Goal: Task Accomplishment & Management: Manage account settings

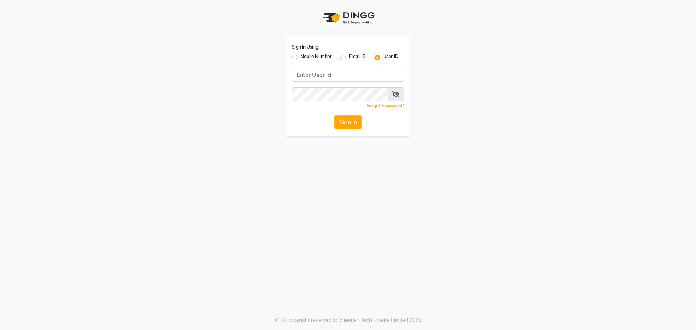
click at [301, 59] on label "Mobile Number" at bounding box center [316, 57] width 31 height 9
click at [301, 58] on input "Mobile Number" at bounding box center [303, 55] width 5 height 5
radio input "true"
radio input "false"
click at [328, 73] on input "Username" at bounding box center [360, 75] width 88 height 14
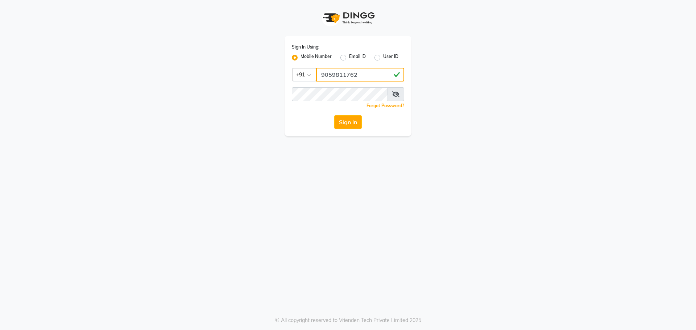
type input "9059811762"
click at [355, 123] on button "Sign In" at bounding box center [348, 122] width 28 height 14
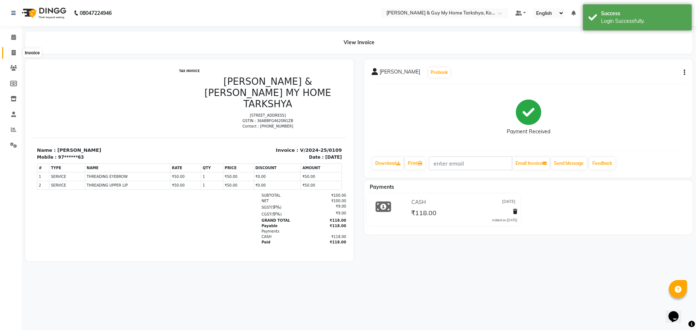
click at [16, 55] on icon at bounding box center [14, 52] width 4 height 5
select select "service"
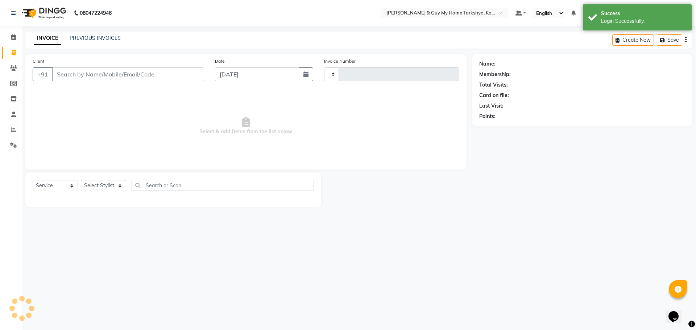
type input "2363"
select select "7902"
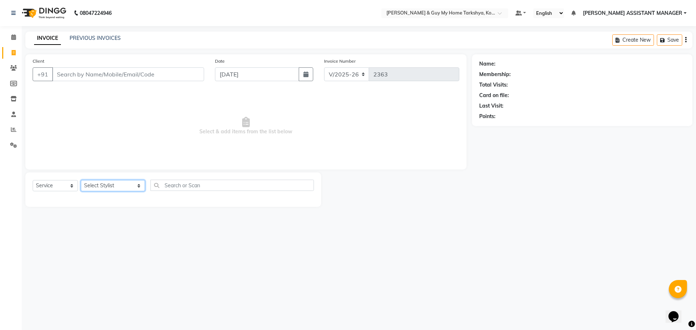
click at [136, 189] on select "Select Stylist [PERSON_NAME] [PERSON_NAME] [PERSON_NAME] GLORY [PERSON_NAME] JI…" at bounding box center [113, 185] width 64 height 11
select select "71871"
click at [81, 180] on select "Select Stylist [PERSON_NAME] [PERSON_NAME] [PERSON_NAME] GLORY [PERSON_NAME] JI…" at bounding box center [113, 185] width 64 height 11
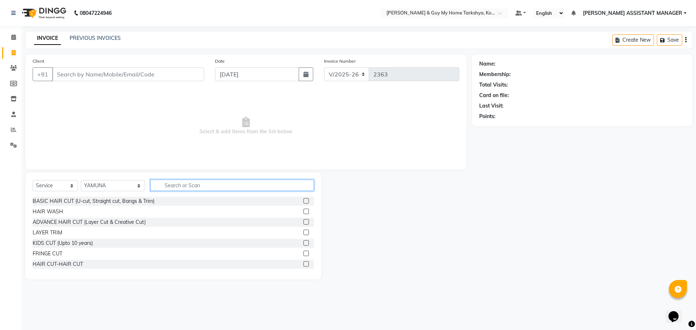
drag, startPoint x: 155, startPoint y: 183, endPoint x: 172, endPoint y: 183, distance: 16.7
click at [158, 183] on input "text" at bounding box center [232, 185] width 164 height 11
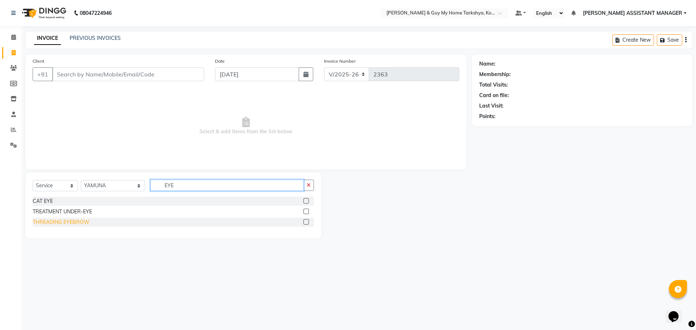
type input "EYE"
click at [80, 226] on div "THREADING EYEBROW" at bounding box center [61, 223] width 57 height 8
checkbox input "false"
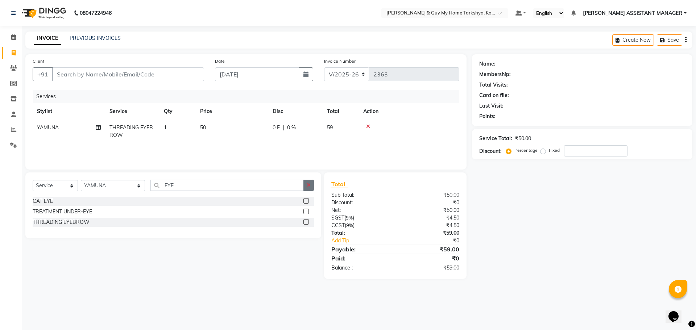
click at [305, 186] on button "button" at bounding box center [308, 185] width 11 height 11
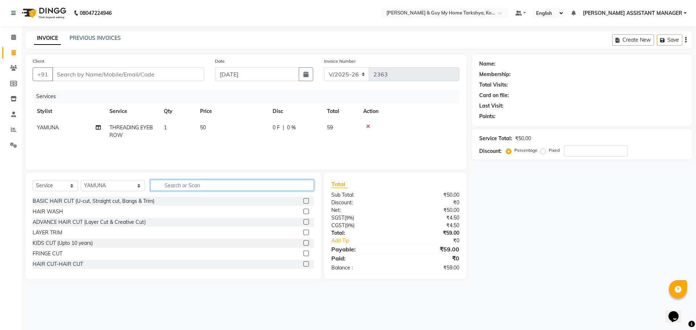
click at [180, 185] on input "text" at bounding box center [232, 185] width 164 height 11
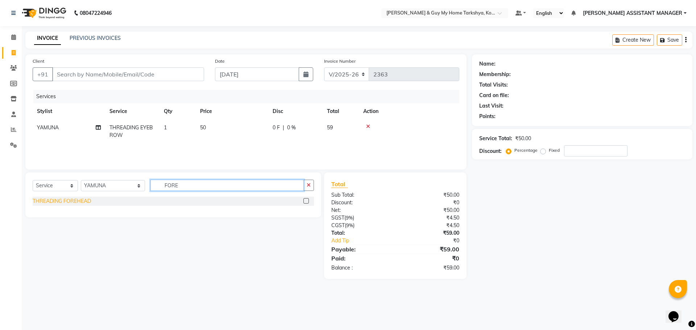
type input "FORE"
click at [73, 201] on div "THREADING FOREHEAD" at bounding box center [62, 202] width 58 height 8
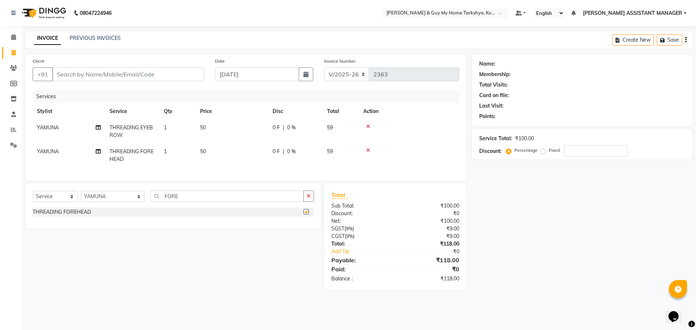
checkbox input "false"
click at [306, 201] on button "button" at bounding box center [308, 196] width 11 height 11
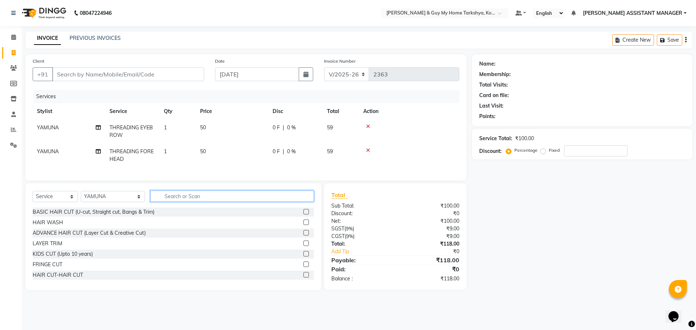
click at [288, 202] on input "text" at bounding box center [232, 196] width 164 height 11
type input "UPPER"
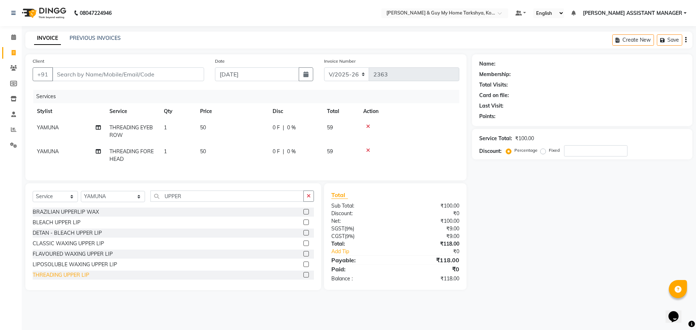
click at [83, 279] on div "THREADING UPPER LIP" at bounding box center [61, 276] width 57 height 8
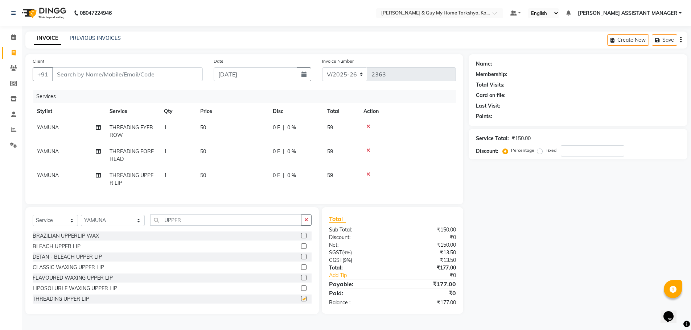
checkbox input "false"
click at [303, 223] on button "button" at bounding box center [306, 220] width 11 height 11
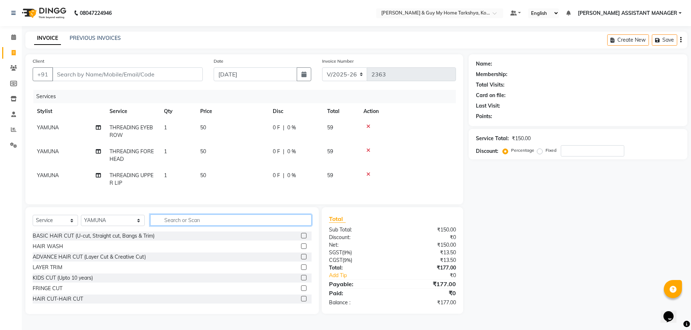
click at [264, 224] on input "text" at bounding box center [231, 220] width 162 height 11
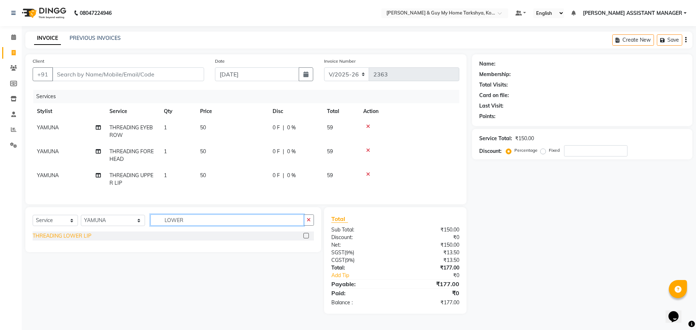
type input "LOWER"
drag, startPoint x: 43, startPoint y: 242, endPoint x: 85, endPoint y: 233, distance: 43.0
click at [43, 240] on div "THREADING LOWER LIP" at bounding box center [62, 236] width 59 height 8
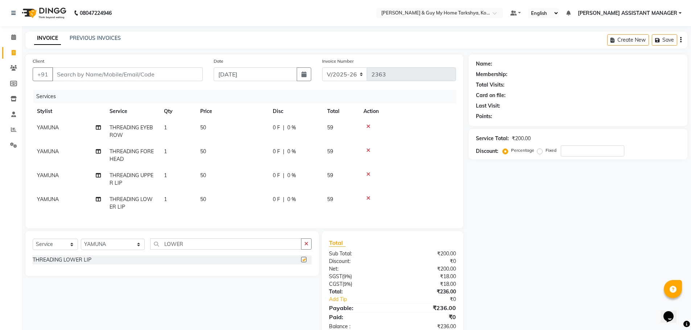
checkbox input "false"
click at [109, 243] on div "Select Service Product Membership Package Voucher Prepaid Gift Card Select Styl…" at bounding box center [171, 253] width 293 height 45
click at [112, 248] on select "Select Stylist ANKUR ANSHU ARCHANA ARSHAD ELVINA GANESH GLORY IRFAN JIYA KRISHN…" at bounding box center [113, 244] width 64 height 11
select select "78699"
click at [81, 244] on select "Select Stylist ANKUR ANSHU ARCHANA ARSHAD ELVINA GANESH GLORY IRFAN JIYA KRISHN…" at bounding box center [113, 244] width 64 height 11
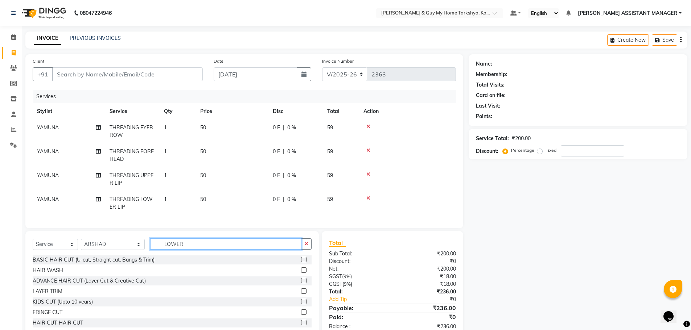
click at [199, 247] on input "LOWER" at bounding box center [226, 244] width 152 height 11
click at [306, 250] on button "button" at bounding box center [306, 244] width 11 height 11
click at [187, 246] on input "text" at bounding box center [231, 244] width 162 height 11
type input "HAIR"
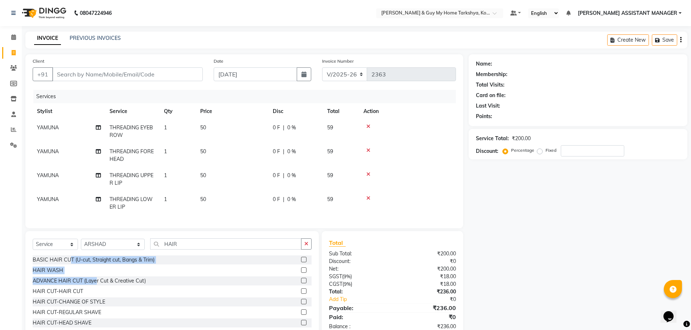
drag, startPoint x: 69, startPoint y: 263, endPoint x: 152, endPoint y: 289, distance: 87.3
click at [134, 289] on div "BASIC HAIR CUT (U-cut, Straight cut, Bangs & Trim) HAIR WASH ADVANCE HAIR CUT (…" at bounding box center [172, 292] width 279 height 73
click at [61, 295] on div "HAIR CUT-HAIR CUT" at bounding box center [58, 292] width 50 height 8
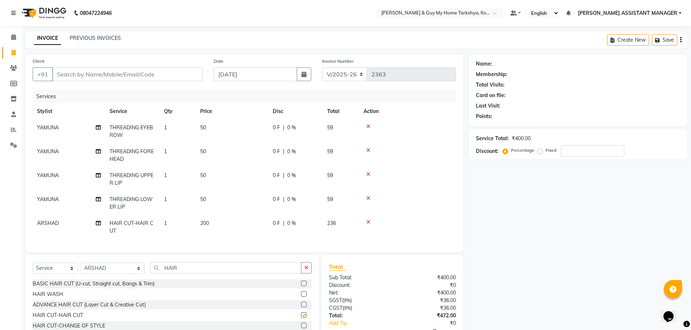
checkbox input "false"
click at [141, 73] on input "Client" at bounding box center [127, 74] width 150 height 14
type input "9"
type input "0"
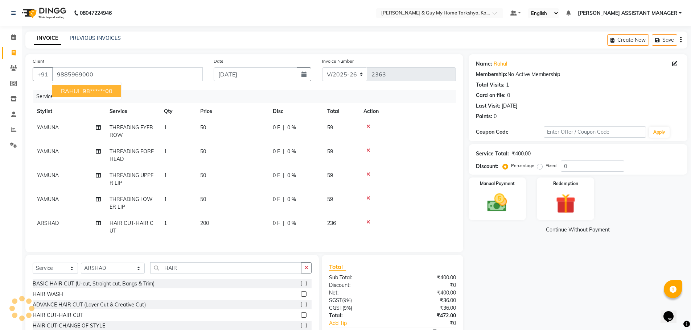
click at [112, 91] on ngb-highlight "98******00" at bounding box center [98, 90] width 30 height 7
type input "98******00"
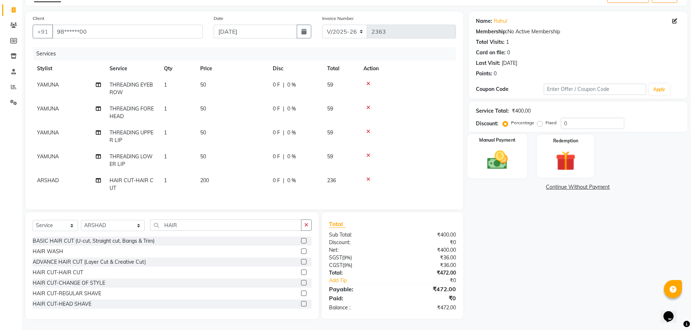
click at [489, 140] on div "Manual Payment" at bounding box center [497, 156] width 60 height 45
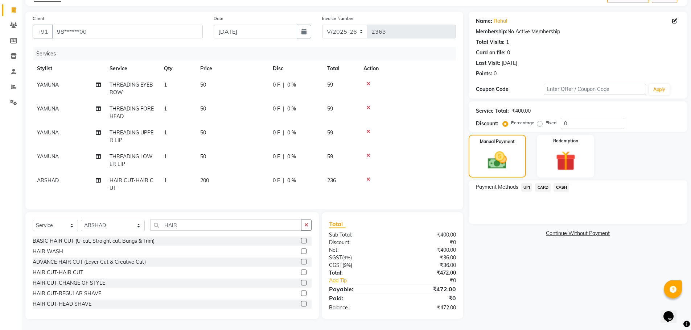
click at [530, 184] on span "UPI" at bounding box center [526, 187] width 11 height 8
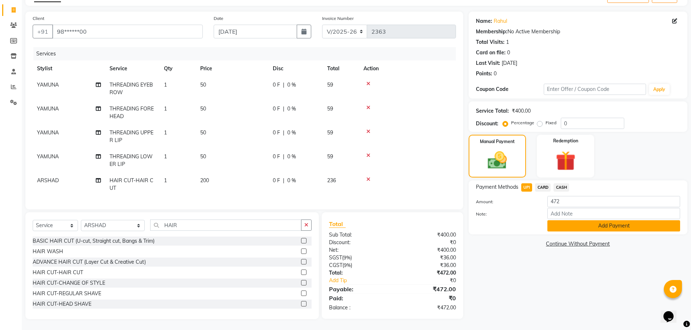
click at [619, 220] on button "Add Payment" at bounding box center [613, 225] width 133 height 11
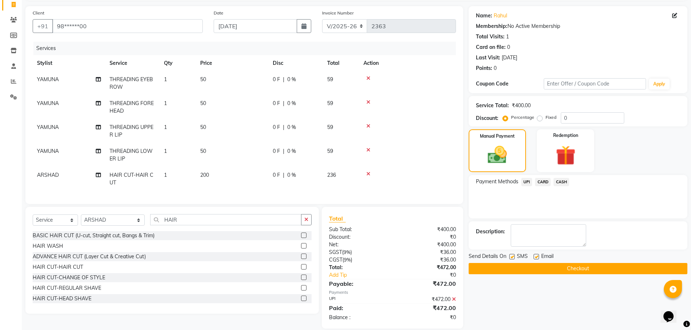
click at [583, 266] on button "Checkout" at bounding box center [577, 268] width 219 height 11
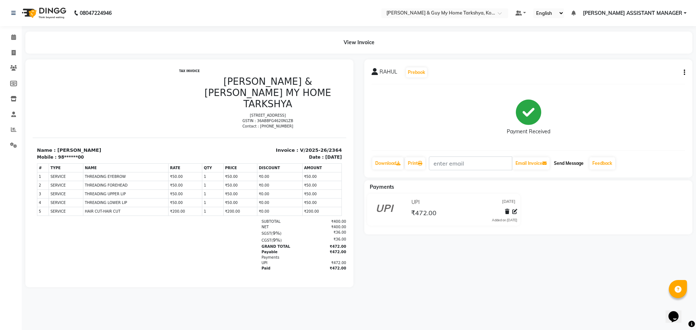
click at [571, 167] on button "Send Message" at bounding box center [569, 163] width 36 height 12
click at [13, 56] on span at bounding box center [13, 53] width 13 height 8
select select "service"
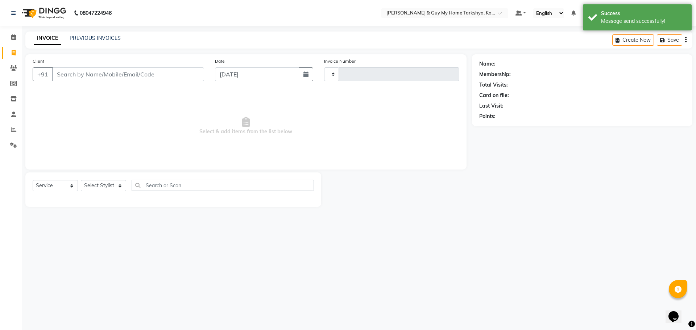
type input "2365"
select select "7902"
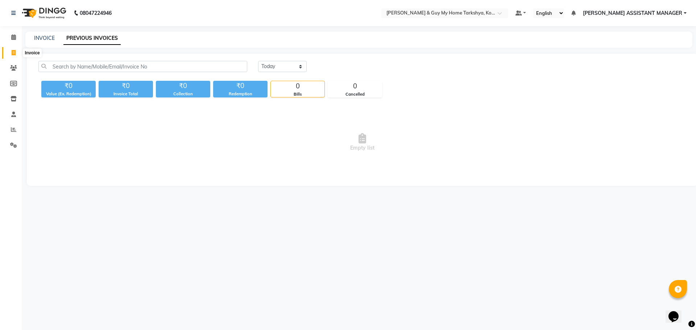
click at [15, 52] on icon at bounding box center [14, 52] width 4 height 5
select select "7902"
select select "service"
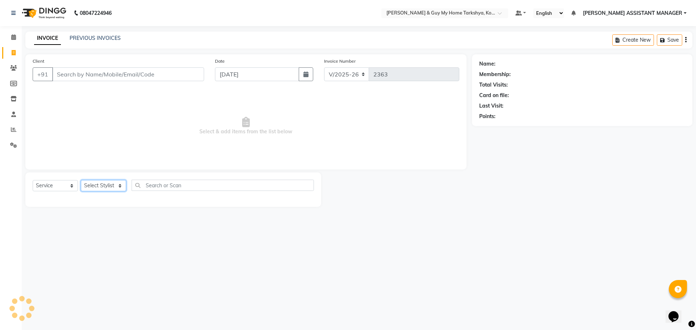
click at [113, 186] on select "Select Stylist" at bounding box center [103, 185] width 45 height 11
select select "71411"
click at [81, 180] on select "Select Stylist [PERSON_NAME] [PERSON_NAME] [PERSON_NAME] GLORY [PERSON_NAME] JI…" at bounding box center [113, 185] width 64 height 11
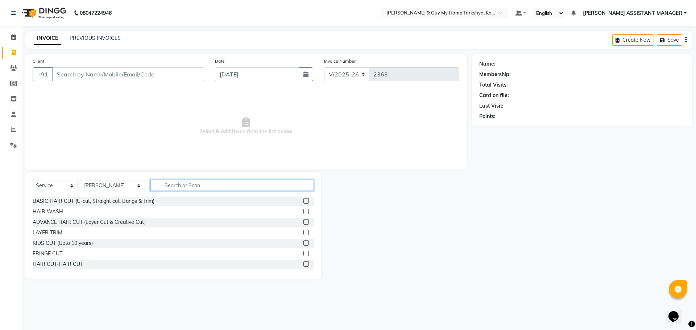
click at [181, 184] on input "text" at bounding box center [232, 185] width 164 height 11
click at [76, 264] on div "HAIR CUT-HAIR CUT" at bounding box center [58, 265] width 50 height 8
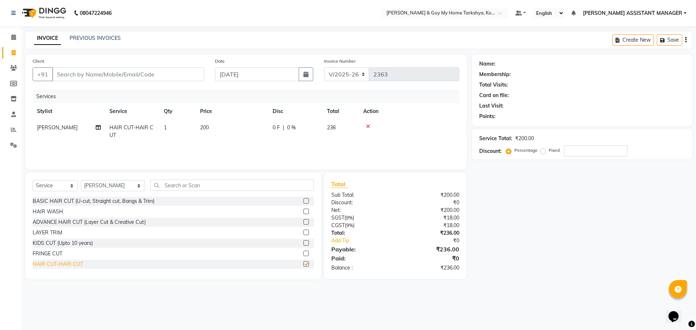
checkbox input "false"
click at [123, 75] on input "Client" at bounding box center [128, 74] width 152 height 14
click at [106, 72] on input "Client" at bounding box center [128, 74] width 152 height 14
paste input "7331148001"
type input "7331148001"
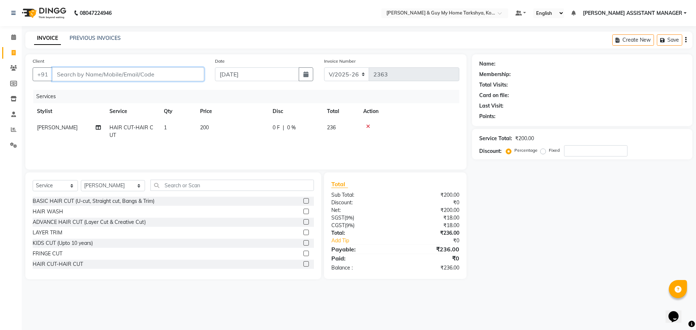
type input "0"
type input "7331148001"
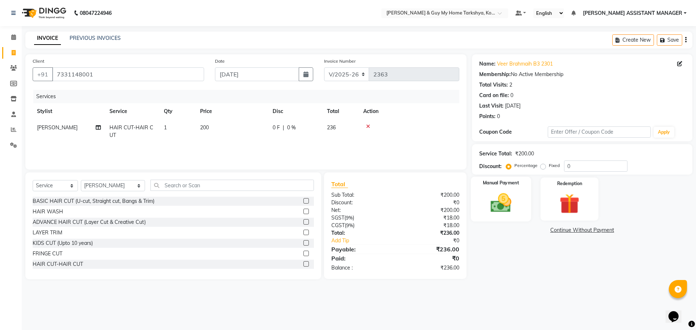
click at [508, 190] on div "Manual Payment" at bounding box center [501, 199] width 60 height 45
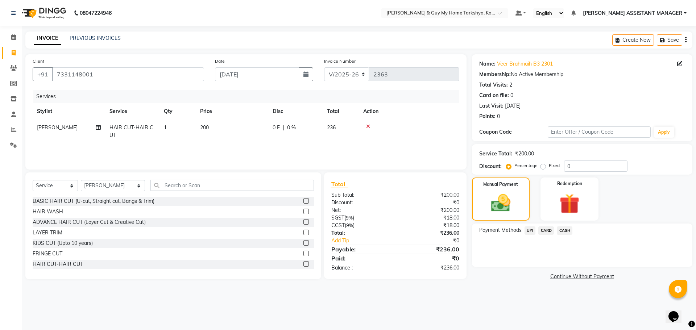
click at [534, 231] on span "UPI" at bounding box center [530, 231] width 11 height 8
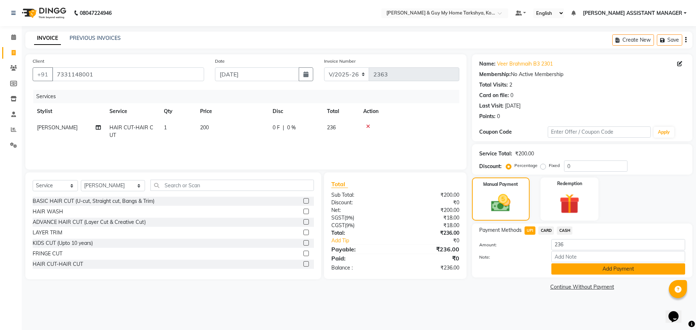
click at [612, 271] on button "Add Payment" at bounding box center [618, 269] width 134 height 11
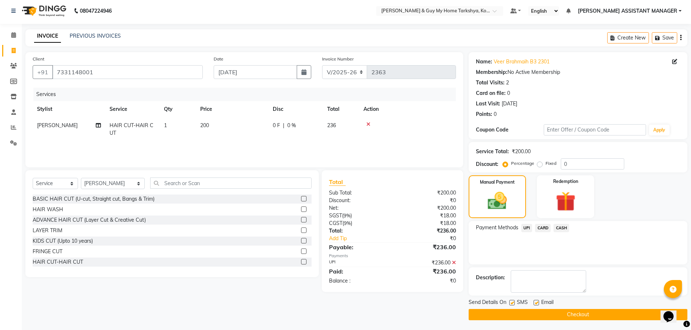
scroll to position [3, 0]
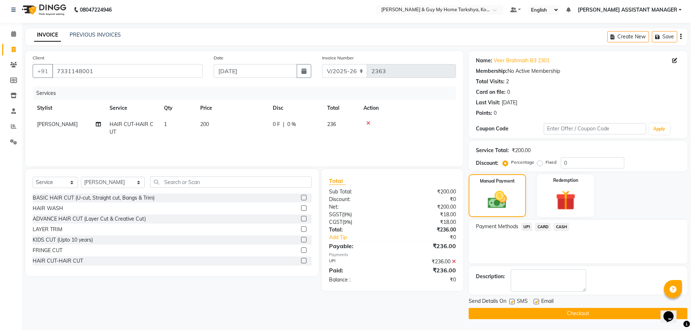
click at [576, 315] on button "Checkout" at bounding box center [577, 313] width 219 height 11
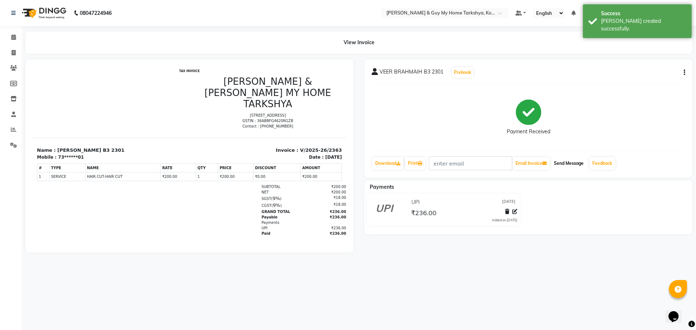
click at [568, 162] on button "Send Message" at bounding box center [569, 163] width 36 height 12
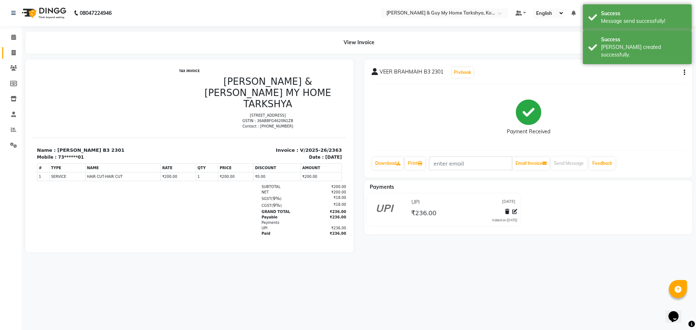
click at [15, 51] on icon at bounding box center [14, 52] width 4 height 5
select select "service"
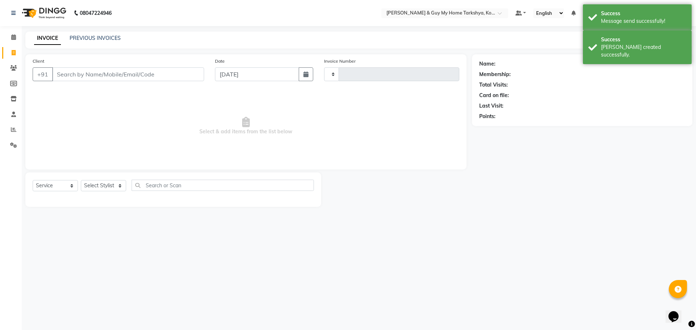
type input "2364"
select select "7902"
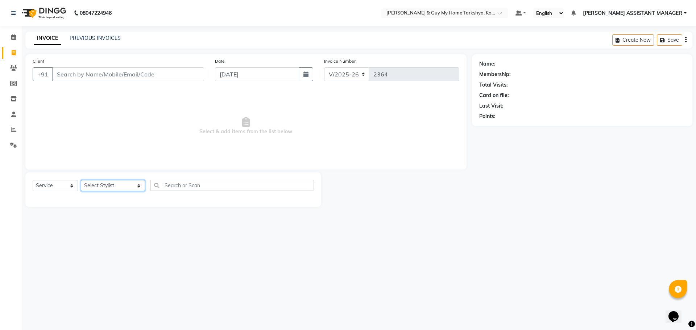
click at [99, 188] on select "Select Stylist ANKUR ANSHU ARCHANA ARSHAD ELVINA GANESH GLORY IRFAN JIYA KRISHN…" at bounding box center [113, 185] width 64 height 11
click at [346, 229] on div "08047224946 Select Location × Toni & Guy My Home Tarkshya, Kokapet Default Pane…" at bounding box center [348, 165] width 696 height 330
click at [14, 116] on icon at bounding box center [13, 114] width 5 height 5
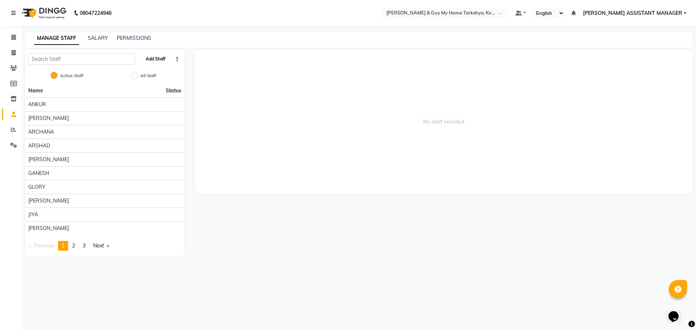
click at [158, 62] on button "Add Staff" at bounding box center [155, 59] width 25 height 12
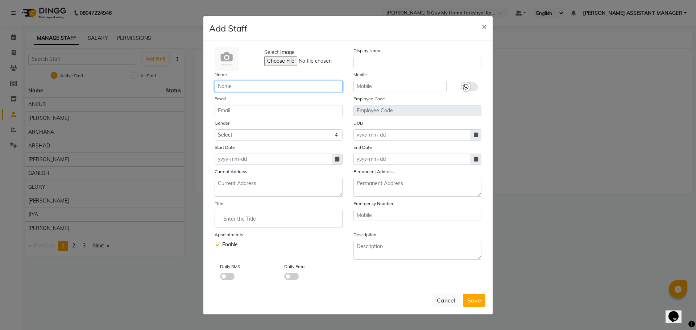
click at [250, 87] on input "text" at bounding box center [279, 86] width 128 height 11
type input "REHAN"
click at [401, 63] on input "text" at bounding box center [418, 62] width 128 height 11
click at [393, 86] on input "text" at bounding box center [400, 86] width 93 height 11
type input "7995273632"
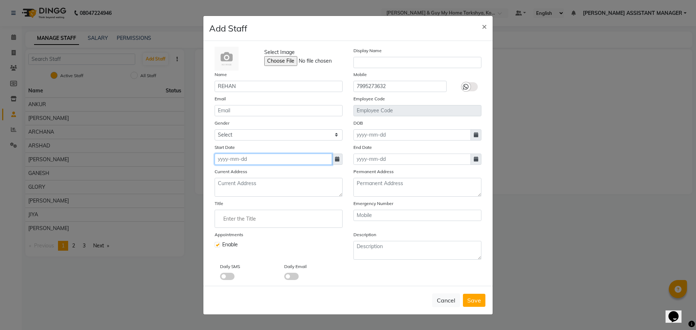
click at [234, 165] on input at bounding box center [273, 159] width 117 height 11
select select "9"
select select "2025"
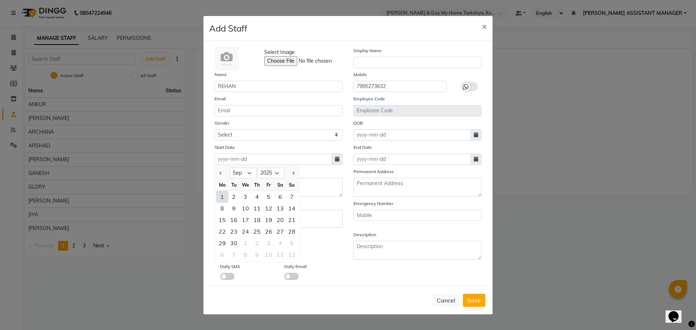
click at [218, 198] on div "1" at bounding box center [222, 197] width 12 height 12
type input "01-09-2025"
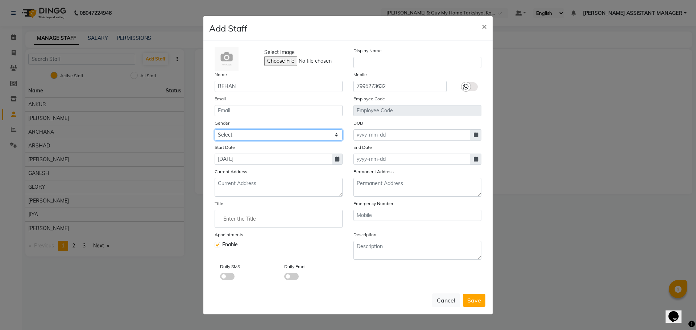
click at [252, 136] on select "Select Male Female Other Prefer Not To Say" at bounding box center [279, 134] width 128 height 11
select select "[DEMOGRAPHIC_DATA]"
click at [215, 129] on select "Select Male Female Other Prefer Not To Say" at bounding box center [279, 134] width 128 height 11
click at [470, 301] on span "Save" at bounding box center [474, 300] width 14 height 7
select select
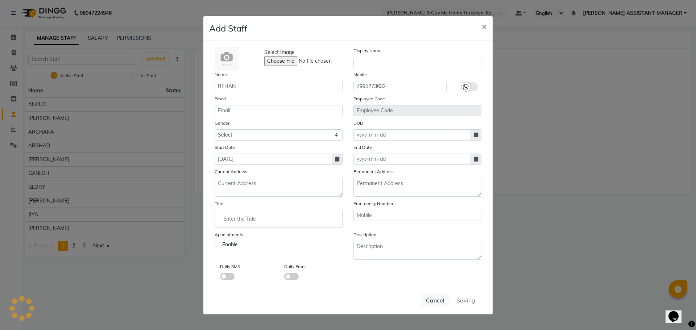
checkbox input "false"
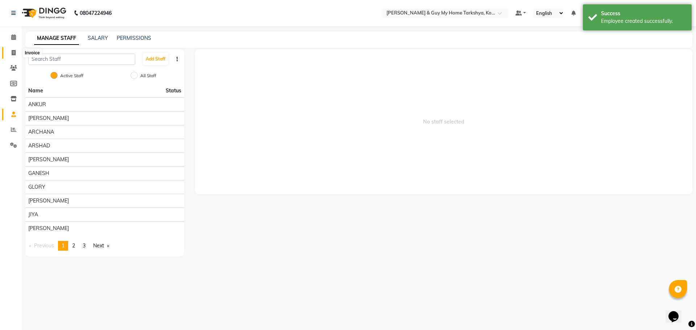
click at [14, 53] on icon at bounding box center [14, 52] width 4 height 5
select select "service"
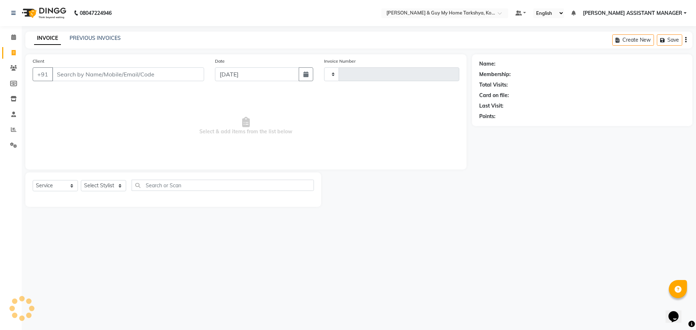
type input "2365"
select select "7902"
click at [90, 182] on select "Select Stylist" at bounding box center [103, 185] width 45 height 11
click at [81, 180] on select "Select Stylist ANKUR ANSHU ARCHANA ARSHAD ELVINA GANESH GLORY IRFAN JIYA KRISHN…" at bounding box center [113, 185] width 64 height 11
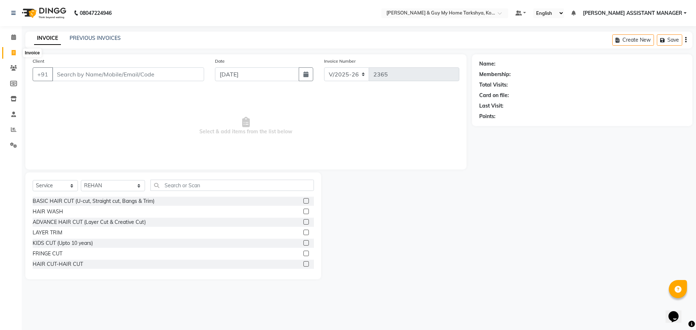
click at [17, 52] on span at bounding box center [13, 53] width 13 height 8
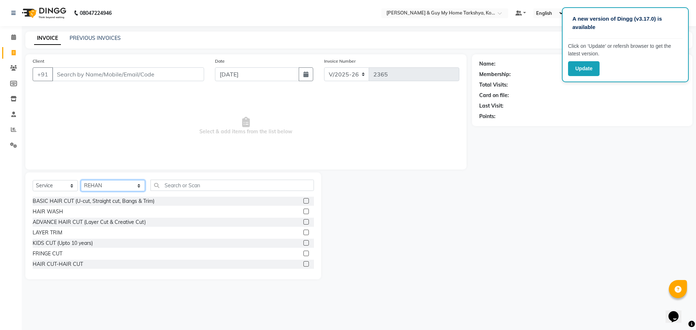
click at [109, 186] on select "Select Stylist [PERSON_NAME] [PERSON_NAME] [PERSON_NAME] GLORY [PERSON_NAME] JI…" at bounding box center [113, 185] width 64 height 11
select select "78699"
click at [81, 180] on select "Select Stylist [PERSON_NAME] [PERSON_NAME] [PERSON_NAME] GLORY [PERSON_NAME] JI…" at bounding box center [113, 185] width 64 height 11
drag, startPoint x: 58, startPoint y: 264, endPoint x: 154, endPoint y: 200, distance: 115.3
click at [58, 264] on div "HAIR CUT-HAIR CUT" at bounding box center [58, 265] width 50 height 8
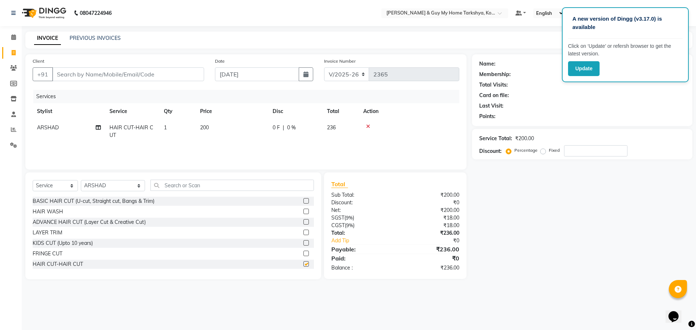
checkbox input "false"
click at [182, 180] on input "text" at bounding box center [232, 185] width 164 height 11
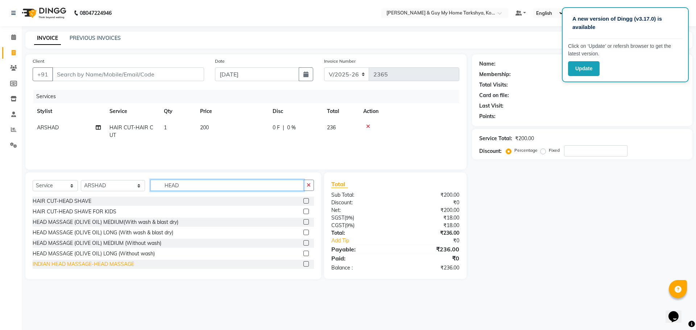
type input "HEAD"
click at [115, 265] on div "INDIAN HEAD MASSAGE-HEAD MASSAGE" at bounding box center [84, 265] width 102 height 8
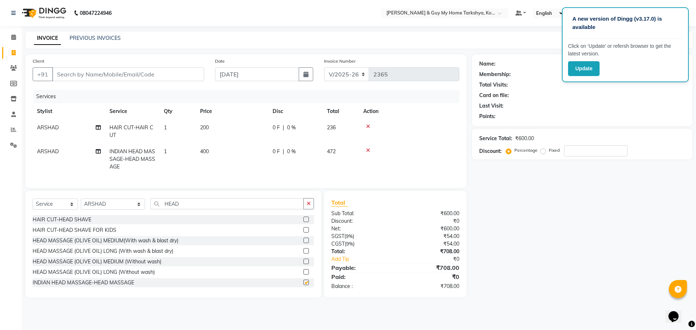
checkbox input "false"
click at [312, 207] on button "button" at bounding box center [308, 203] width 11 height 11
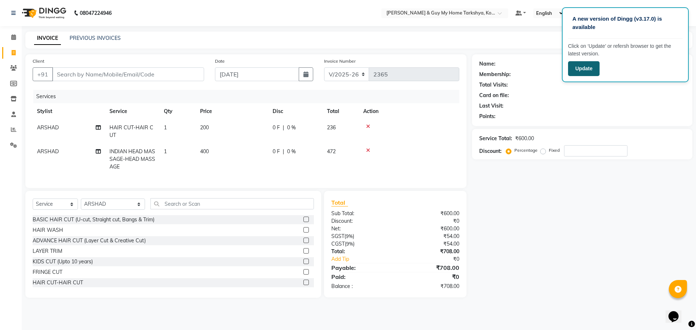
click at [577, 71] on button "Update" at bounding box center [584, 68] width 32 height 15
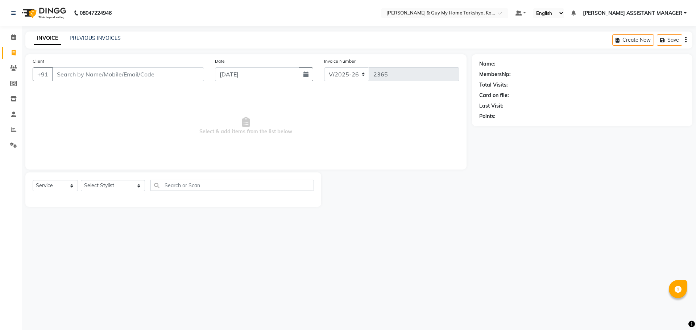
select select "7902"
select select "service"
click at [113, 37] on link "PREVIOUS INVOICES" at bounding box center [95, 38] width 51 height 7
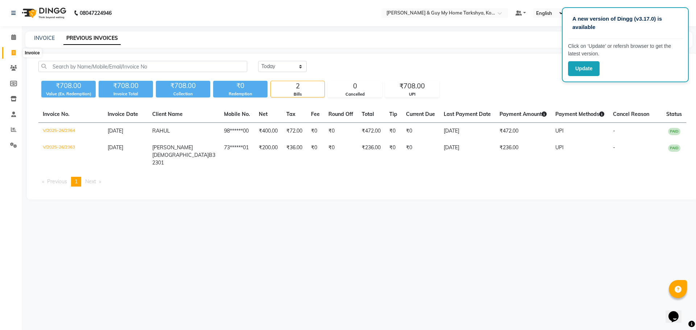
click at [12, 52] on icon at bounding box center [14, 52] width 4 height 5
select select "service"
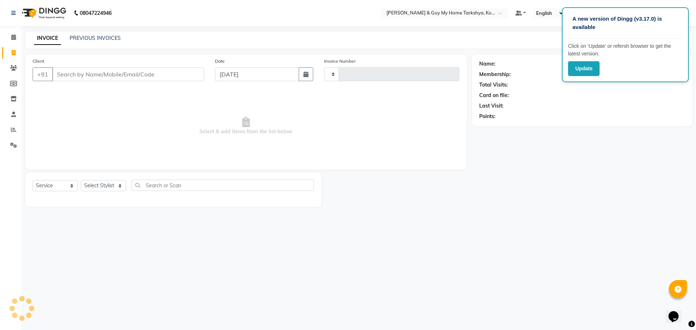
type input "2365"
select select "7902"
click at [118, 186] on select "Select Stylist [PERSON_NAME] [PERSON_NAME] [PERSON_NAME] GLORY [PERSON_NAME] JI…" at bounding box center [113, 185] width 64 height 11
select select "90423"
click at [81, 180] on select "Select Stylist [PERSON_NAME] [PERSON_NAME] [PERSON_NAME] GLORY [PERSON_NAME] JI…" at bounding box center [113, 185] width 64 height 11
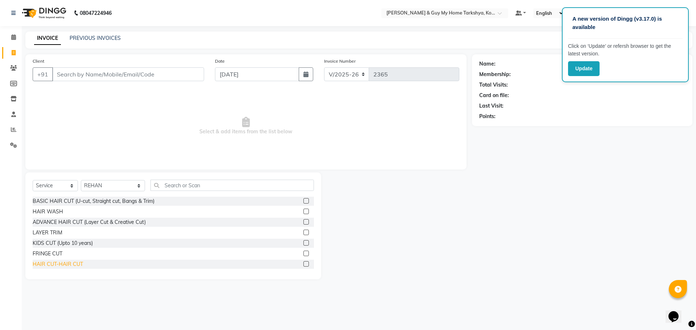
click at [60, 266] on div "HAIR CUT-HAIR CUT" at bounding box center [58, 265] width 50 height 8
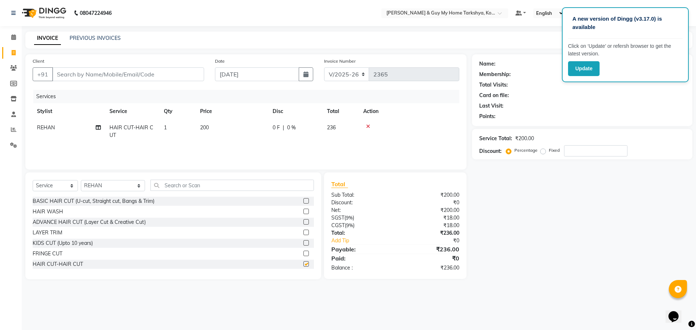
checkbox input "false"
click at [174, 187] on input "text" at bounding box center [232, 185] width 164 height 11
click at [584, 71] on button "Update" at bounding box center [584, 68] width 32 height 15
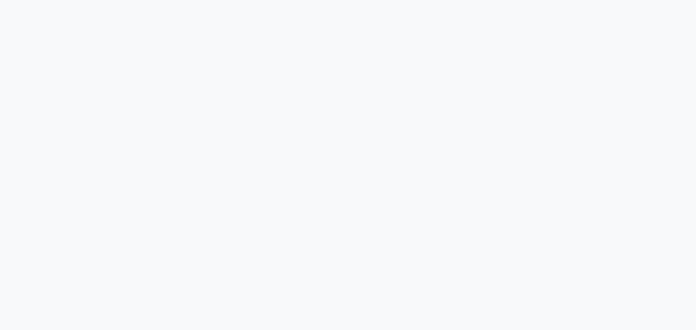
select select "7902"
select select "service"
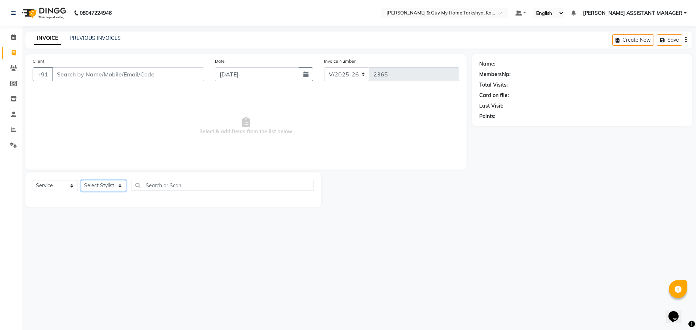
drag, startPoint x: 115, startPoint y: 183, endPoint x: 116, endPoint y: 156, distance: 27.2
click at [115, 183] on select "Select Stylist" at bounding box center [103, 185] width 45 height 11
select select "78699"
click at [81, 180] on select "Select Stylist [PERSON_NAME] [PERSON_NAME] [PERSON_NAME] GLORY [PERSON_NAME] JI…" at bounding box center [113, 185] width 64 height 11
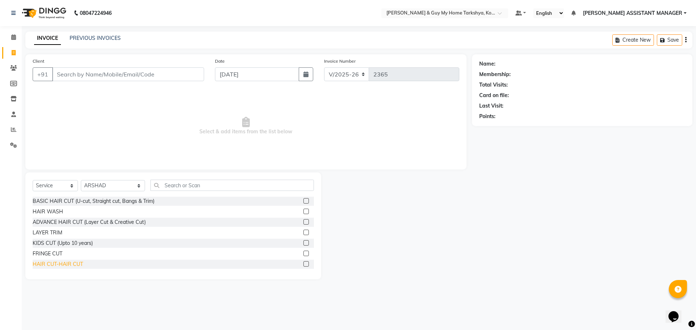
click at [49, 263] on div "HAIR CUT-HAIR CUT" at bounding box center [58, 265] width 50 height 8
checkbox input "false"
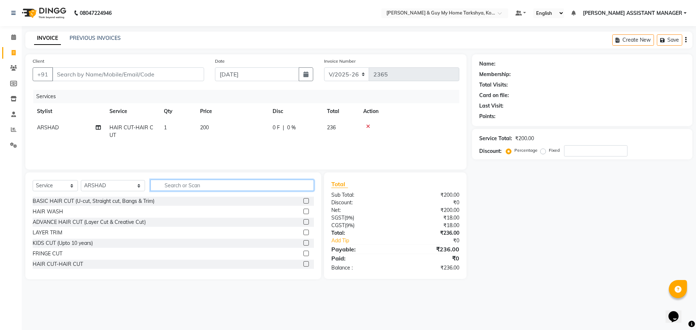
click at [187, 181] on input "text" at bounding box center [232, 185] width 164 height 11
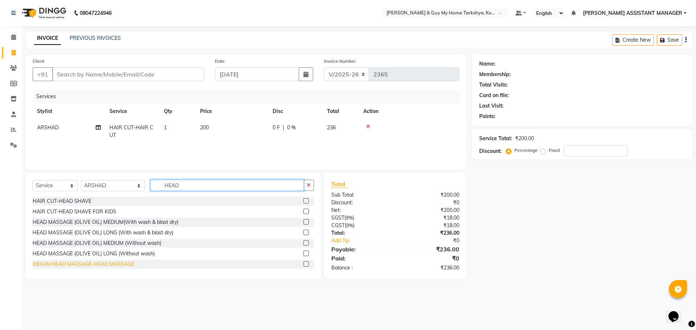
type input "HEAD"
click at [128, 266] on div "INDIAN HEAD MASSAGE-HEAD MASSAGE" at bounding box center [84, 265] width 102 height 8
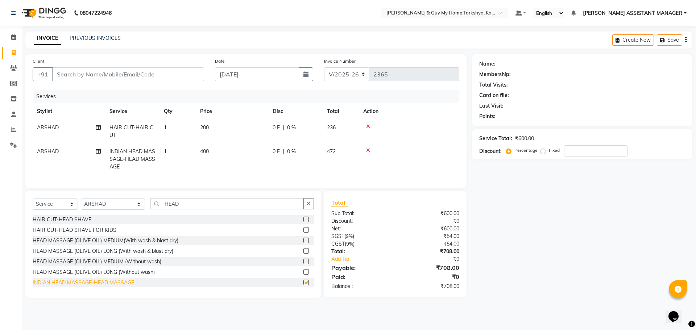
checkbox input "false"
click at [217, 156] on td "400" at bounding box center [232, 160] width 73 height 32
select select "78699"
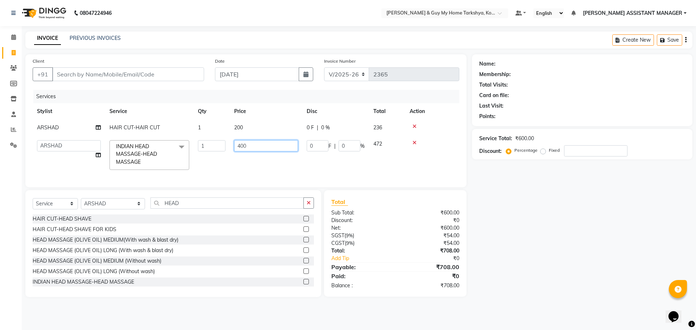
drag, startPoint x: 258, startPoint y: 148, endPoint x: 194, endPoint y: 148, distance: 64.5
click at [194, 148] on tr "ANKUR ANSHU ARCHANA ARSHAD ELVINA GANESH GLORY IRFAN JIYA KRISHNA MARIYA MOUNIK…" at bounding box center [246, 155] width 427 height 38
type input "350"
click at [236, 171] on td "350" at bounding box center [266, 155] width 73 height 38
select select "78699"
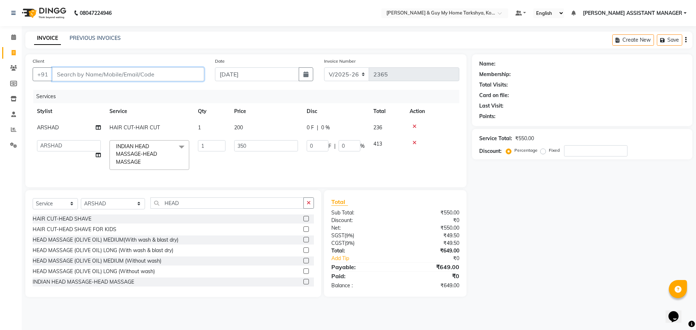
click at [183, 75] on input "Client" at bounding box center [128, 74] width 152 height 14
click at [269, 144] on input "350" at bounding box center [266, 145] width 64 height 11
drag, startPoint x: 313, startPoint y: 172, endPoint x: 302, endPoint y: 165, distance: 13.0
click at [313, 172] on td "0 F | 0 %" at bounding box center [335, 155] width 67 height 38
select select "78699"
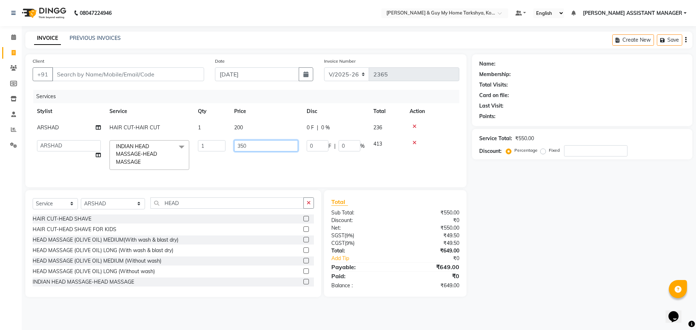
click at [265, 147] on input "350" at bounding box center [266, 145] width 64 height 11
click at [273, 163] on tr "ANKUR ANSHU ARCHANA ARSHAD ELVINA GANESH GLORY IRFAN JIYA KRISHNA MARIYA MOUNIK…" at bounding box center [246, 155] width 427 height 38
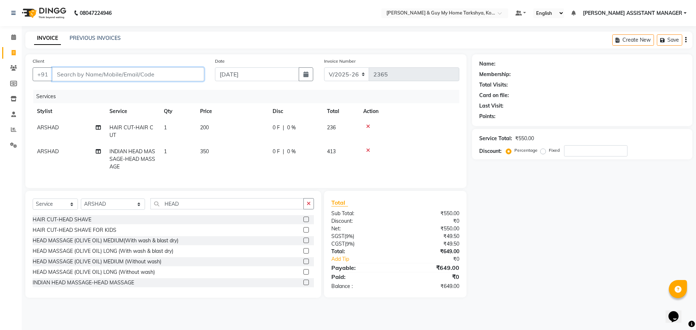
click at [159, 79] on input "Client" at bounding box center [128, 74] width 152 height 14
click at [176, 75] on input "Client" at bounding box center [128, 74] width 152 height 14
type input "9"
type input "0"
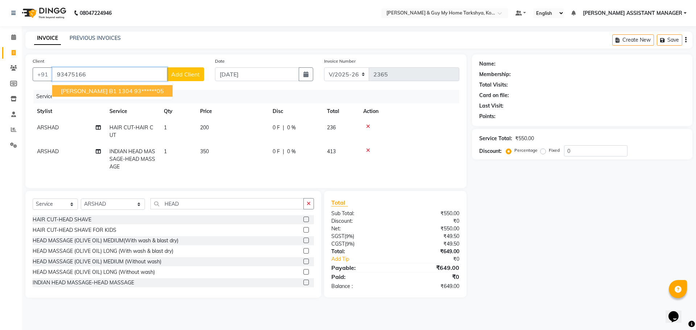
click at [142, 90] on ngb-highlight "93******05" at bounding box center [149, 90] width 30 height 7
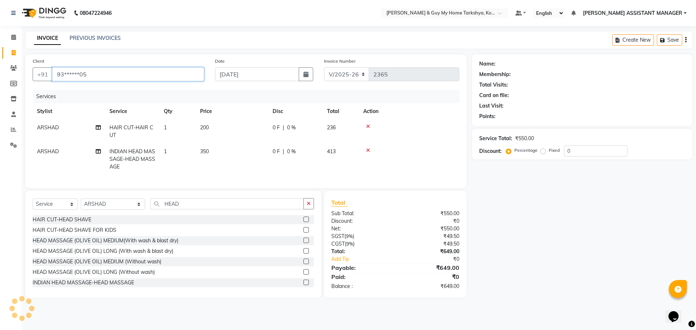
type input "93******05"
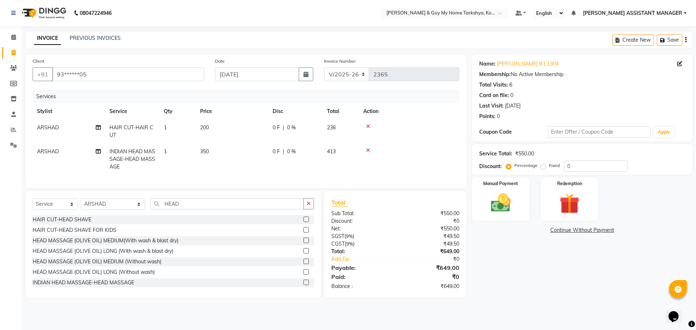
click at [562, 251] on div "Name: Ramaraj B1 1304 Membership: No Active Membership Total Visits: 6 Card on …" at bounding box center [585, 176] width 226 height 244
click at [504, 202] on img at bounding box center [501, 203] width 34 height 24
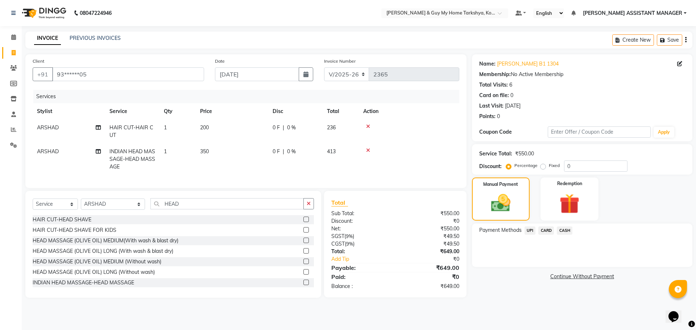
click at [532, 232] on span "UPI" at bounding box center [530, 231] width 11 height 8
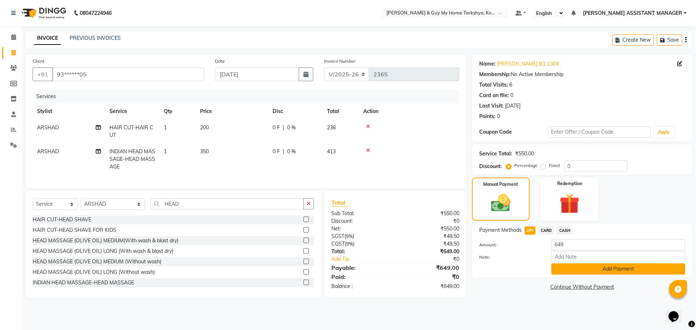
click at [640, 271] on button "Add Payment" at bounding box center [618, 269] width 134 height 11
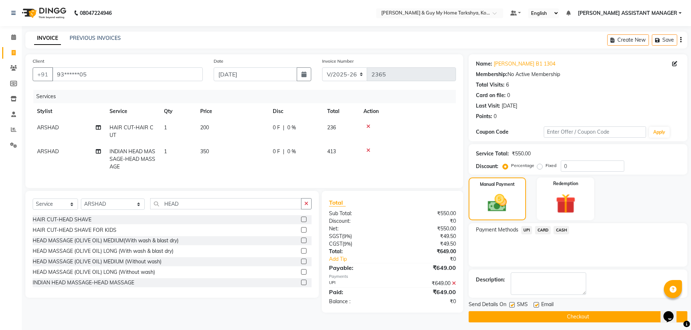
click at [571, 310] on div "Send Details On SMS Email Checkout" at bounding box center [577, 312] width 219 height 22
click at [572, 318] on button "Checkout" at bounding box center [577, 316] width 219 height 11
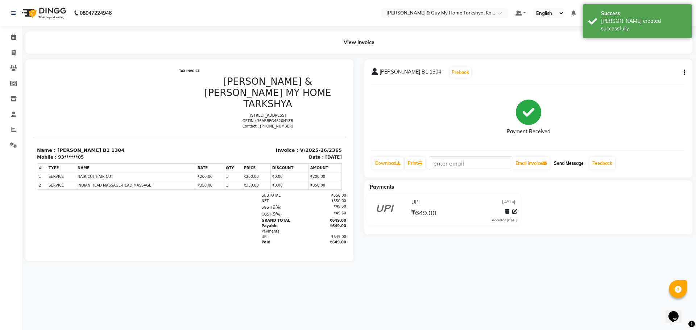
click at [574, 158] on button "Send Message" at bounding box center [569, 163] width 36 height 12
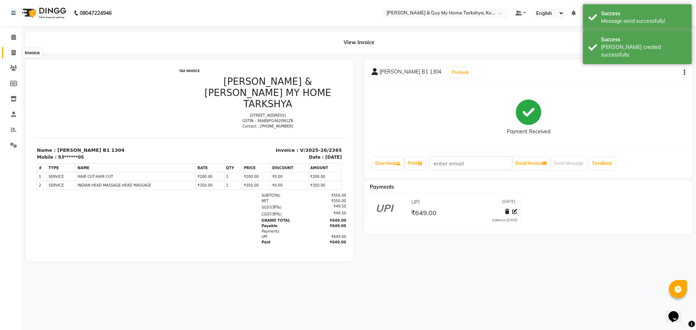
click at [15, 53] on icon at bounding box center [14, 52] width 4 height 5
select select "7902"
select select "service"
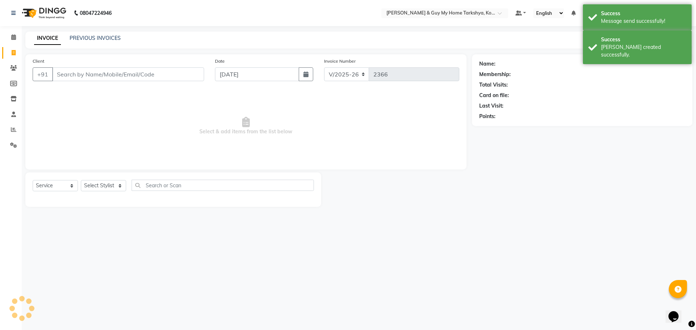
click at [77, 41] on div "PREVIOUS INVOICES" at bounding box center [95, 38] width 51 height 8
click at [80, 39] on link "PREVIOUS INVOICES" at bounding box center [95, 38] width 51 height 7
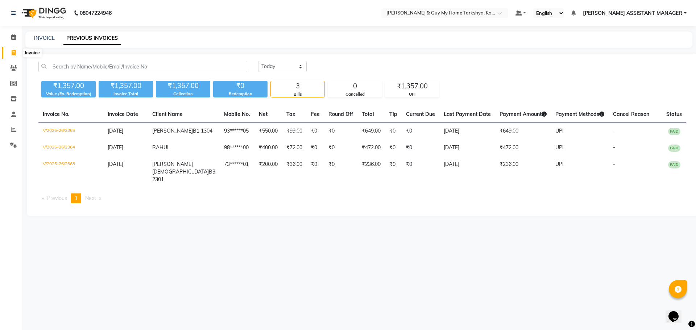
click at [10, 54] on span at bounding box center [13, 53] width 13 height 8
select select "7902"
select select "service"
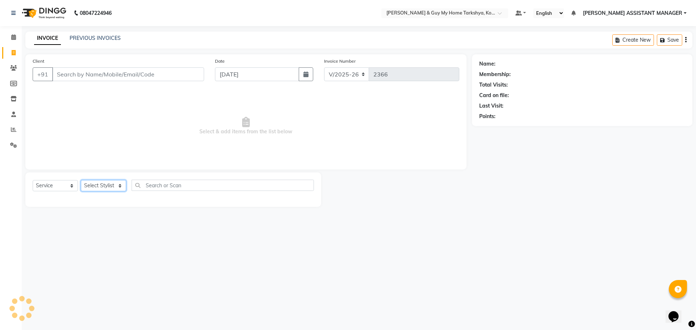
click at [117, 185] on select "Select Stylist" at bounding box center [103, 185] width 45 height 11
click at [132, 67] on input "Client" at bounding box center [128, 74] width 152 height 14
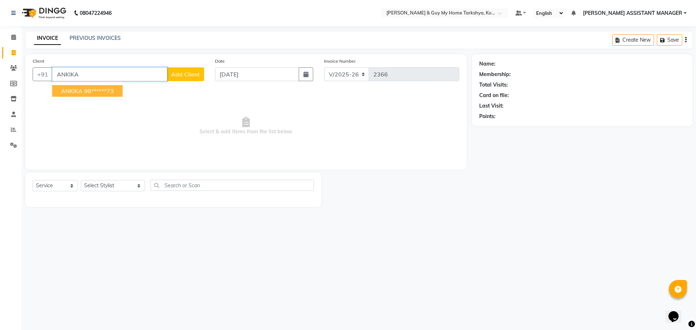
click at [93, 90] on ngb-highlight "98******73" at bounding box center [99, 90] width 30 height 7
type input "98******73"
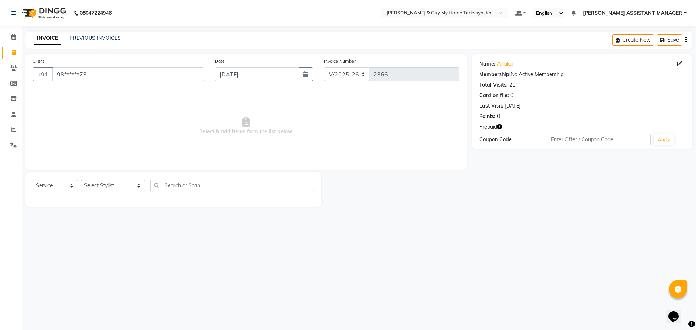
click at [500, 128] on icon "button" at bounding box center [499, 126] width 5 height 5
click at [104, 189] on select "Select Stylist [PERSON_NAME] [PERSON_NAME] [PERSON_NAME] GLORY [PERSON_NAME] JI…" at bounding box center [113, 185] width 64 height 11
select select "71412"
click at [81, 180] on select "Select Stylist [PERSON_NAME] [PERSON_NAME] [PERSON_NAME] GLORY [PERSON_NAME] JI…" at bounding box center [113, 185] width 64 height 11
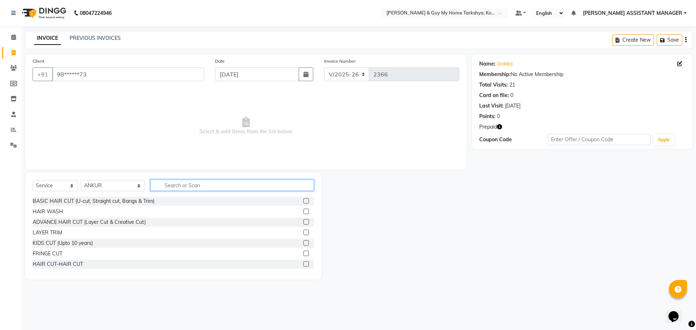
click at [170, 189] on input "text" at bounding box center [232, 185] width 164 height 11
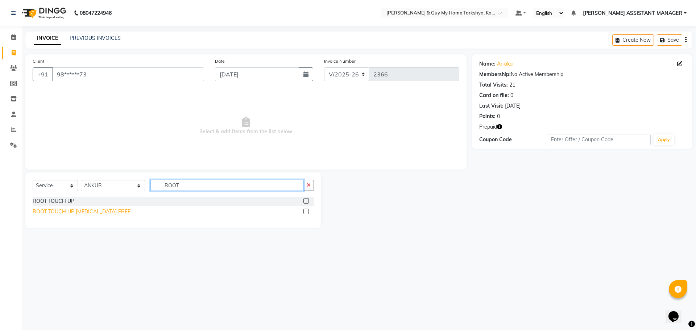
type input "ROOT"
click at [76, 213] on div "ROOT TOUCH UP [MEDICAL_DATA] FREE" at bounding box center [82, 212] width 98 height 8
checkbox input "false"
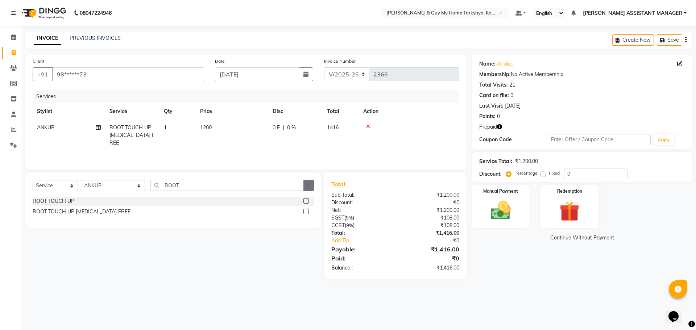
click at [306, 186] on button "button" at bounding box center [308, 185] width 11 height 11
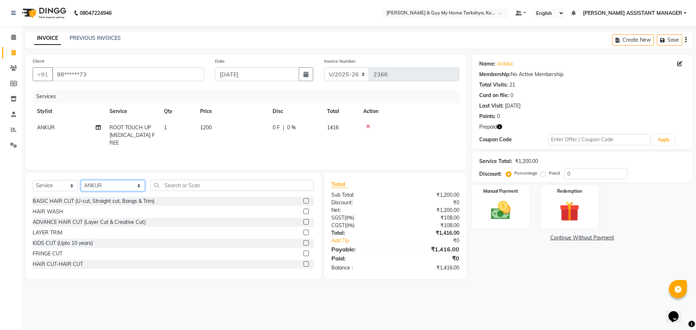
click at [123, 187] on select "Select Stylist [PERSON_NAME] [PERSON_NAME] [PERSON_NAME] GLORY [PERSON_NAME] JI…" at bounding box center [113, 185] width 64 height 11
click at [206, 193] on div "Select Service Product Membership Package Voucher Prepaid Gift Card Select Styl…" at bounding box center [173, 188] width 281 height 17
click at [172, 184] on input "text" at bounding box center [232, 185] width 164 height 11
click at [178, 188] on input "text" at bounding box center [232, 185] width 164 height 11
click at [113, 185] on select "Select Stylist [PERSON_NAME] [PERSON_NAME] [PERSON_NAME] GLORY [PERSON_NAME] JI…" at bounding box center [113, 185] width 64 height 11
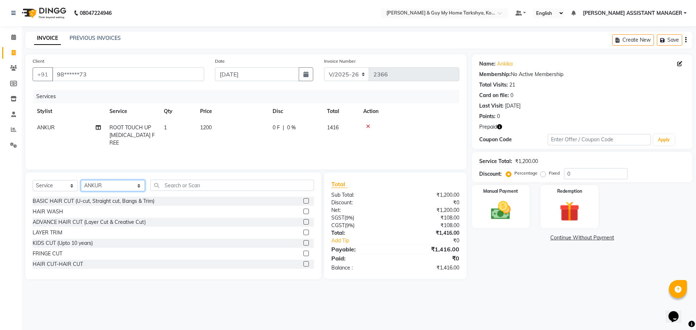
select select "89496"
click at [81, 180] on select "Select Stylist [PERSON_NAME] [PERSON_NAME] [PERSON_NAME] GLORY [PERSON_NAME] JI…" at bounding box center [113, 185] width 64 height 11
click at [182, 184] on input "text" at bounding box center [232, 185] width 164 height 11
type input "P"
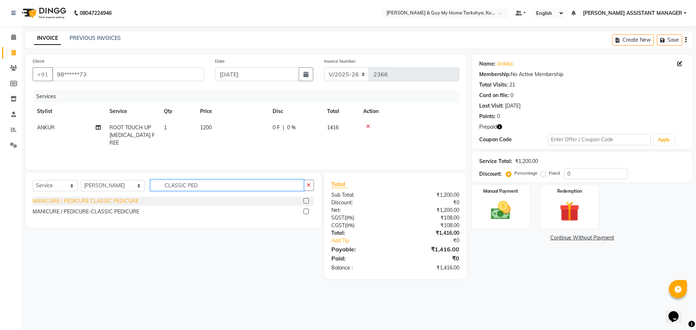
type input "CLASSIC PED"
click at [103, 202] on div "MANICURE / PEDICURE CLASSIC PEDICURE" at bounding box center [86, 202] width 106 height 8
checkbox input "false"
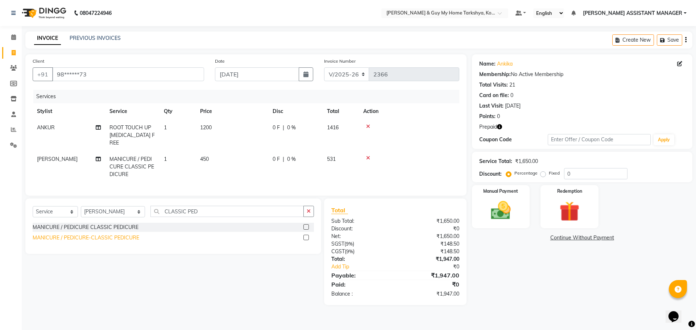
click at [124, 237] on div "MANICURE / PEDICURE-CLASSIC PEDICURE" at bounding box center [86, 238] width 107 height 8
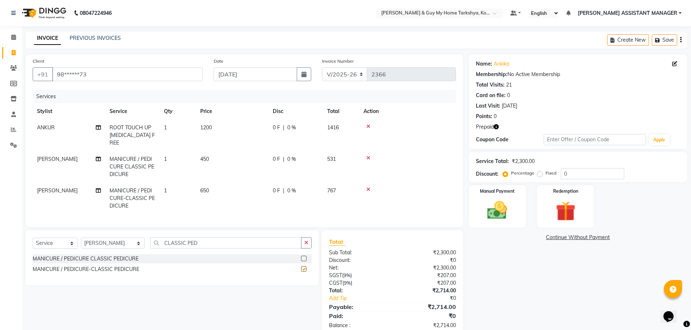
checkbox input "false"
click at [366, 187] on icon at bounding box center [368, 189] width 4 height 5
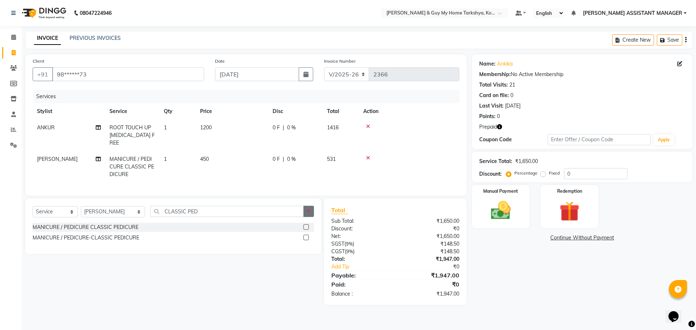
click at [309, 210] on icon "button" at bounding box center [309, 211] width 4 height 5
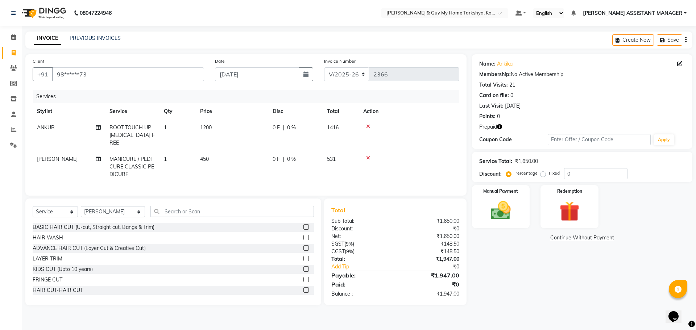
click at [315, 61] on div "Date 01-09-2025" at bounding box center [264, 72] width 109 height 30
click at [499, 130] on button "button" at bounding box center [499, 127] width 5 height 8
click at [577, 216] on img at bounding box center [570, 212] width 34 height 26
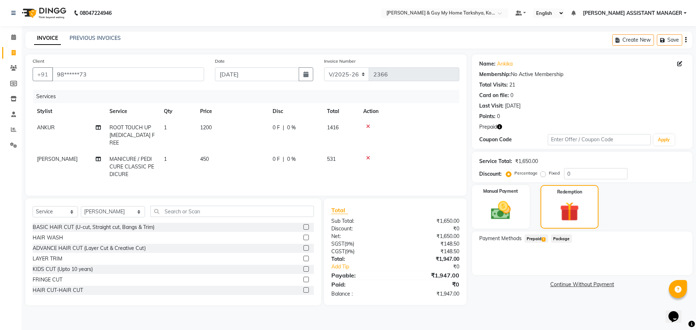
click at [538, 238] on span "Prepaid 1" at bounding box center [537, 239] width 24 height 8
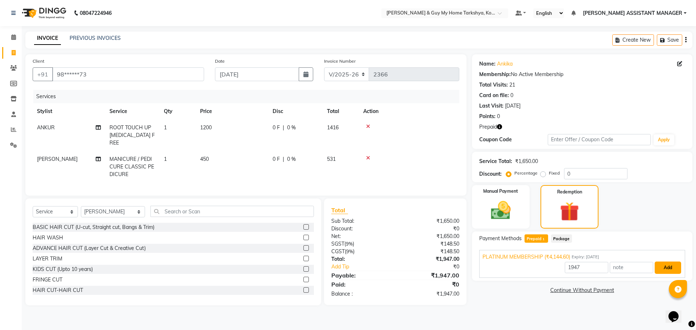
click at [669, 269] on button "Add" at bounding box center [668, 268] width 26 height 12
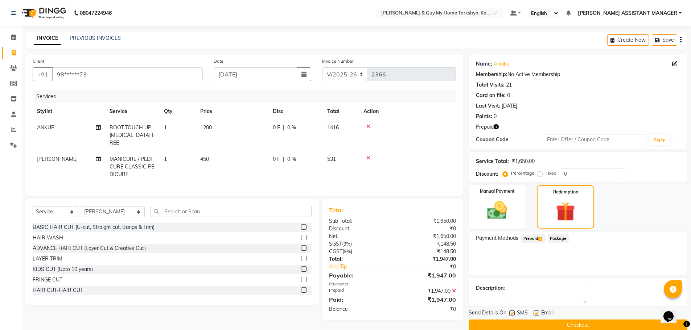
click at [577, 326] on button "Checkout" at bounding box center [577, 325] width 219 height 11
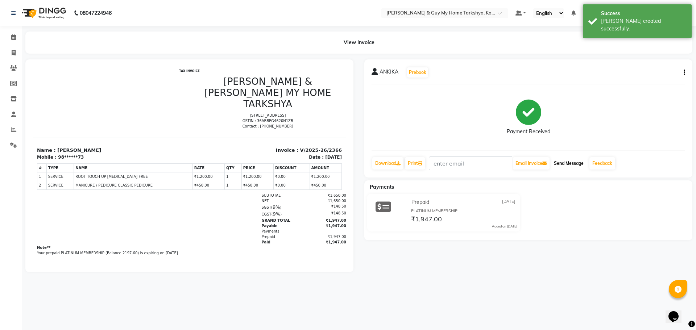
click at [581, 168] on button "Send Message" at bounding box center [569, 163] width 36 height 12
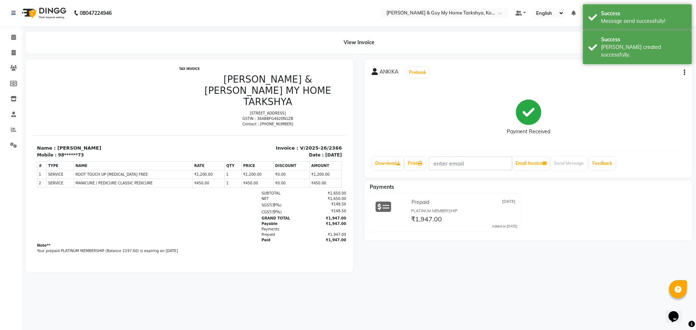
scroll to position [6, 0]
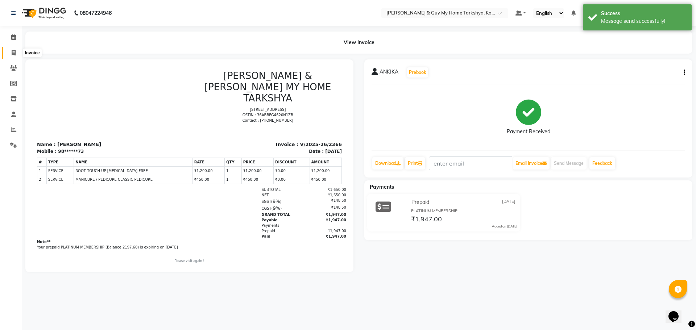
click at [14, 53] on icon at bounding box center [14, 52] width 4 height 5
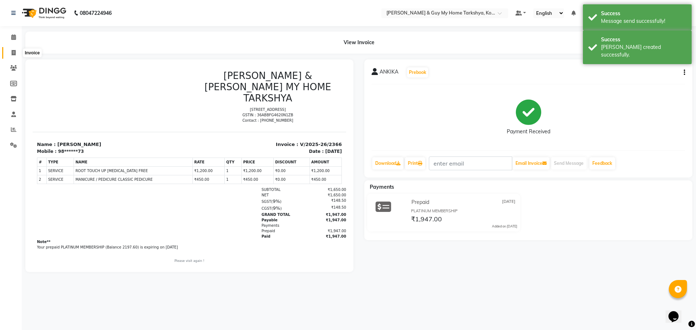
select select "7902"
select select "service"
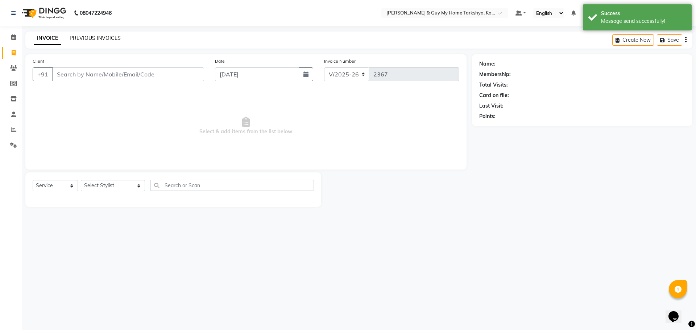
click at [109, 36] on link "PREVIOUS INVOICES" at bounding box center [95, 38] width 51 height 7
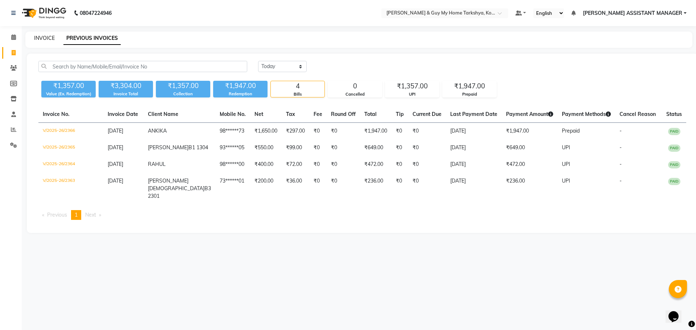
click at [42, 37] on link "INVOICE" at bounding box center [44, 38] width 21 height 7
select select "7902"
select select "service"
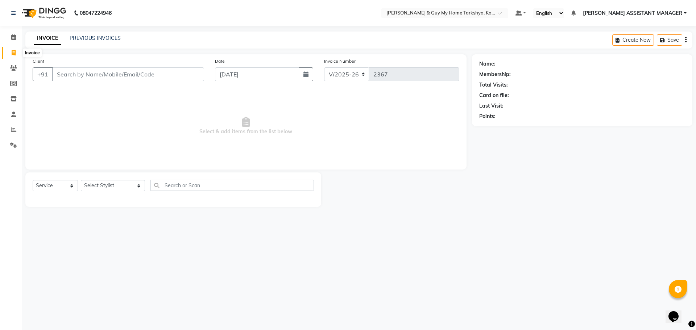
click at [14, 51] on icon at bounding box center [14, 52] width 4 height 5
select select "7902"
select select "service"
click at [99, 36] on link "PREVIOUS INVOICES" at bounding box center [95, 38] width 51 height 7
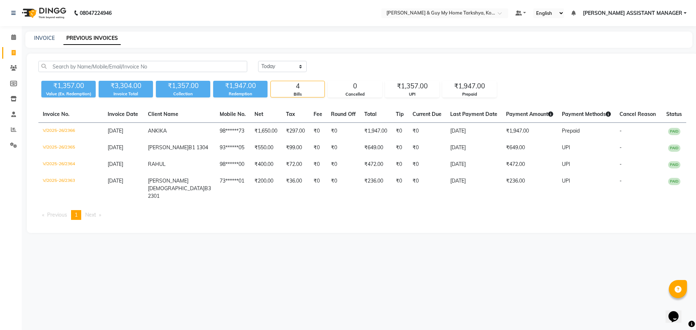
click at [254, 87] on div "₹1,947.00" at bounding box center [240, 86] width 54 height 10
click at [249, 93] on div "Redemption" at bounding box center [240, 94] width 54 height 6
click at [469, 94] on div "Prepaid" at bounding box center [470, 94] width 54 height 6
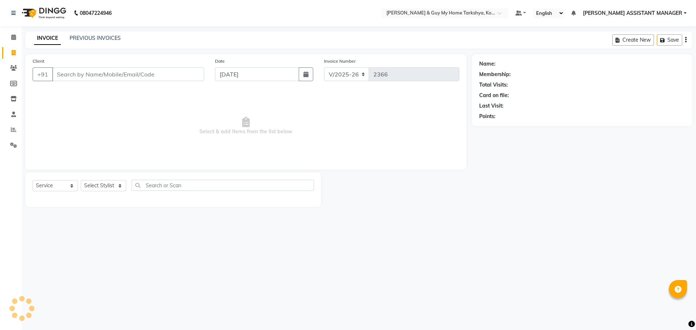
select select "7902"
select select "service"
click at [104, 183] on select "Select Stylist [PERSON_NAME] [PERSON_NAME] [PERSON_NAME] GLORY [PERSON_NAME] JI…" at bounding box center [113, 185] width 64 height 11
select select "90423"
click at [81, 180] on select "Select Stylist [PERSON_NAME] [PERSON_NAME] [PERSON_NAME] GLORY [PERSON_NAME] JI…" at bounding box center [113, 185] width 64 height 11
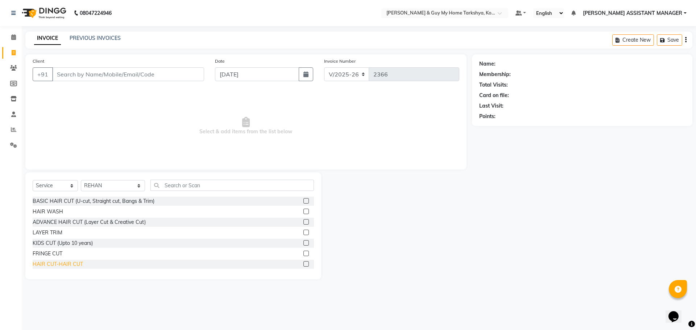
click at [63, 268] on div "HAIR CUT-HAIR CUT" at bounding box center [58, 265] width 50 height 8
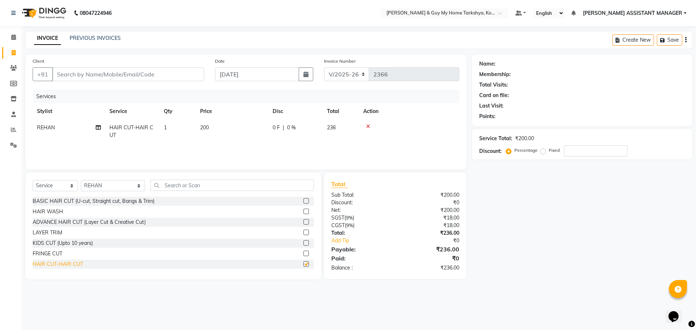
checkbox input "false"
click at [199, 186] on input "text" at bounding box center [232, 185] width 164 height 11
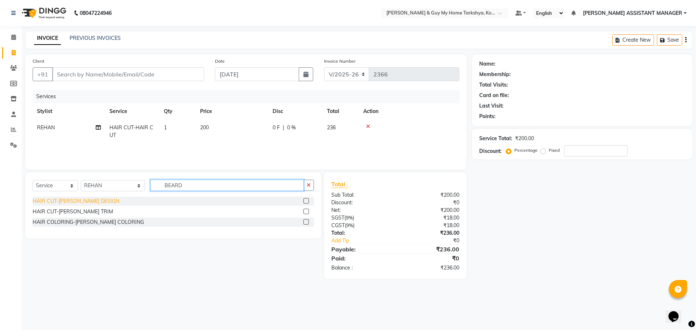
type input "BEARD"
click at [75, 201] on div "HAIR CUT-[PERSON_NAME] DESIGN" at bounding box center [76, 202] width 87 height 8
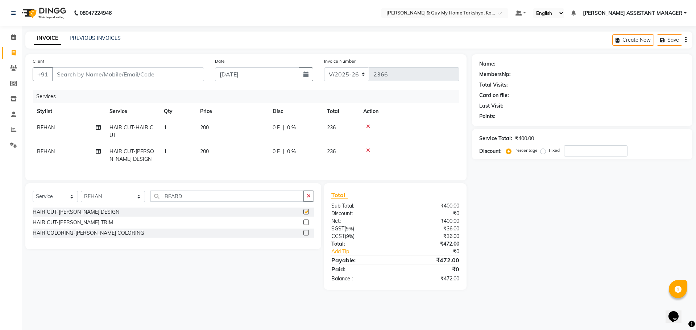
checkbox input "false"
click at [309, 199] on icon "button" at bounding box center [309, 196] width 4 height 5
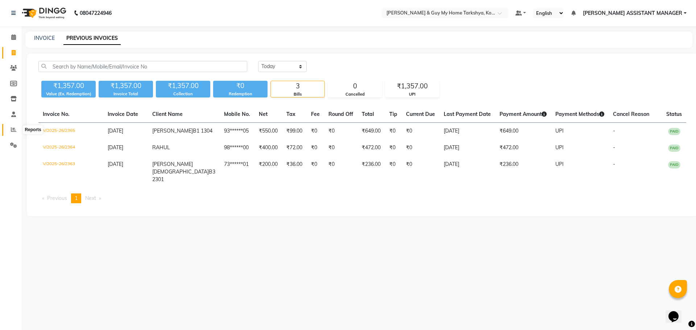
click at [18, 133] on span at bounding box center [13, 130] width 13 height 8
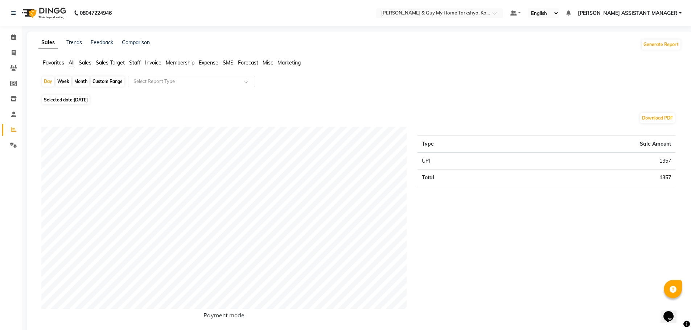
click at [174, 63] on span "Membership" at bounding box center [180, 62] width 29 height 7
click at [210, 65] on span "Expense" at bounding box center [209, 62] width 20 height 7
click at [53, 62] on span "Favorites" at bounding box center [53, 62] width 21 height 7
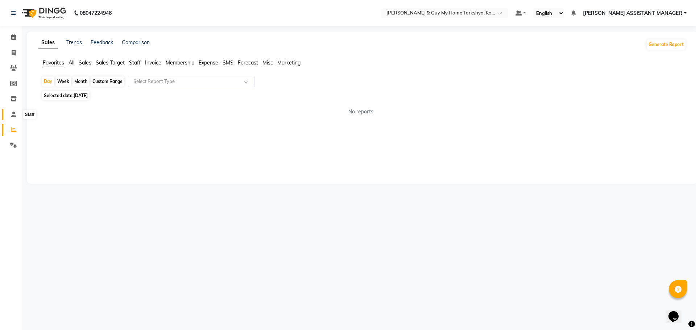
click at [10, 116] on span at bounding box center [13, 115] width 13 height 8
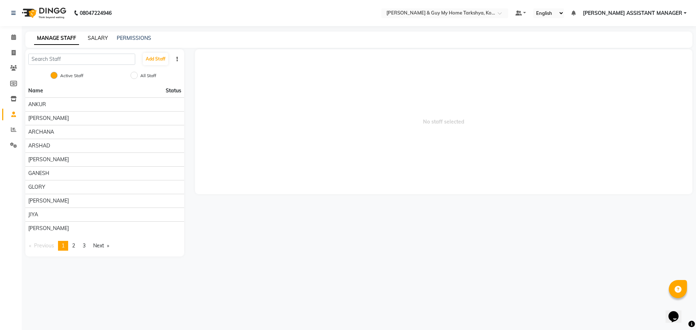
click at [95, 40] on link "SALARY" at bounding box center [98, 38] width 20 height 7
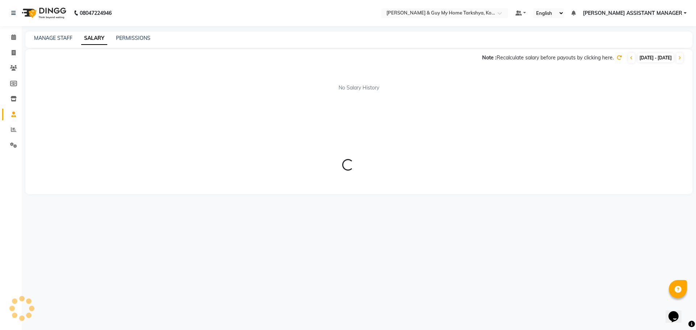
click at [139, 33] on div "MANAGE STAFF SALARY PERMISSIONS" at bounding box center [358, 40] width 667 height 16
click at [139, 35] on link "PERMISSIONS" at bounding box center [133, 38] width 34 height 7
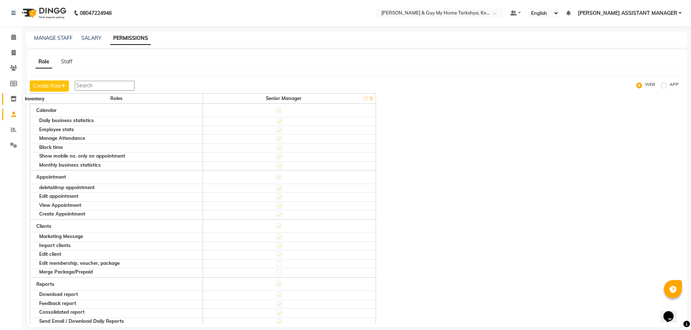
click at [16, 100] on icon at bounding box center [14, 98] width 6 height 5
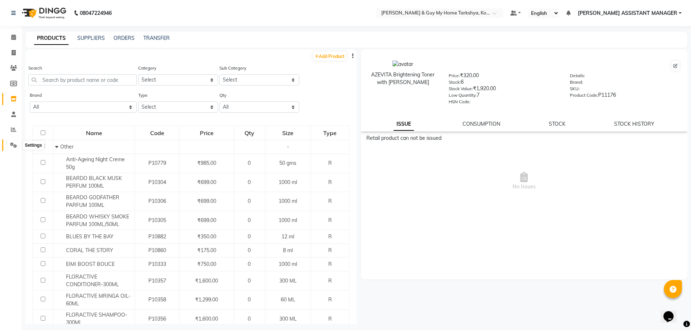
click at [9, 141] on span at bounding box center [13, 145] width 13 height 8
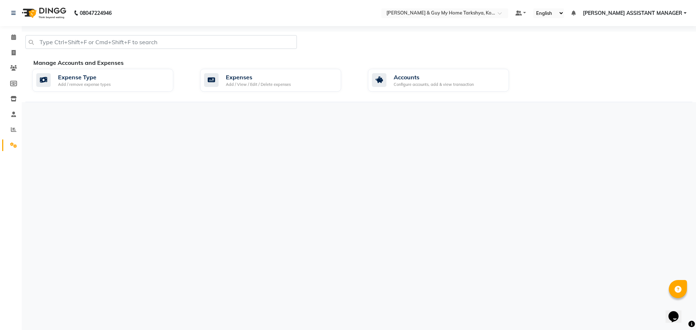
click at [22, 120] on div "08047224946 Select Location × Toni & Guy My Home Tarkshya, Kokapet Default Pane…" at bounding box center [348, 165] width 696 height 330
click at [12, 114] on icon at bounding box center [13, 114] width 5 height 5
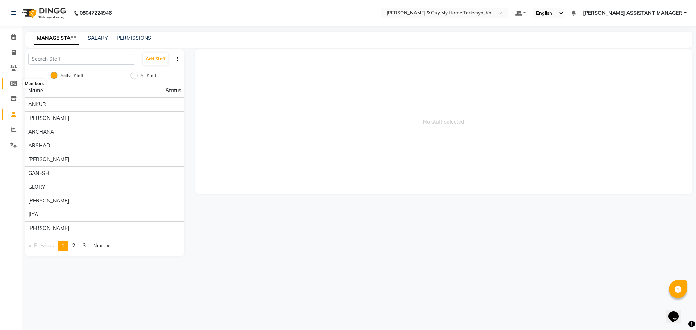
click at [11, 84] on icon at bounding box center [13, 83] width 7 height 5
select select
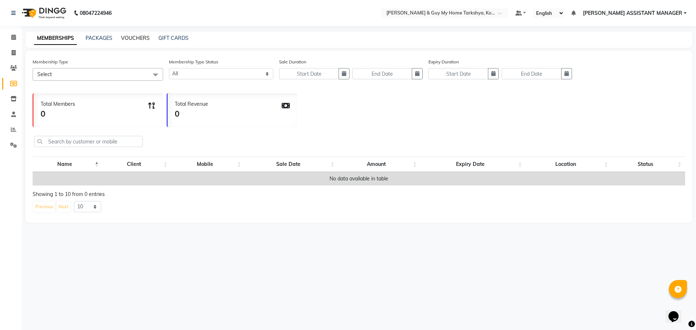
click at [128, 39] on link "VOUCHERS" at bounding box center [135, 38] width 29 height 7
select select
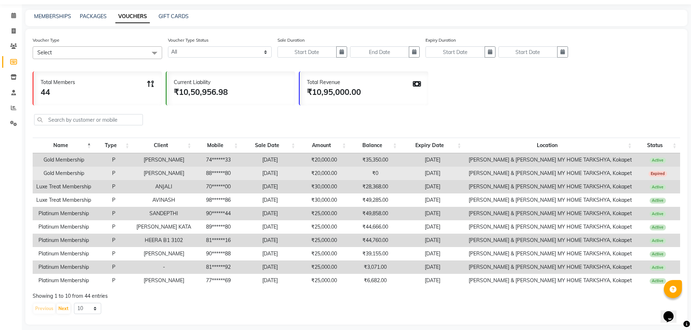
scroll to position [33, 0]
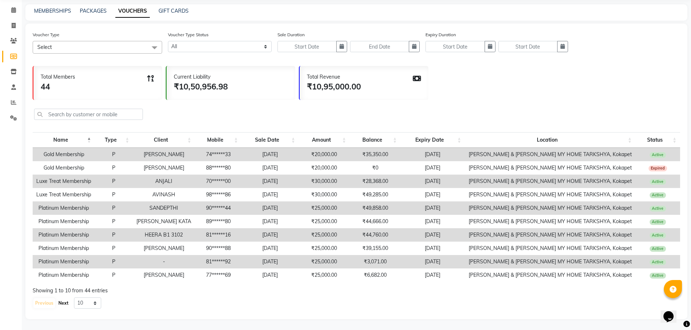
click at [60, 305] on button "Next" at bounding box center [64, 303] width 14 height 10
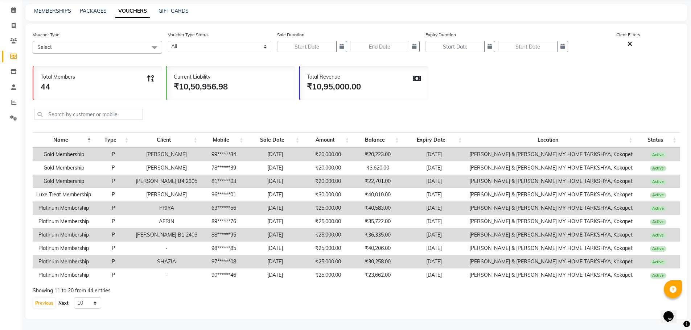
click at [60, 305] on button "Next" at bounding box center [64, 303] width 14 height 10
click at [49, 305] on button "Previous" at bounding box center [44, 303] width 22 height 10
click at [61, 305] on button "Next" at bounding box center [64, 303] width 14 height 10
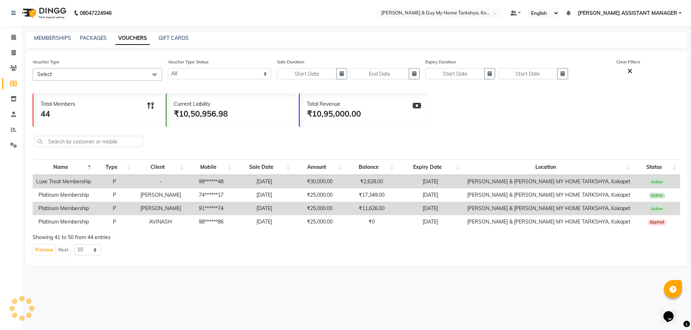
scroll to position [0, 0]
click at [45, 255] on button "Previous" at bounding box center [44, 250] width 22 height 10
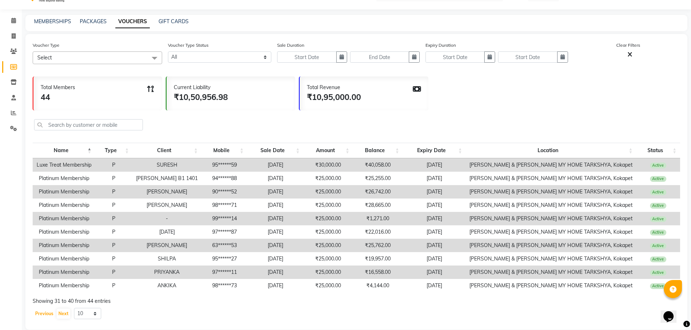
scroll to position [33, 0]
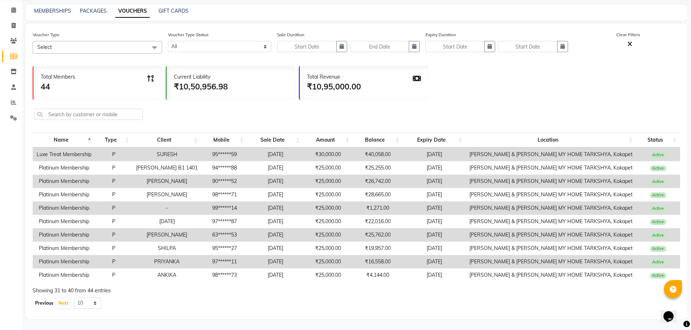
click at [47, 305] on button "Previous" at bounding box center [44, 303] width 22 height 10
click at [43, 303] on button "Previous" at bounding box center [44, 303] width 22 height 10
click at [12, 23] on icon at bounding box center [14, 25] width 4 height 5
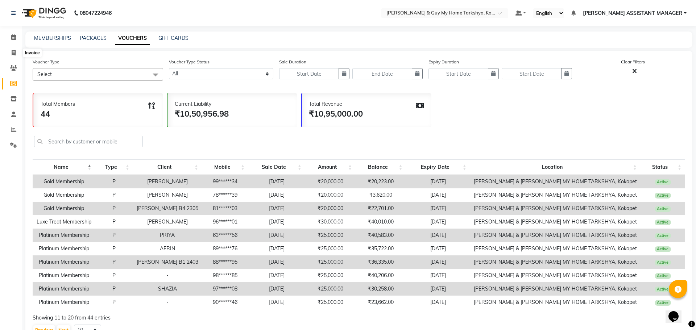
select select "7902"
select select "service"
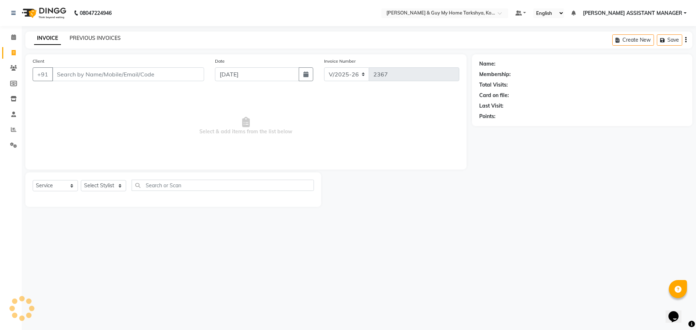
click at [82, 35] on link "PREVIOUS INVOICES" at bounding box center [95, 38] width 51 height 7
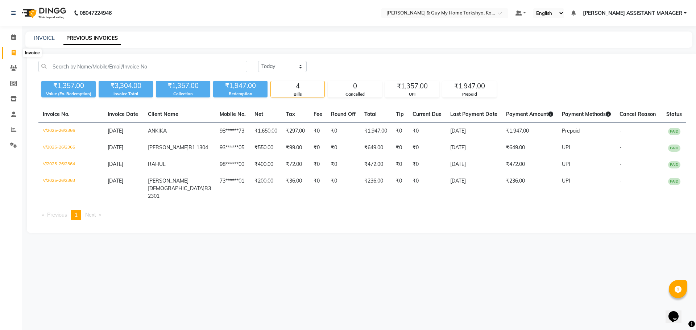
click at [15, 51] on icon at bounding box center [14, 52] width 4 height 5
select select "service"
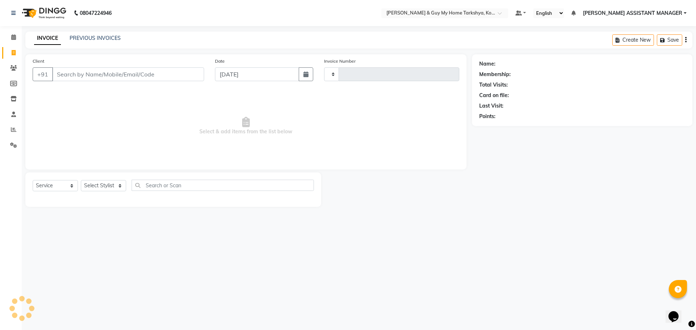
type input "2367"
select select "7902"
click at [106, 187] on select "Select Stylist [PERSON_NAME] [PERSON_NAME] [PERSON_NAME] GLORY [PERSON_NAME] JI…" at bounding box center [113, 185] width 64 height 11
click at [81, 180] on select "Select Stylist [PERSON_NAME] [PERSON_NAME] [PERSON_NAME] GLORY [PERSON_NAME] JI…" at bounding box center [113, 185] width 64 height 11
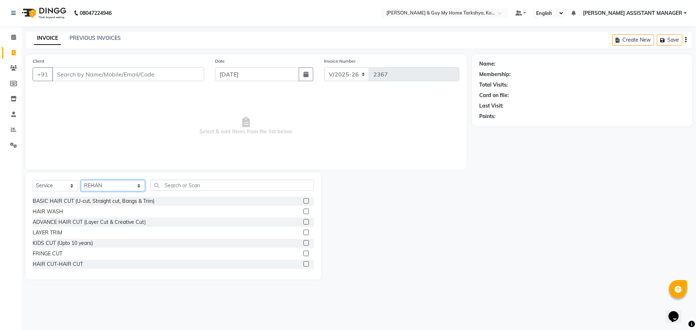
click at [129, 186] on select "Select Stylist [PERSON_NAME] [PERSON_NAME] [PERSON_NAME] GLORY [PERSON_NAME] JI…" at bounding box center [113, 185] width 64 height 11
select select "71871"
click at [81, 180] on select "Select Stylist [PERSON_NAME] [PERSON_NAME] [PERSON_NAME] GLORY [PERSON_NAME] JI…" at bounding box center [113, 185] width 64 height 11
click at [197, 189] on input "text" at bounding box center [232, 185] width 164 height 11
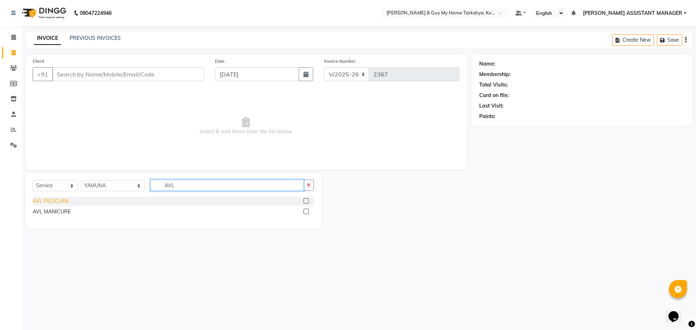
type input "AVL"
click at [46, 202] on div "AVL PEDICURE" at bounding box center [51, 202] width 36 height 8
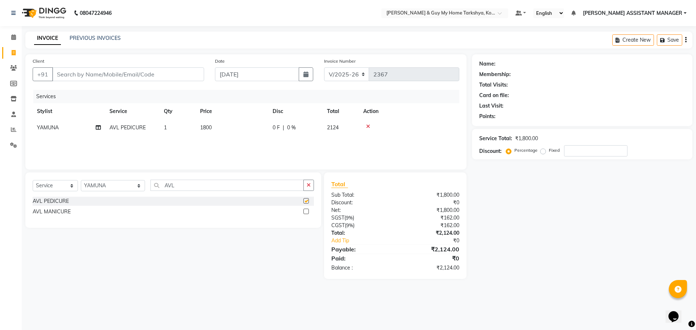
checkbox input "false"
click at [311, 183] on button "button" at bounding box center [308, 185] width 11 height 11
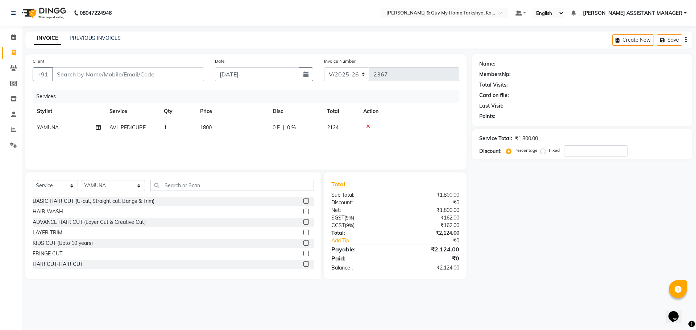
click at [212, 125] on span "1800" at bounding box center [206, 127] width 12 height 7
select select "71871"
drag, startPoint x: 254, startPoint y: 131, endPoint x: 215, endPoint y: 134, distance: 38.9
click at [217, 134] on tr "ANKUR ANSHU ARCHANA ARSHAD ELVINA GANESH GLORY IRFAN JIYA KRISHNA MARIYA MOUNIK…" at bounding box center [246, 134] width 427 height 28
type input "2"
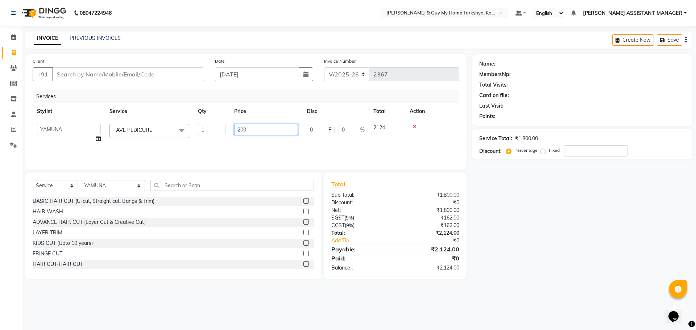
type input "2000"
click at [237, 144] on div "Services Stylist Service Qty Price Disc Total Action ANKUR ANSHU ARCHANA ARSHAD…" at bounding box center [246, 126] width 427 height 73
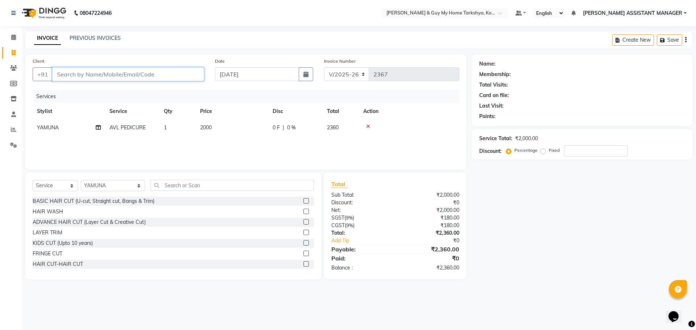
click at [171, 71] on input "Client" at bounding box center [128, 74] width 152 height 14
click at [151, 73] on input "Client" at bounding box center [128, 74] width 152 height 14
type input "9"
type input "0"
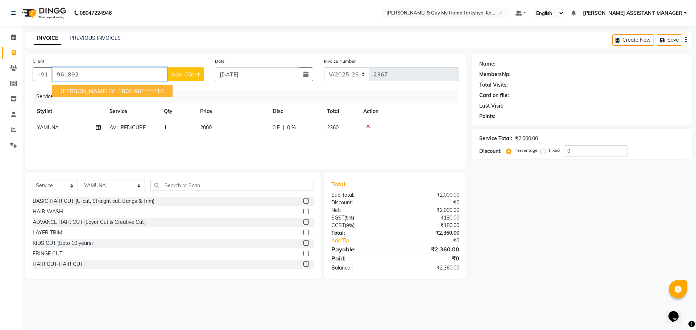
click at [139, 90] on ngb-highlight "96******18" at bounding box center [149, 90] width 30 height 7
type input "96******18"
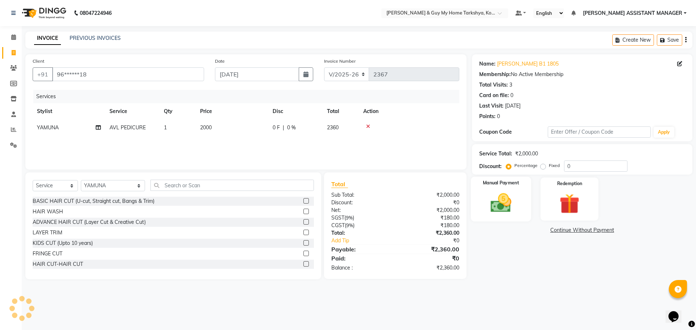
click at [515, 206] on img at bounding box center [501, 203] width 34 height 24
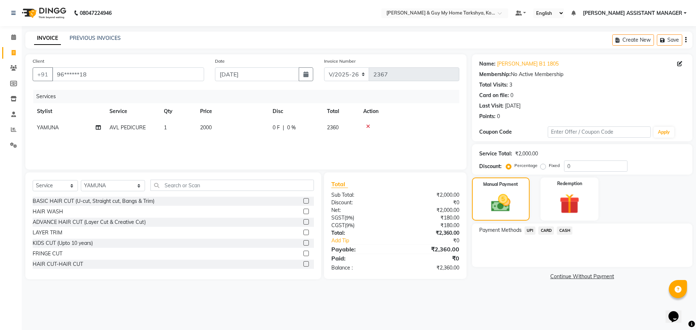
click at [530, 233] on span "UPI" at bounding box center [530, 231] width 11 height 8
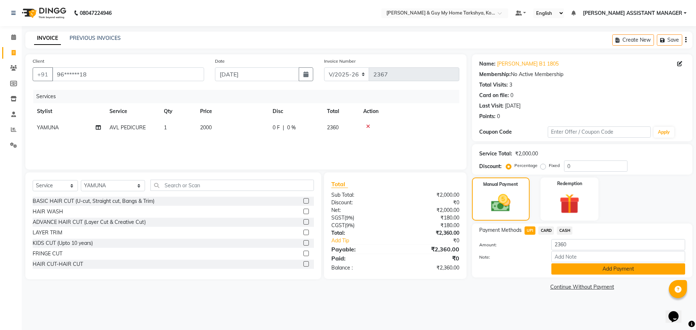
click at [568, 267] on button "Add Payment" at bounding box center [618, 269] width 134 height 11
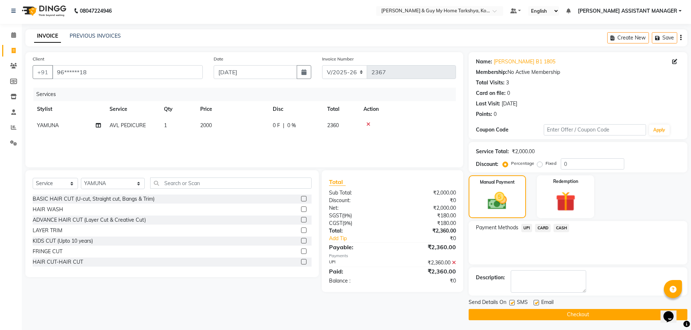
scroll to position [3, 0]
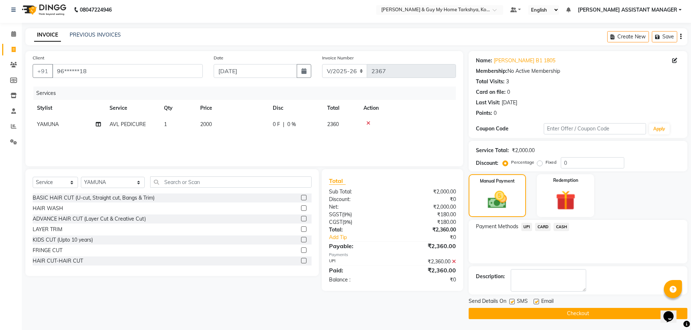
click at [556, 315] on button "Checkout" at bounding box center [577, 313] width 219 height 11
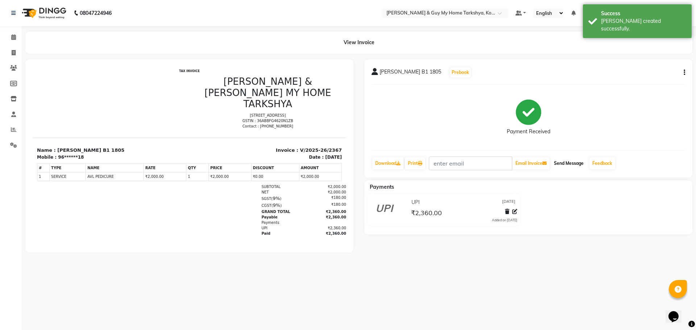
click at [567, 165] on button "Send Message" at bounding box center [569, 163] width 36 height 12
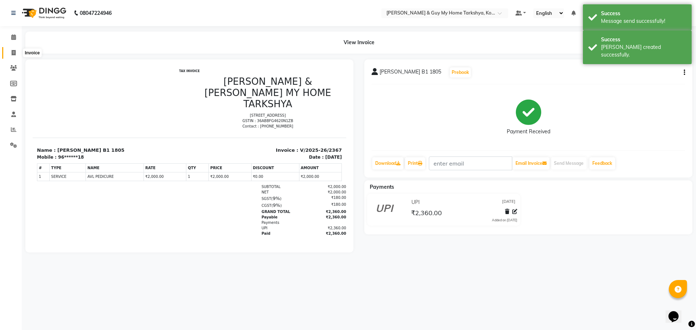
click at [12, 53] on icon at bounding box center [14, 52] width 4 height 5
select select "service"
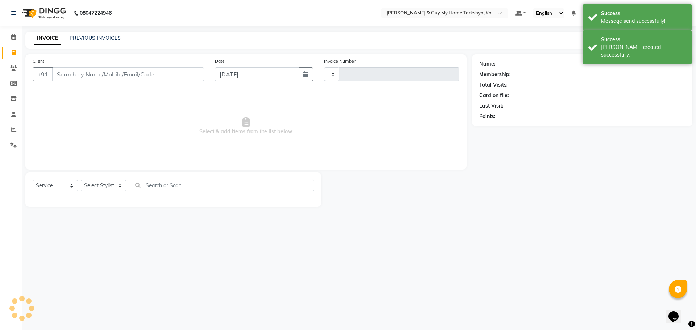
type input "2368"
select select "7902"
click at [98, 37] on link "PREVIOUS INVOICES" at bounding box center [95, 38] width 51 height 7
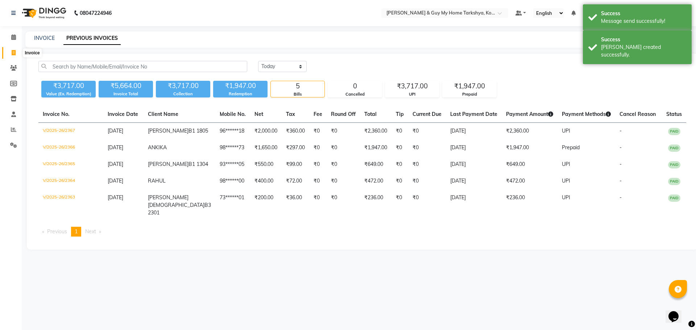
click at [15, 52] on icon at bounding box center [14, 52] width 4 height 5
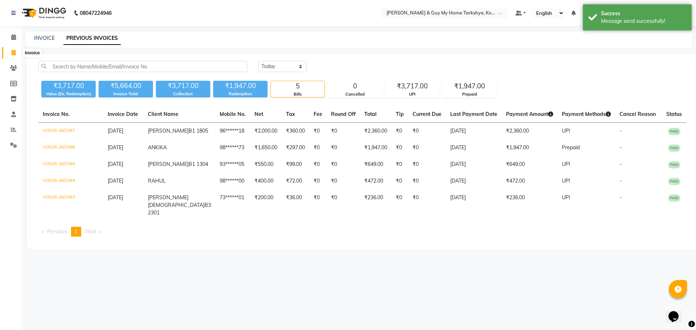
select select "7902"
select select "service"
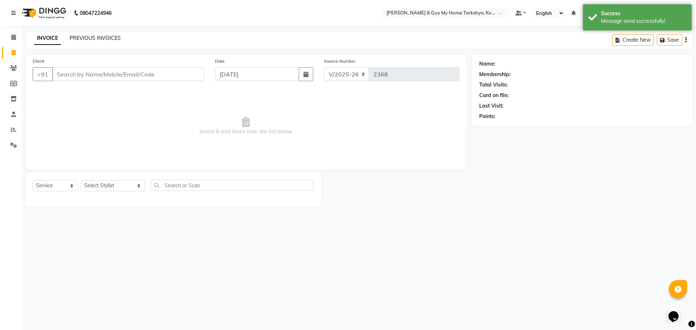
click at [109, 37] on link "PREVIOUS INVOICES" at bounding box center [95, 38] width 51 height 7
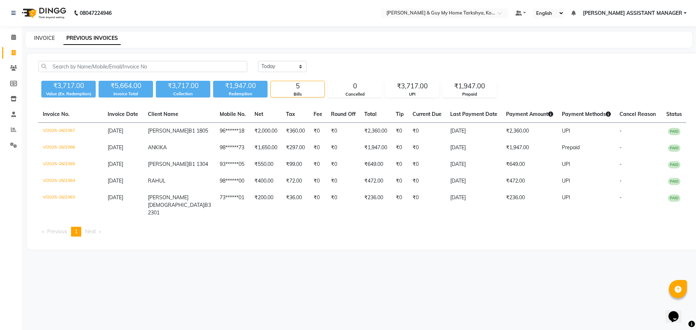
click at [46, 40] on link "INVOICE" at bounding box center [44, 38] width 21 height 7
select select "7902"
select select "service"
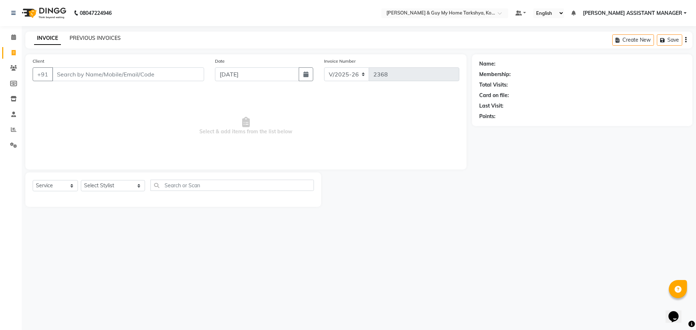
click at [91, 39] on link "PREVIOUS INVOICES" at bounding box center [95, 38] width 51 height 7
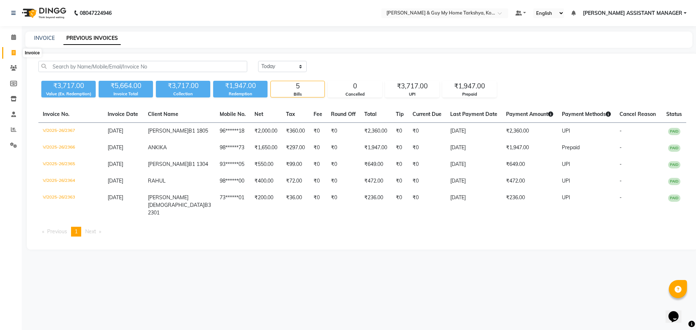
click at [12, 51] on icon at bounding box center [14, 52] width 4 height 5
select select "7902"
select select "service"
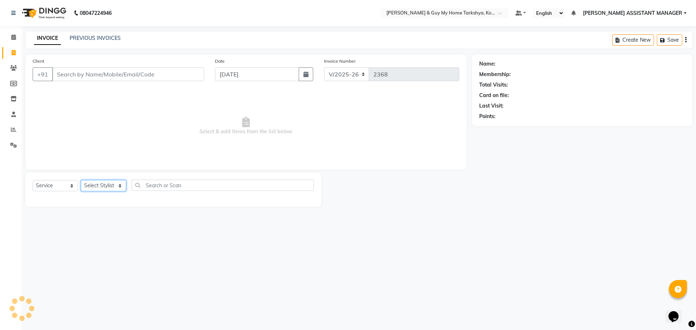
click at [122, 189] on select "Select Stylist" at bounding box center [103, 185] width 45 height 11
click at [152, 279] on div "08047224946 Select Location × Toni & Guy My Home Tarkshya, Kokapet Default Pane…" at bounding box center [348, 165] width 696 height 330
click at [100, 190] on select "Select Stylist ANKUR ANSHU ARCHANA ARSHAD ELVINA GANESH GLORY IRFAN JIYA KRISHN…" at bounding box center [113, 185] width 64 height 11
click at [81, 180] on select "Select Stylist ANKUR ANSHU ARCHANA ARSHAD ELVINA GANESH GLORY IRFAN JIYA KRISHN…" at bounding box center [113, 185] width 64 height 11
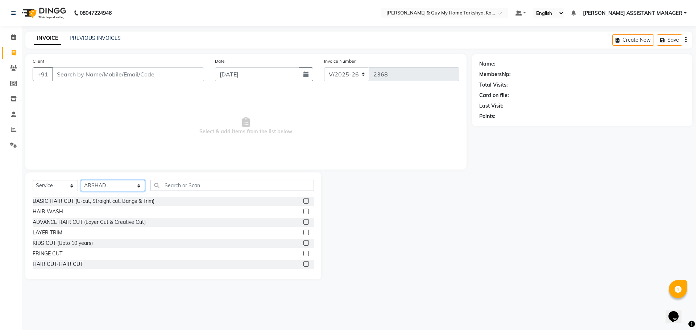
click at [116, 184] on select "Select Stylist ANKUR ANSHU ARCHANA ARSHAD ELVINA GANESH GLORY IRFAN JIYA KRISHN…" at bounding box center [113, 185] width 64 height 11
click at [111, 189] on select "Select Stylist [PERSON_NAME] [PERSON_NAME] [PERSON_NAME] GLORY [PERSON_NAME] JI…" at bounding box center [113, 185] width 64 height 11
select select "90423"
click at [81, 180] on select "Select Stylist [PERSON_NAME] [PERSON_NAME] [PERSON_NAME] GLORY [PERSON_NAME] JI…" at bounding box center [113, 185] width 64 height 11
click at [65, 264] on div "HAIR CUT-HAIR CUT" at bounding box center [58, 265] width 50 height 8
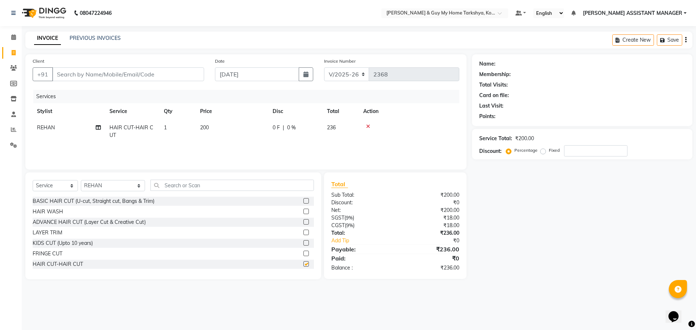
checkbox input "false"
click at [186, 186] on input "text" at bounding box center [232, 185] width 164 height 11
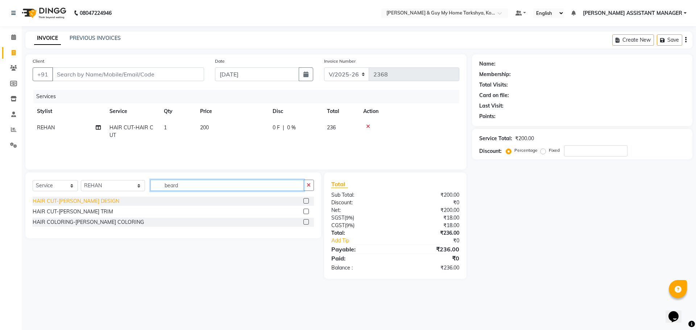
type input "beard"
click at [71, 203] on div "HAIR CUT-[PERSON_NAME] DESIGN" at bounding box center [76, 202] width 87 height 8
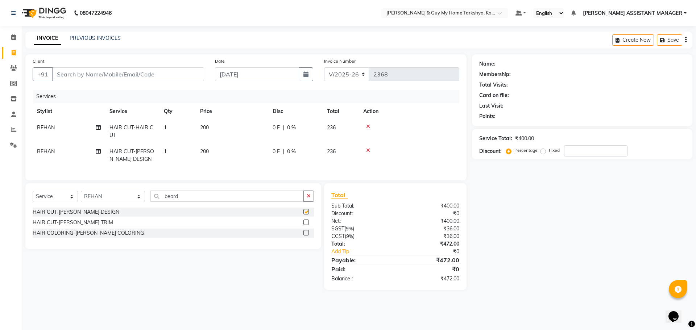
checkbox input "false"
click at [311, 201] on button "button" at bounding box center [308, 196] width 11 height 11
click at [127, 126] on span "HAIR CUT-HAIR CUT" at bounding box center [131, 131] width 44 height 14
select select "90423"
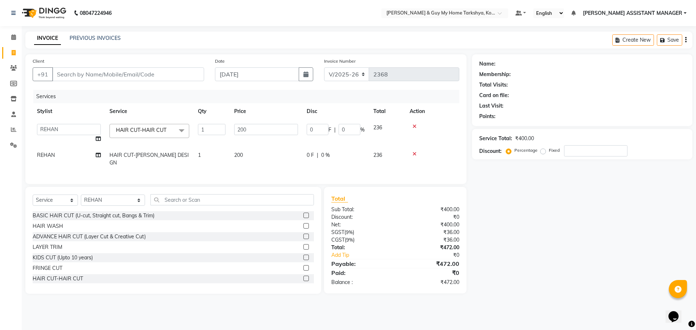
click at [146, 132] on span "HAIR CUT-HAIR CUT" at bounding box center [141, 130] width 50 height 7
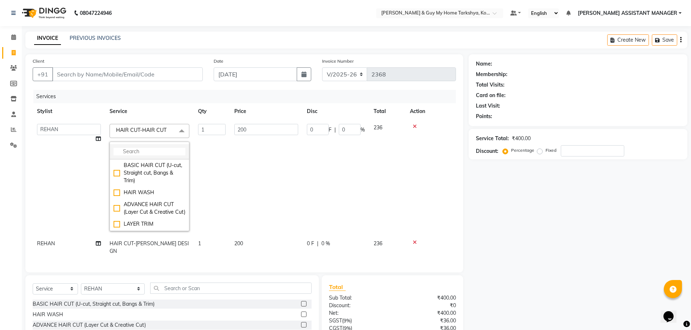
click at [144, 149] on input "multiselect-search" at bounding box center [149, 152] width 72 height 8
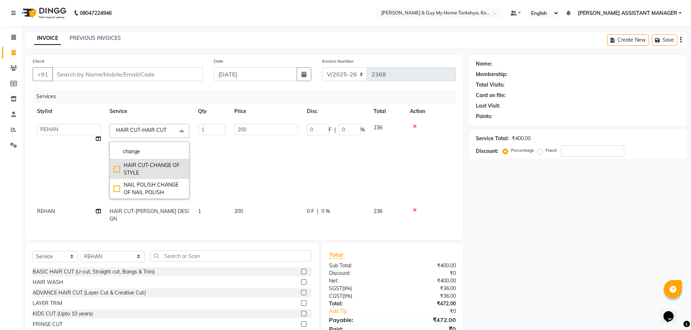
type input "change"
click at [116, 167] on div "HAIR CUT-CHANGE OF STYLE" at bounding box center [149, 169] width 72 height 15
checkbox input "true"
type input "300"
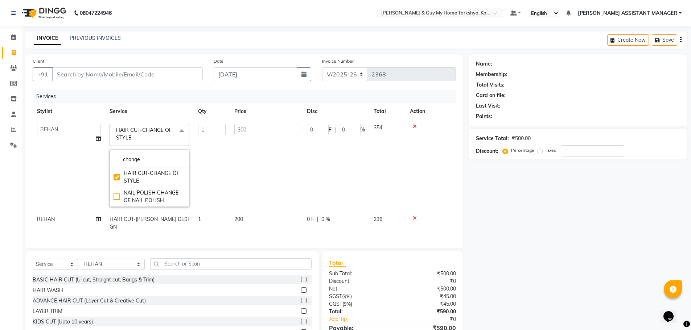
click at [229, 160] on td "1" at bounding box center [212, 166] width 36 height 92
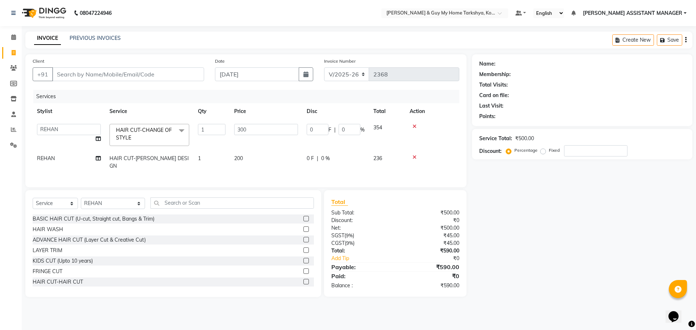
click at [414, 124] on icon at bounding box center [415, 126] width 4 height 5
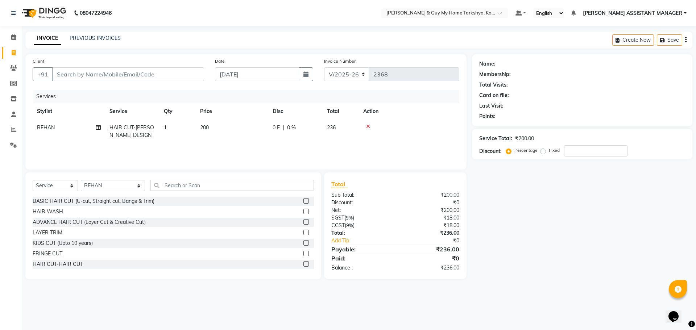
click at [368, 126] on icon at bounding box center [368, 126] width 4 height 5
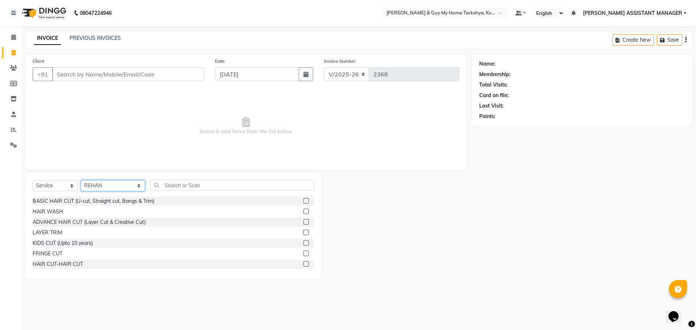
click at [125, 186] on select "Select Stylist [PERSON_NAME] [PERSON_NAME] [PERSON_NAME] GLORY [PERSON_NAME] JI…" at bounding box center [113, 185] width 64 height 11
click at [270, 42] on div "INVOICE PREVIOUS INVOICES Create New Save" at bounding box center [358, 40] width 667 height 17
click at [104, 81] on input "Client" at bounding box center [128, 74] width 152 height 14
click at [108, 69] on input "Client" at bounding box center [128, 74] width 152 height 14
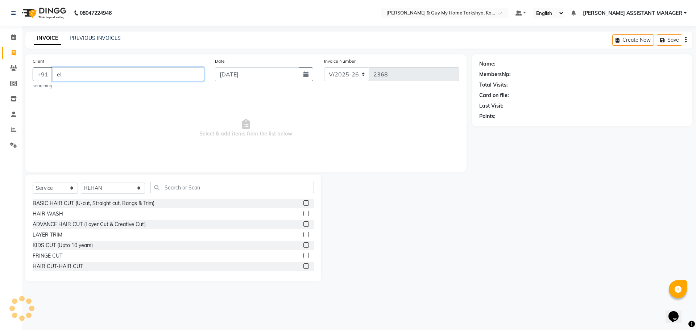
type input "e"
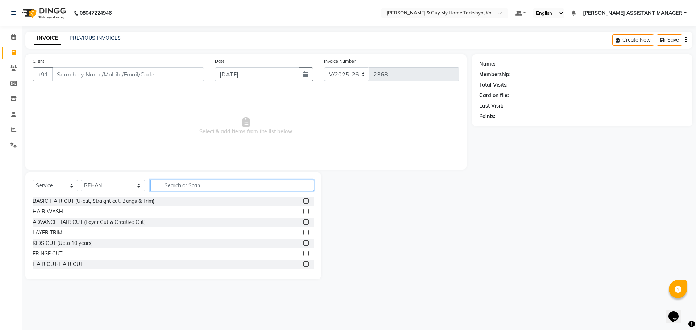
click at [209, 184] on input "text" at bounding box center [232, 185] width 164 height 11
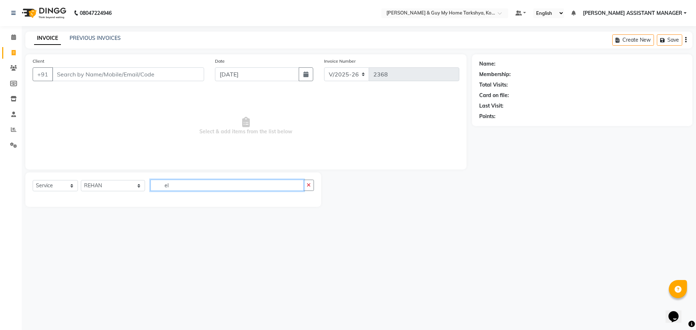
type input "e"
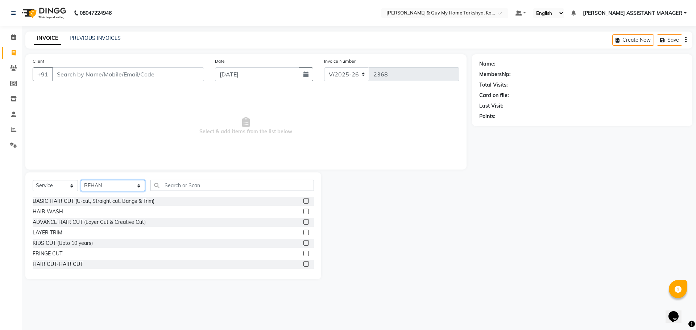
click at [135, 184] on select "Select Stylist [PERSON_NAME] [PERSON_NAME] [PERSON_NAME] GLORY [PERSON_NAME] JI…" at bounding box center [113, 185] width 64 height 11
select select "71872"
click at [81, 180] on select "Select Stylist [PERSON_NAME] [PERSON_NAME] [PERSON_NAME] GLORY [PERSON_NAME] JI…" at bounding box center [113, 185] width 64 height 11
click at [179, 183] on input "text" at bounding box center [232, 185] width 164 height 11
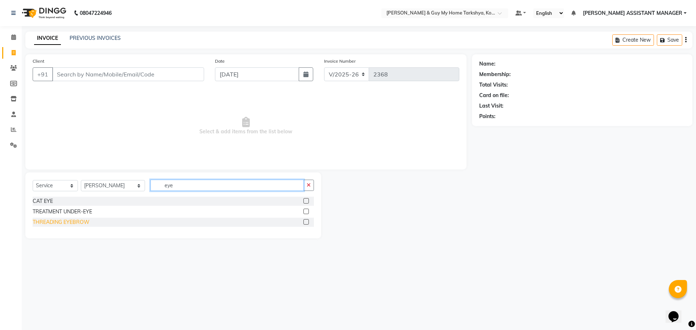
type input "eye"
click at [55, 222] on div "THREADING EYEBROW" at bounding box center [61, 223] width 57 height 8
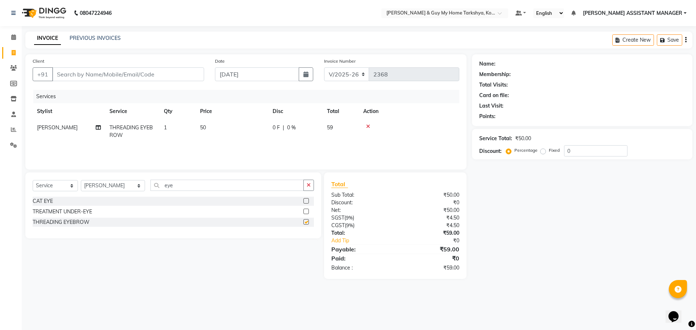
checkbox input "false"
click at [311, 186] on button "button" at bounding box center [308, 185] width 11 height 11
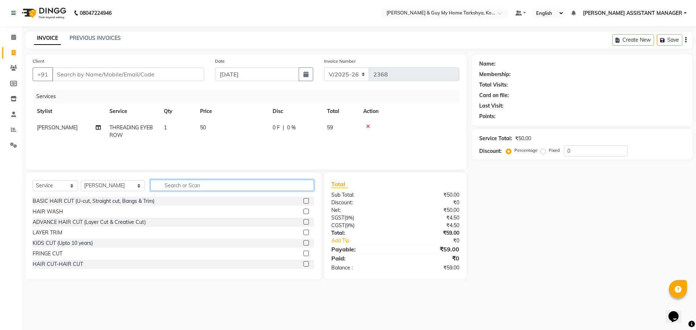
click at [269, 186] on input "text" at bounding box center [232, 185] width 164 height 11
type input "y"
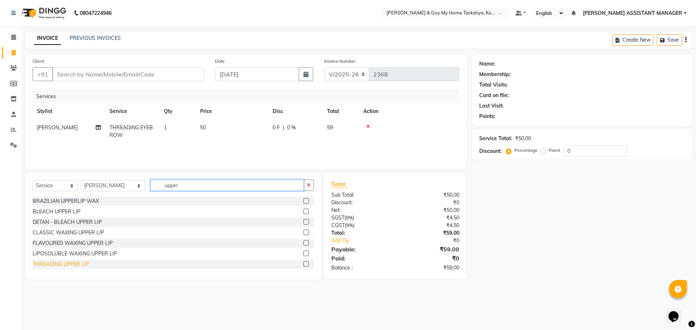
type input "upper"
click at [56, 264] on div "THREADING UPPER LIP" at bounding box center [61, 265] width 57 height 8
checkbox input "false"
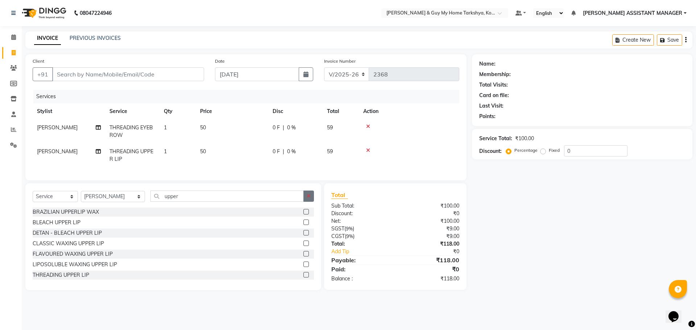
click at [308, 199] on icon "button" at bounding box center [309, 196] width 4 height 5
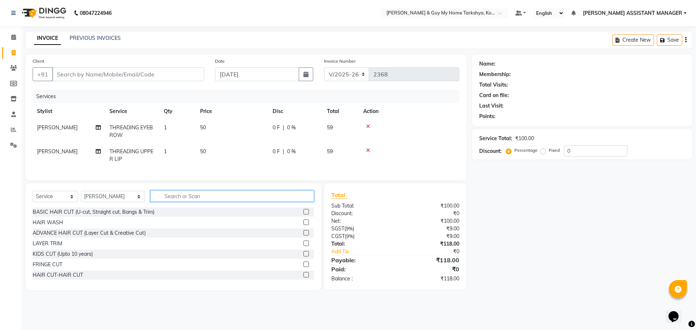
click at [252, 202] on input "text" at bounding box center [232, 196] width 164 height 11
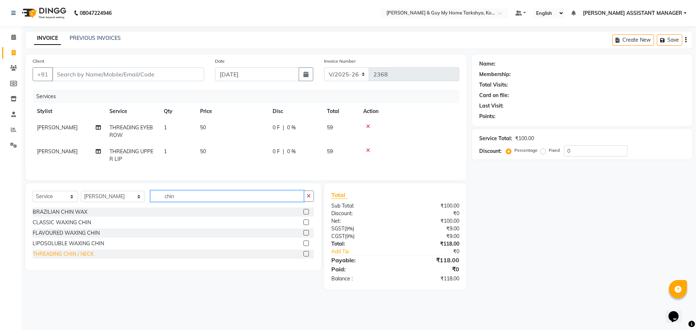
type input "chin"
click at [77, 258] on div "THREADING CHIN / NECK" at bounding box center [63, 255] width 61 height 8
checkbox input "false"
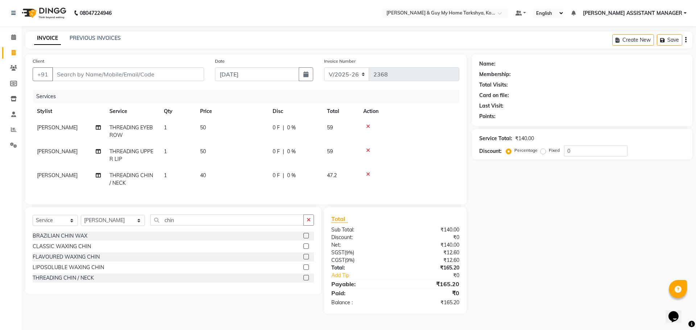
click at [266, 137] on td "50" at bounding box center [232, 132] width 73 height 24
select select "71872"
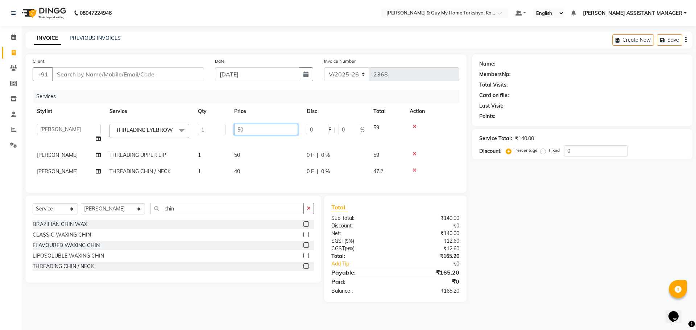
click at [262, 126] on input "50" at bounding box center [266, 129] width 64 height 11
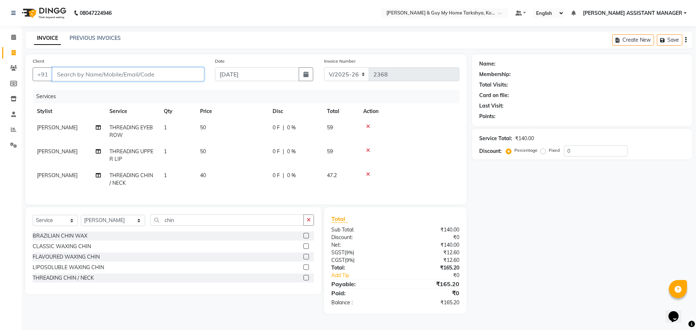
click at [161, 69] on input "Client" at bounding box center [128, 74] width 152 height 14
paste input "9618923118"
type input "9618923118"
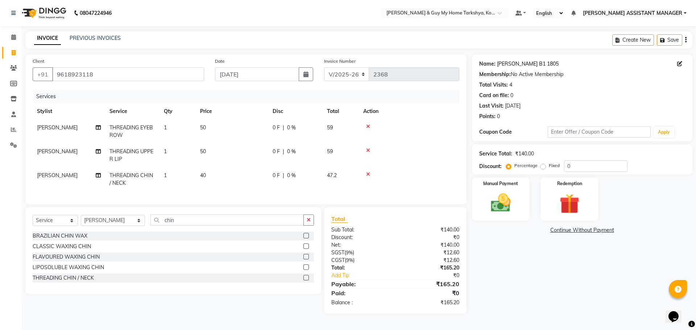
click at [512, 65] on link "Nikhitha B1 1805" at bounding box center [528, 64] width 62 height 8
click at [365, 173] on div at bounding box center [409, 174] width 92 height 5
click at [367, 174] on icon at bounding box center [368, 174] width 4 height 5
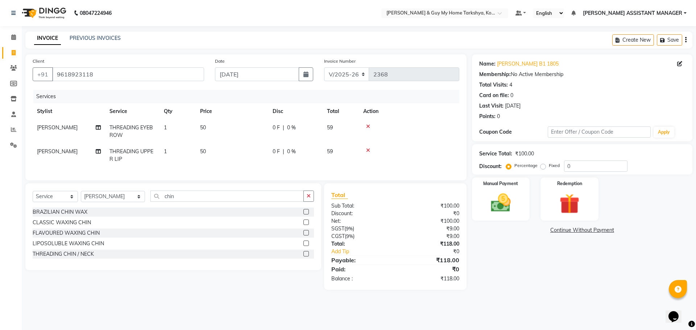
click at [370, 149] on icon at bounding box center [368, 150] width 4 height 5
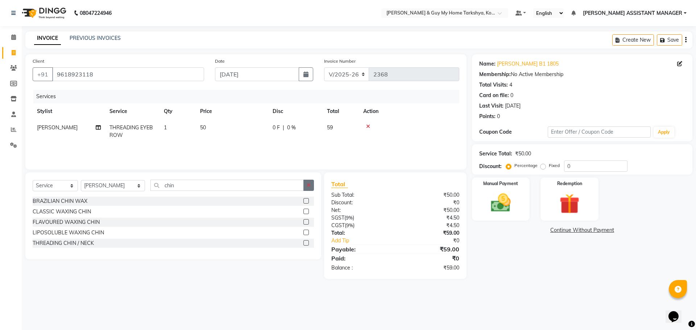
drag, startPoint x: 309, startPoint y: 185, endPoint x: 305, endPoint y: 186, distance: 4.4
click at [308, 185] on icon "button" at bounding box center [309, 185] width 4 height 5
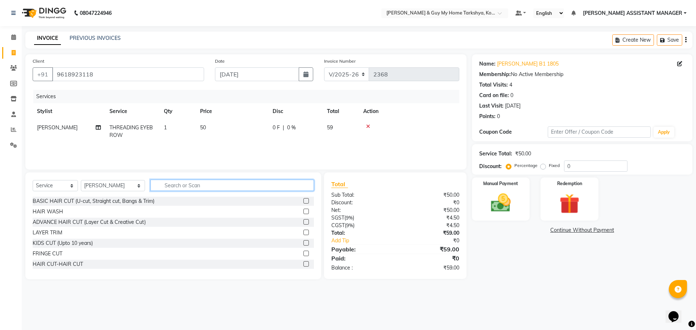
click at [260, 180] on input "text" at bounding box center [232, 185] width 164 height 11
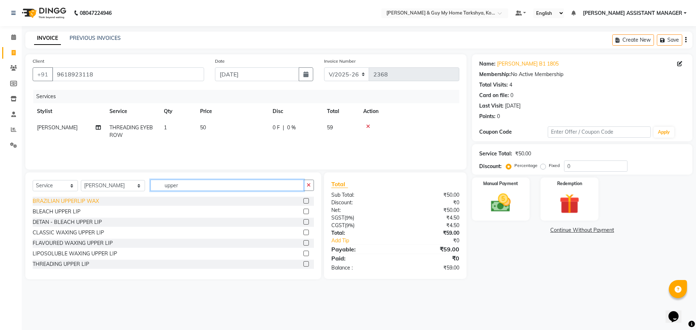
type input "upper"
click at [77, 202] on div "BRAZILIAN UPPERLIP WAX" at bounding box center [66, 202] width 66 height 8
checkbox input "false"
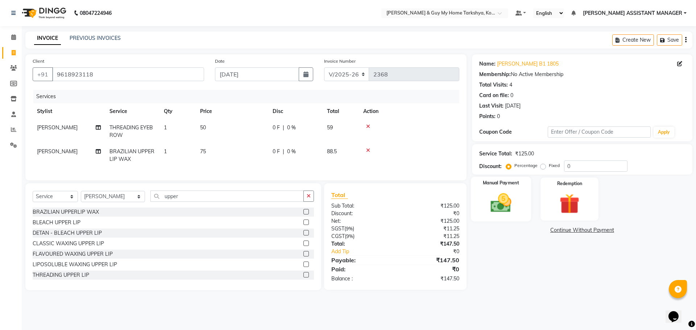
click at [500, 212] on img at bounding box center [501, 203] width 34 height 24
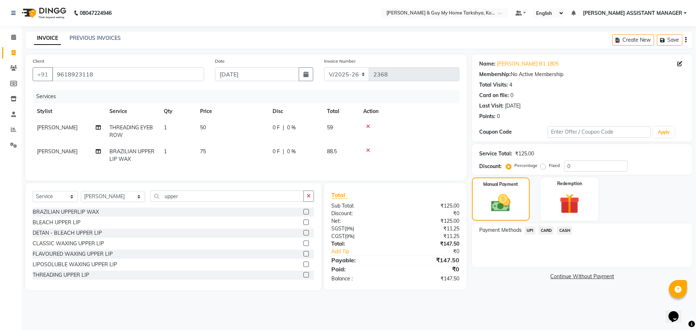
click at [532, 231] on span "UPI" at bounding box center [530, 231] width 11 height 8
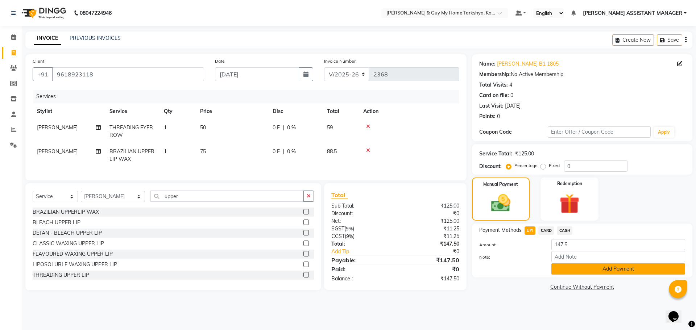
click at [582, 270] on button "Add Payment" at bounding box center [618, 269] width 134 height 11
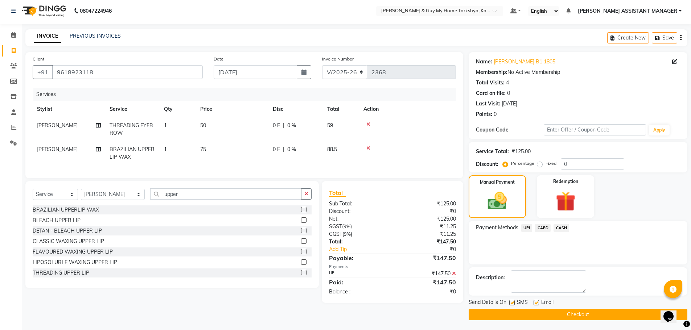
scroll to position [3, 0]
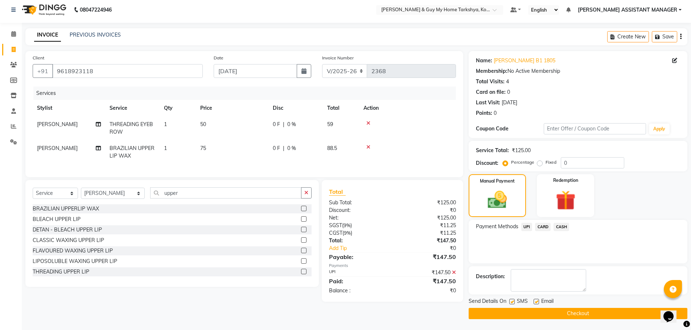
click at [551, 312] on button "Checkout" at bounding box center [577, 313] width 219 height 11
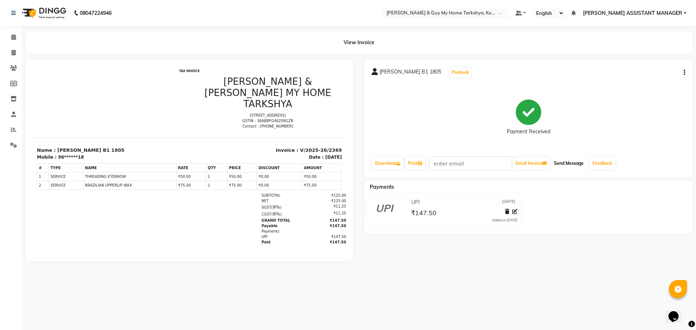
click at [570, 162] on button "Send Message" at bounding box center [569, 163] width 36 height 12
click at [16, 52] on span at bounding box center [13, 53] width 13 height 8
select select "7902"
select select "service"
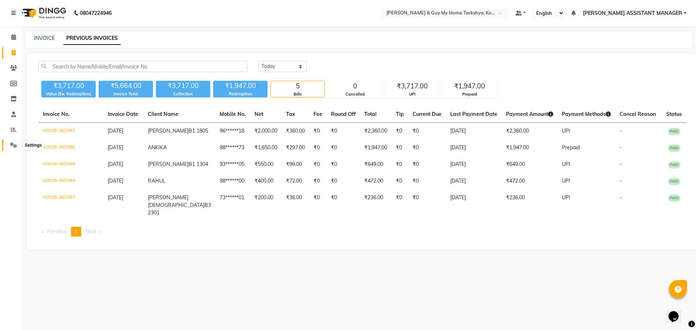
click at [12, 149] on span at bounding box center [13, 145] width 13 height 8
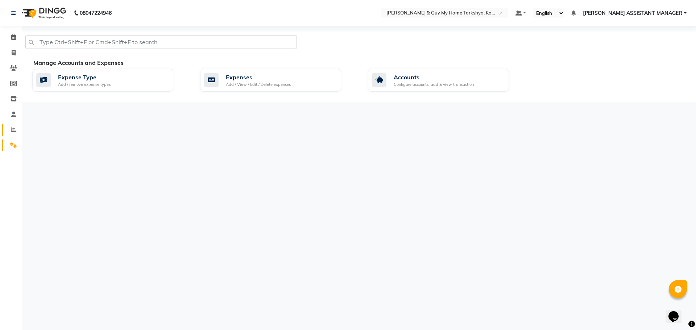
click at [13, 134] on span at bounding box center [13, 130] width 13 height 8
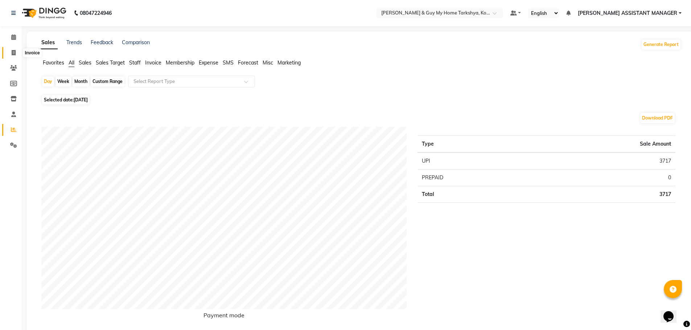
click at [18, 51] on span at bounding box center [13, 53] width 13 height 8
select select "service"
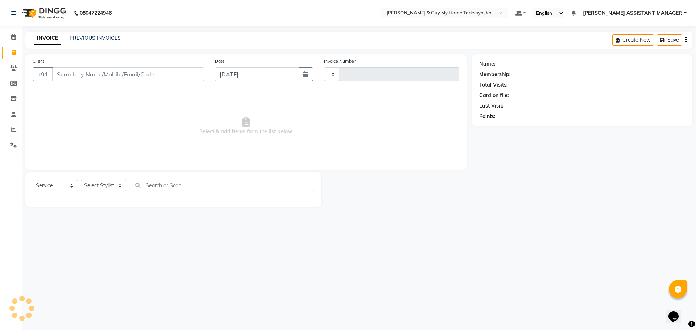
type input "2368"
select select "7902"
click at [84, 39] on link "PREVIOUS INVOICES" at bounding box center [95, 38] width 51 height 7
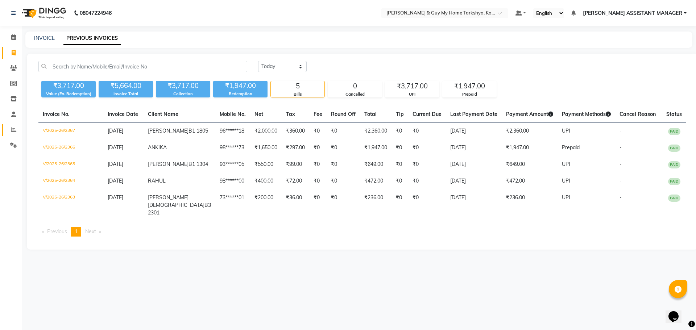
click at [4, 131] on link "Reports" at bounding box center [10, 130] width 17 height 12
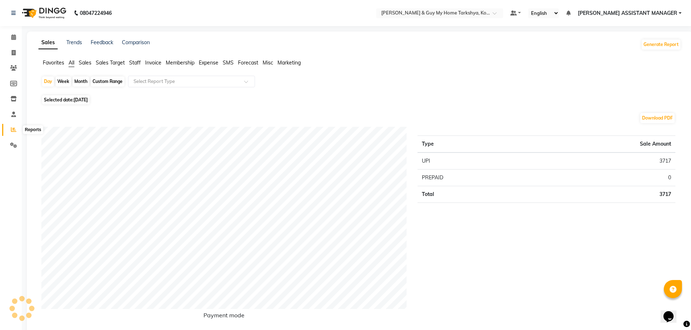
click at [12, 129] on icon at bounding box center [13, 129] width 5 height 5
click at [16, 116] on icon at bounding box center [13, 114] width 5 height 5
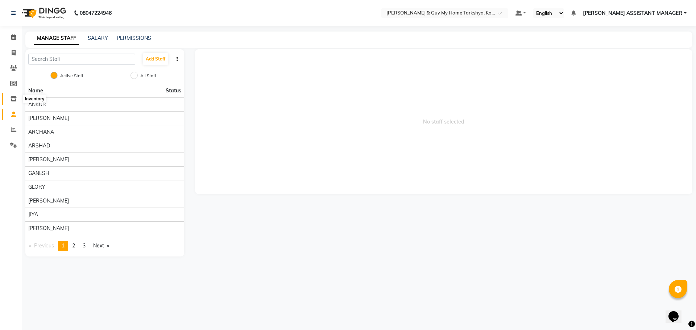
click at [16, 102] on span at bounding box center [13, 99] width 13 height 8
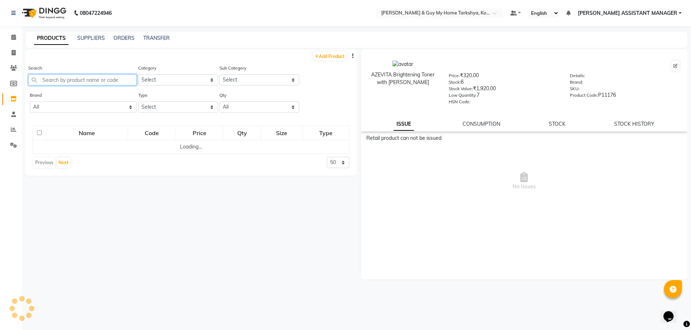
click at [102, 77] on input "text" at bounding box center [82, 79] width 108 height 11
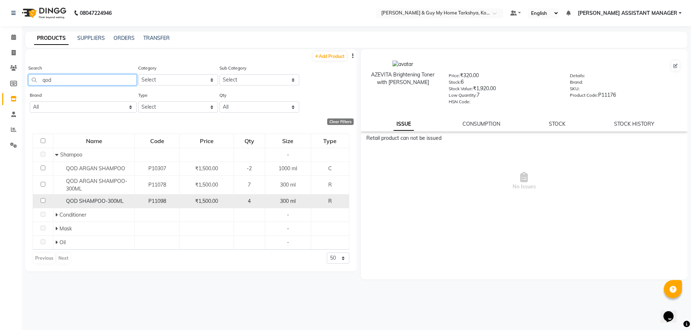
type input "qod"
click at [114, 204] on span "QOD SHAMPOO-300ML" at bounding box center [95, 201] width 58 height 7
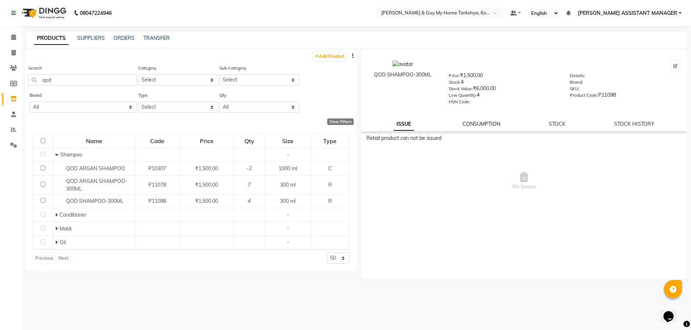
click at [485, 122] on link "CONSUMPTION" at bounding box center [481, 124] width 38 height 7
click at [670, 132] on div "QOD SHAMPOO-300ML Price: ₹1,500.00 Stock: 4 Stock Value: ₹6,000.00 Low Quantity…" at bounding box center [524, 167] width 327 height 236
click at [648, 126] on link "STOCK HISTORY" at bounding box center [634, 124] width 40 height 7
select select "all"
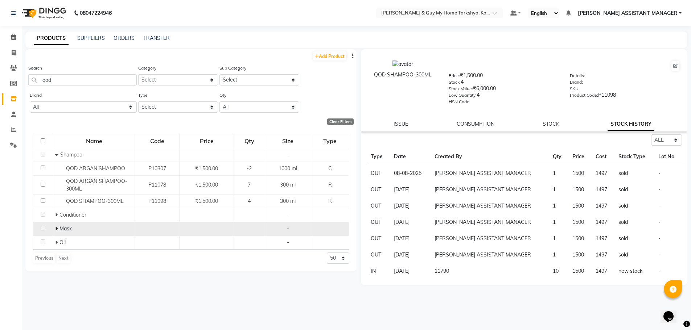
click at [61, 234] on td "Mask" at bounding box center [94, 229] width 82 height 14
click at [62, 230] on span "Mask" at bounding box center [65, 229] width 12 height 7
click at [56, 230] on icon at bounding box center [56, 228] width 3 height 5
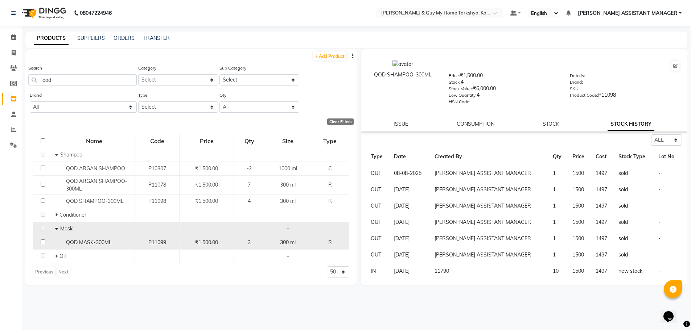
click at [104, 240] on span "QOD MASK-300ML" at bounding box center [89, 242] width 46 height 7
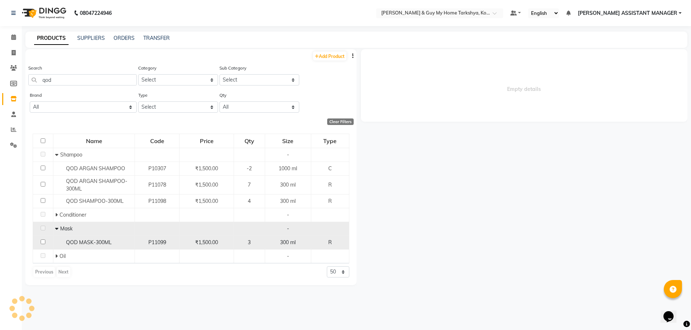
select select "all"
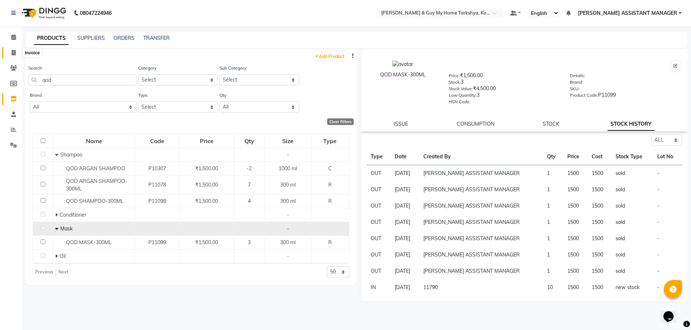
click at [11, 51] on span at bounding box center [13, 53] width 13 height 8
select select "service"
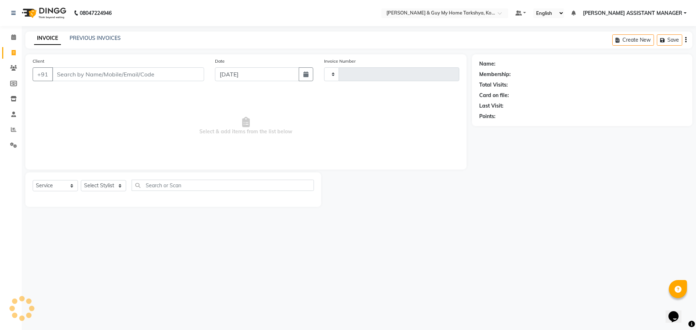
click at [98, 41] on div "PREVIOUS INVOICES" at bounding box center [95, 38] width 51 height 8
click at [100, 36] on link "PREVIOUS INVOICES" at bounding box center [95, 38] width 51 height 7
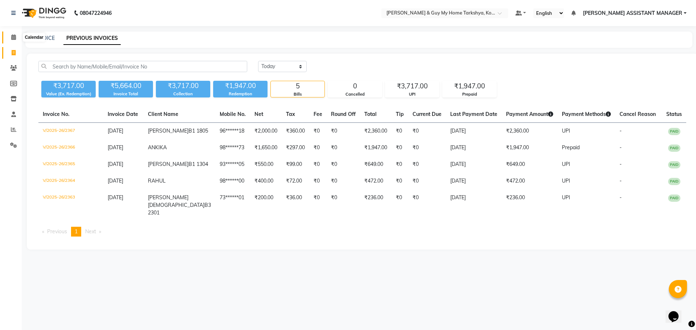
click at [8, 37] on span at bounding box center [13, 37] width 13 height 8
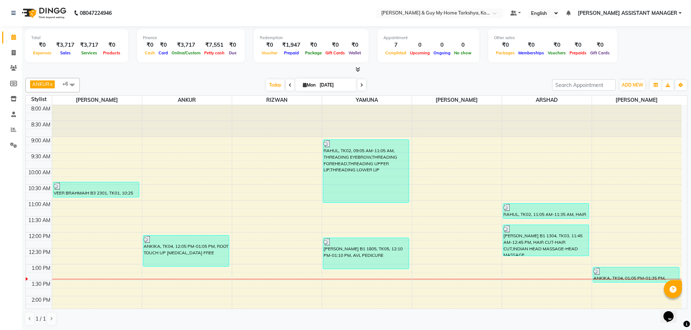
click at [355, 68] on span at bounding box center [356, 70] width 8 height 8
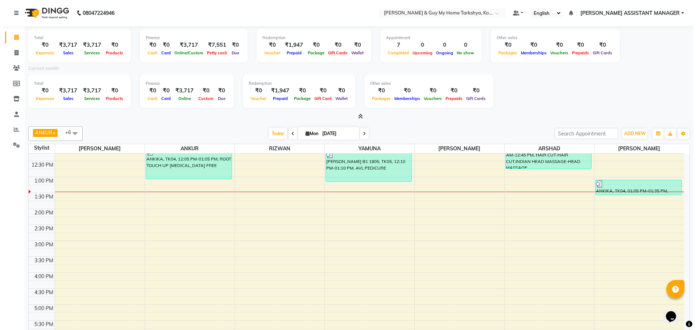
scroll to position [211, 0]
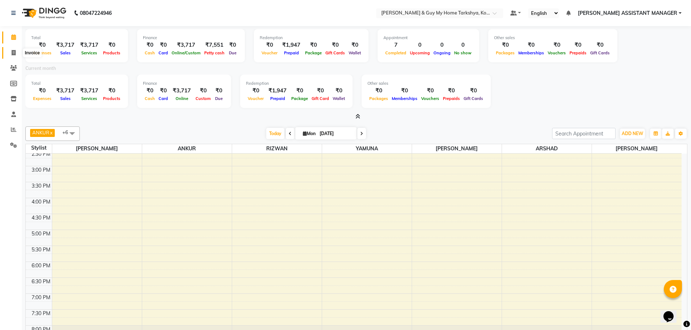
click at [12, 55] on icon at bounding box center [14, 52] width 4 height 5
select select "service"
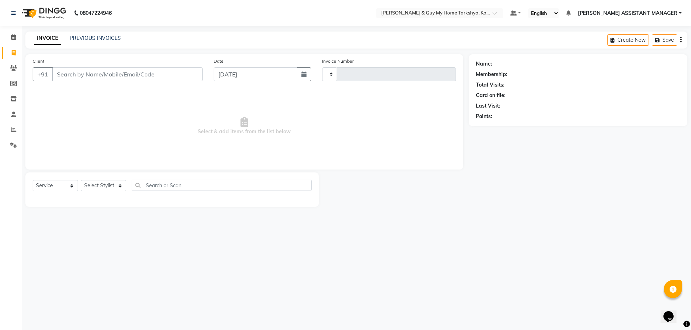
type input "2368"
select select "7902"
click at [12, 55] on icon at bounding box center [14, 52] width 4 height 5
select select "service"
type input "2368"
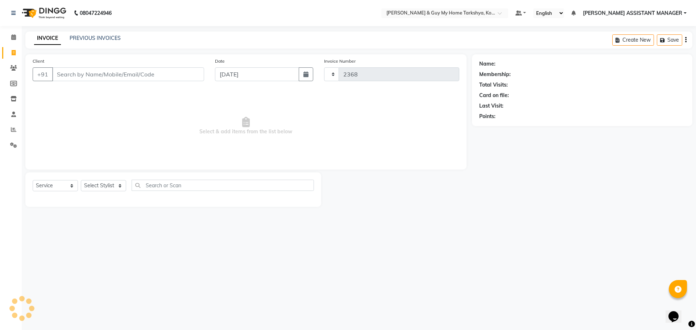
select select "7902"
click at [146, 73] on input "Client" at bounding box center [128, 74] width 152 height 14
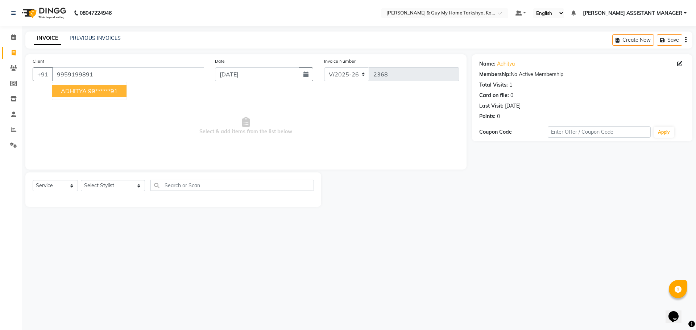
click at [113, 91] on ngb-highlight "99******91" at bounding box center [103, 90] width 30 height 7
type input "99******91"
click at [505, 63] on link "Adhitya" at bounding box center [506, 64] width 18 height 8
drag, startPoint x: 112, startPoint y: 188, endPoint x: 114, endPoint y: 182, distance: 6.3
click at [112, 188] on select "Select Stylist [PERSON_NAME] [PERSON_NAME] [PERSON_NAME] GLORY [PERSON_NAME] JI…" at bounding box center [113, 185] width 64 height 11
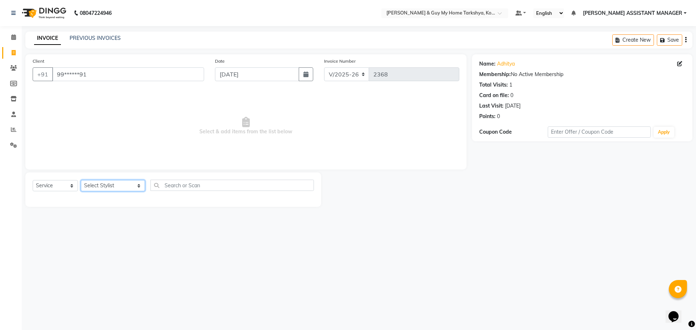
select select "90423"
click at [81, 180] on select "Select Stylist [PERSON_NAME] [PERSON_NAME] [PERSON_NAME] GLORY [PERSON_NAME] JI…" at bounding box center [113, 185] width 64 height 11
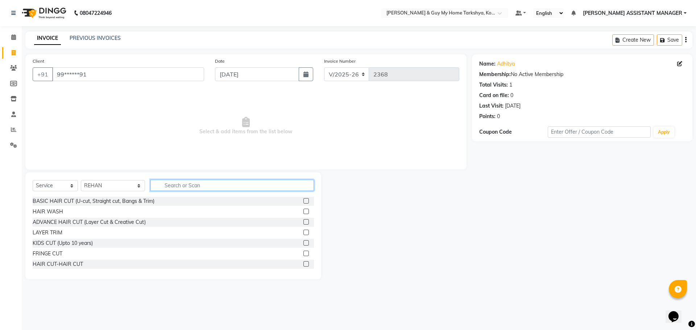
click at [194, 183] on input "text" at bounding box center [232, 185] width 164 height 11
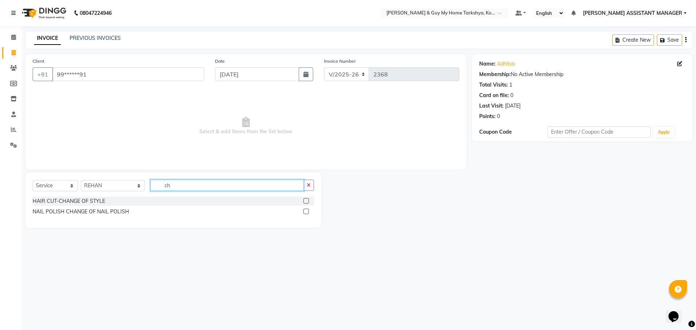
type input "c"
type input "chang"
click at [86, 201] on div "HAIR CUT-CHANGE OF STYLE" at bounding box center [69, 202] width 73 height 8
checkbox input "false"
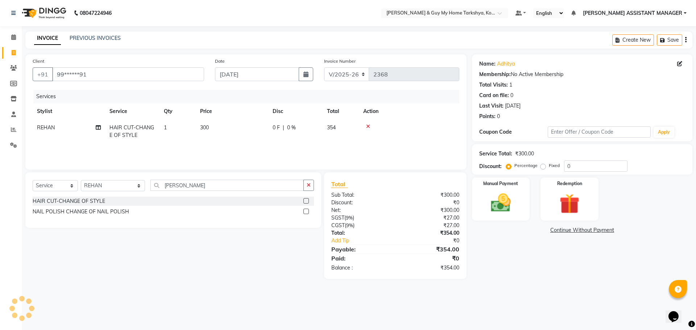
click at [314, 185] on div "Select Service Product Membership Package Voucher Prepaid Gift Card Select Styl…" at bounding box center [173, 200] width 296 height 55
click at [309, 187] on icon "button" at bounding box center [309, 185] width 4 height 5
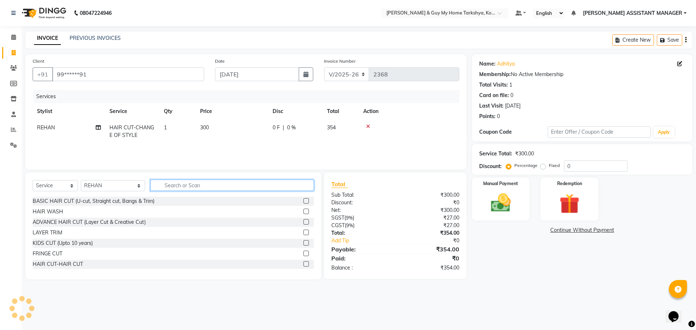
click at [225, 182] on input "text" at bounding box center [232, 185] width 164 height 11
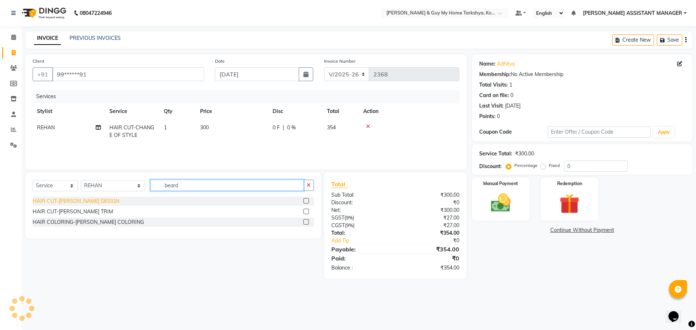
type input "beard"
click at [78, 204] on div "HAIR CUT-BEARD DESIGN" at bounding box center [76, 202] width 87 height 8
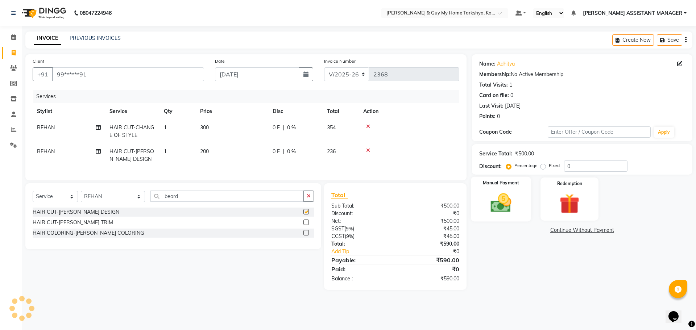
checkbox input "false"
click at [511, 201] on img at bounding box center [501, 203] width 34 height 24
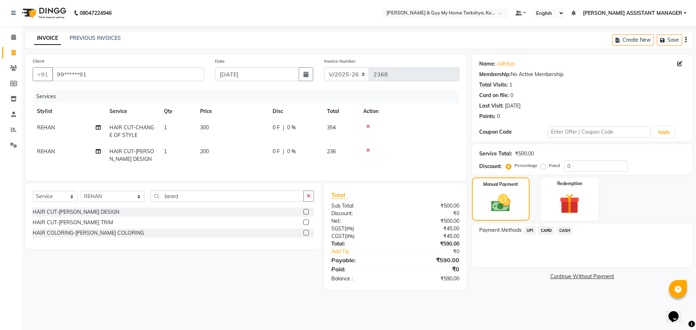
click at [522, 228] on div "UPI" at bounding box center [529, 232] width 14 height 10
click at [528, 231] on span "UPI" at bounding box center [530, 231] width 11 height 8
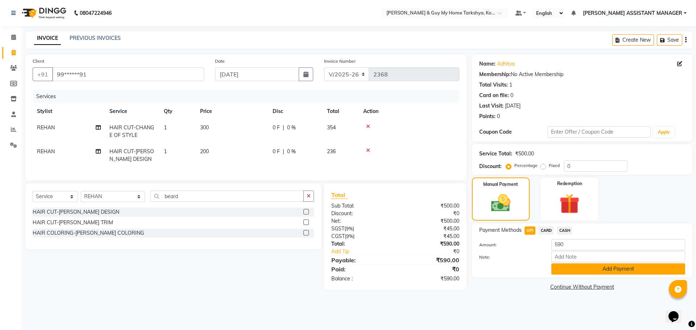
click at [606, 273] on button "Add Payment" at bounding box center [618, 269] width 134 height 11
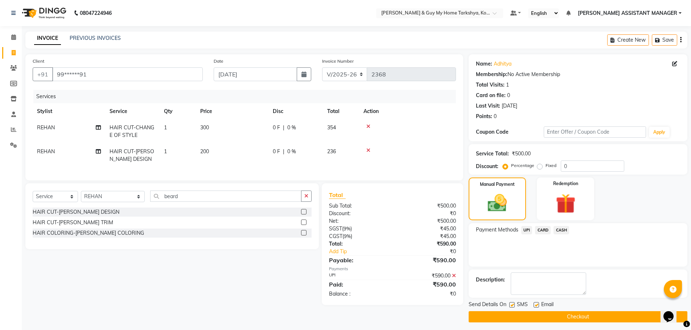
click at [586, 318] on button "Checkout" at bounding box center [577, 316] width 219 height 11
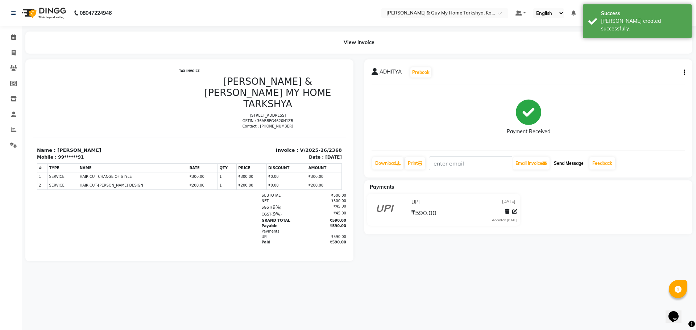
click at [580, 161] on button "Send Message" at bounding box center [569, 163] width 36 height 12
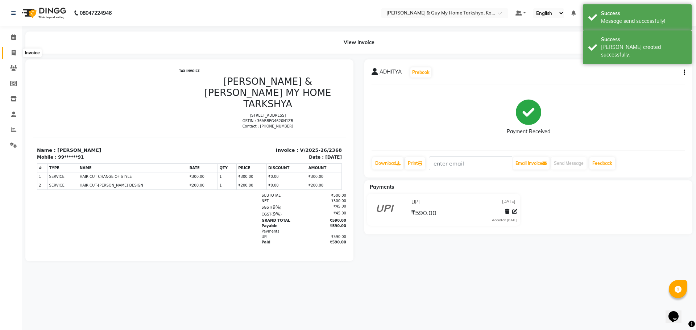
click at [13, 54] on icon at bounding box center [14, 52] width 4 height 5
select select "service"
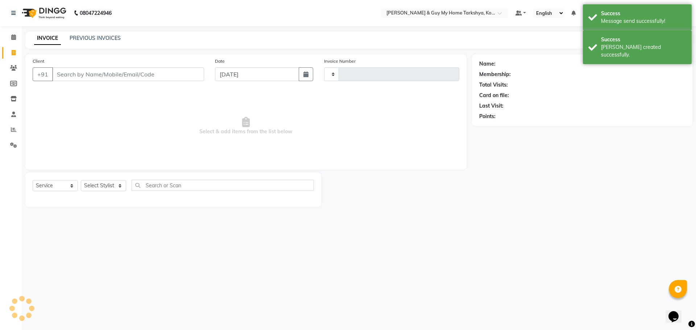
type input "2369"
select select "7902"
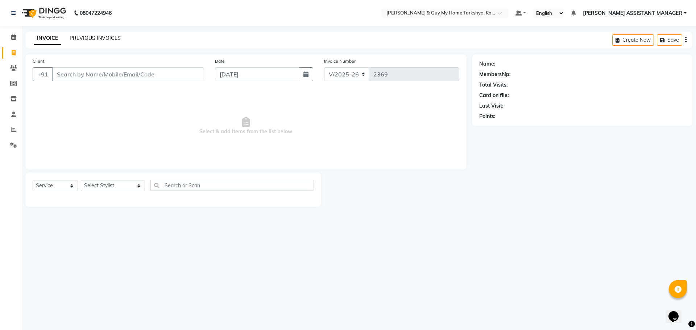
click at [100, 38] on link "PREVIOUS INVOICES" at bounding box center [95, 38] width 51 height 7
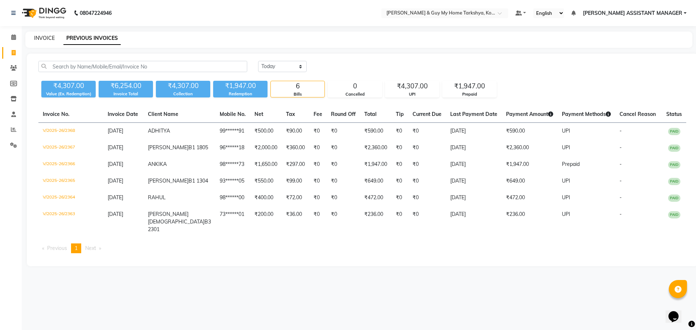
click at [45, 38] on link "INVOICE" at bounding box center [44, 38] width 21 height 7
select select "7902"
select select "service"
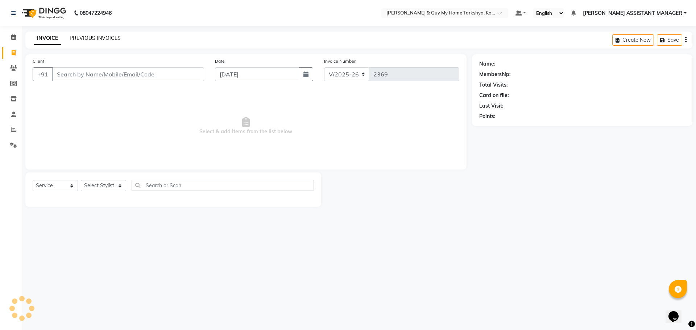
click at [91, 38] on link "PREVIOUS INVOICES" at bounding box center [95, 38] width 51 height 7
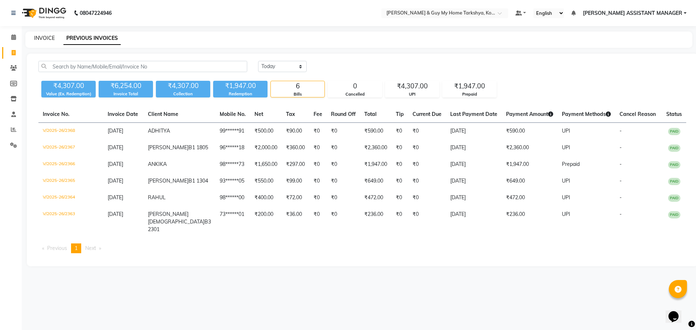
click at [47, 38] on link "INVOICE" at bounding box center [44, 38] width 21 height 7
select select "7902"
select select "service"
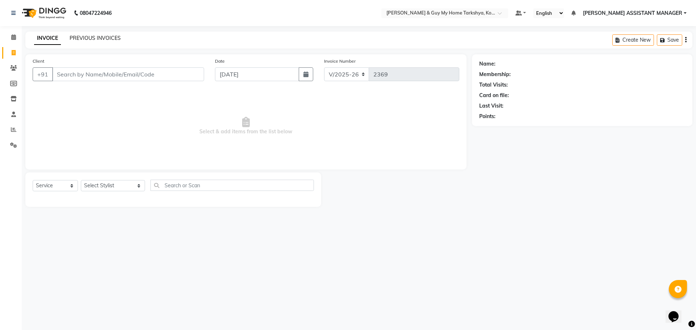
click at [112, 40] on link "PREVIOUS INVOICES" at bounding box center [95, 38] width 51 height 7
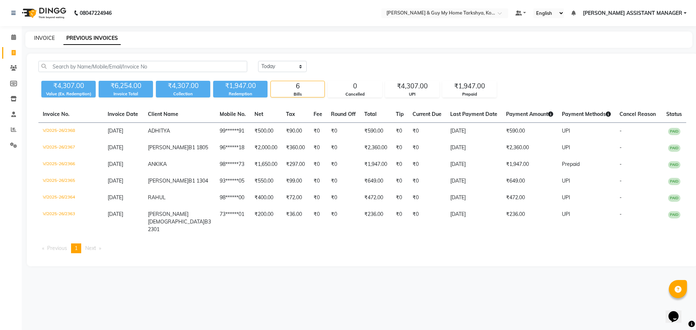
click at [39, 39] on link "INVOICE" at bounding box center [44, 38] width 21 height 7
select select "service"
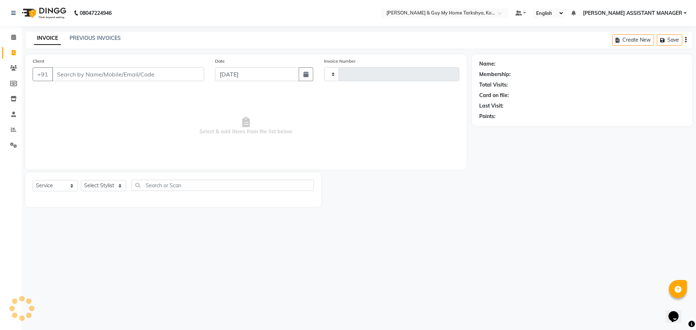
type input "2370"
select select "7902"
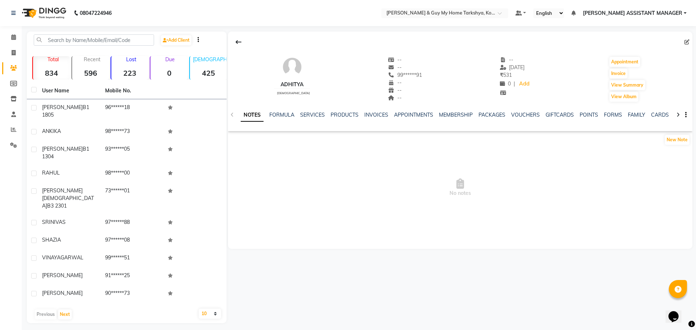
click at [308, 111] on div "SERVICES" at bounding box center [312, 115] width 25 height 8
click at [308, 115] on link "SERVICES" at bounding box center [312, 115] width 25 height 7
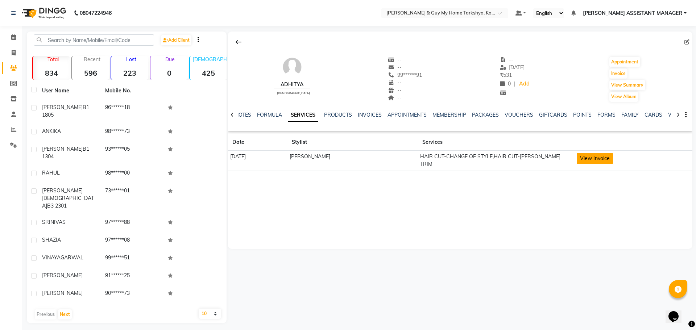
click at [584, 157] on button "View Invoice" at bounding box center [595, 158] width 36 height 11
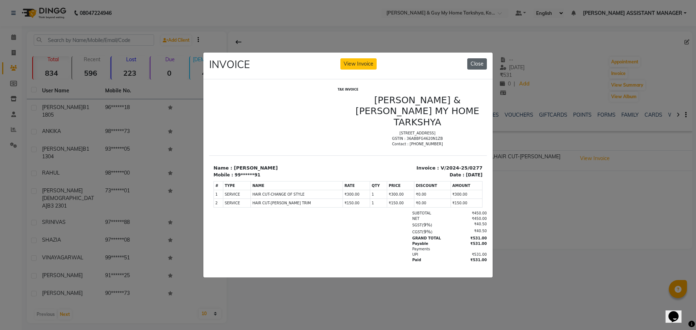
click at [480, 62] on button "Close" at bounding box center [477, 63] width 20 height 11
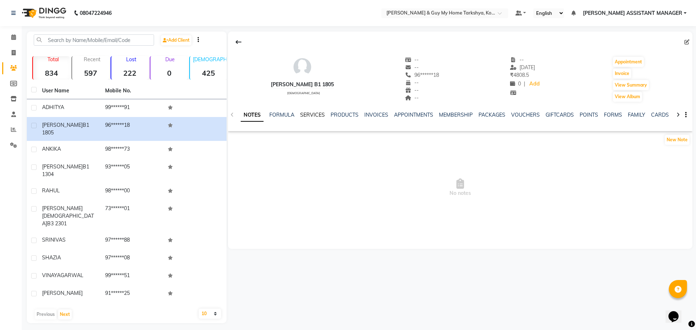
click at [305, 116] on link "SERVICES" at bounding box center [312, 115] width 25 height 7
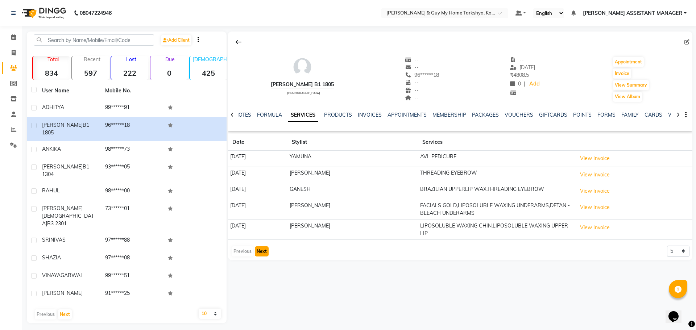
click at [264, 247] on button "Next" at bounding box center [262, 252] width 14 height 10
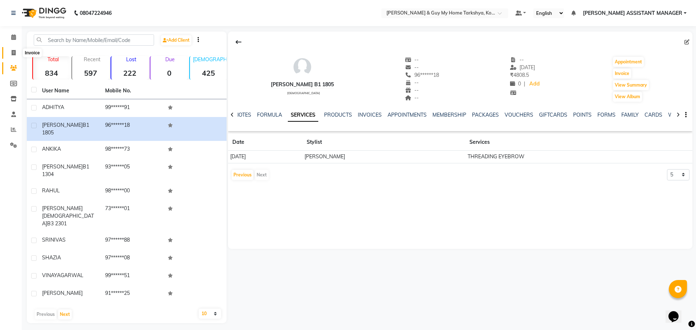
click at [9, 53] on span at bounding box center [13, 53] width 13 height 8
select select "7902"
select select "service"
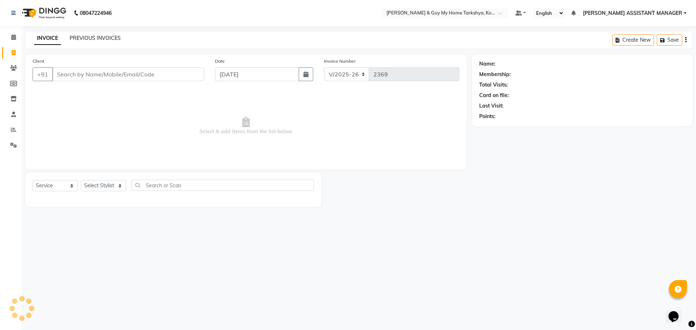
click at [81, 37] on link "PREVIOUS INVOICES" at bounding box center [95, 38] width 51 height 7
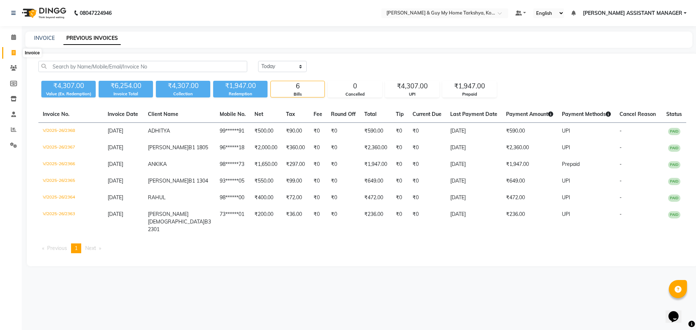
click at [14, 53] on icon at bounding box center [14, 52] width 4 height 5
select select "service"
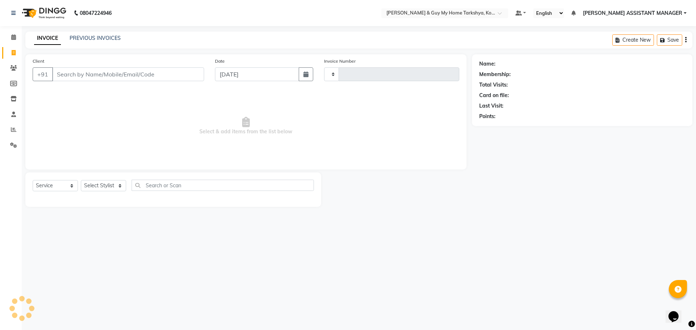
type input "2370"
select select "7902"
select select "service"
drag, startPoint x: 211, startPoint y: 92, endPoint x: 173, endPoint y: 115, distance: 44.2
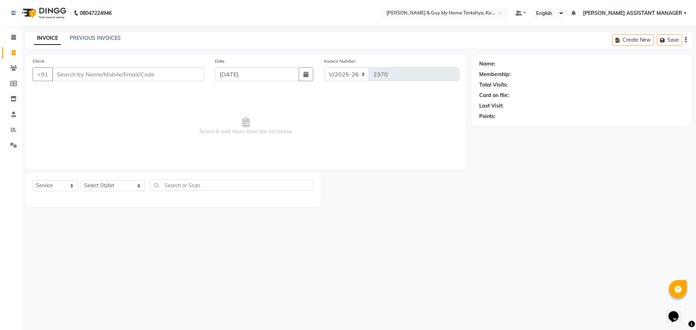
click at [207, 96] on span "Select & add items from the list below" at bounding box center [246, 126] width 427 height 73
drag, startPoint x: 120, startPoint y: 190, endPoint x: 127, endPoint y: 182, distance: 10.3
click at [121, 189] on select "Select Stylist [PERSON_NAME] [PERSON_NAME] [PERSON_NAME] GLORY [PERSON_NAME] JI…" at bounding box center [113, 185] width 64 height 11
select select "71412"
click at [81, 180] on select "Select Stylist [PERSON_NAME] [PERSON_NAME] [PERSON_NAME] GLORY [PERSON_NAME] JI…" at bounding box center [113, 185] width 64 height 11
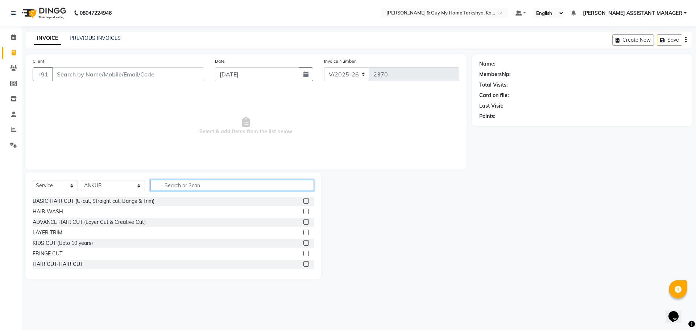
click at [198, 181] on input "text" at bounding box center [232, 185] width 164 height 11
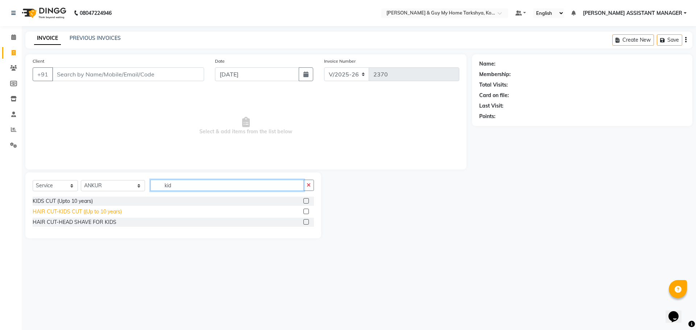
type input "kid"
click at [94, 211] on div "HAIR CUT-KIDS CUT ((Up to 10 years)" at bounding box center [77, 212] width 89 height 8
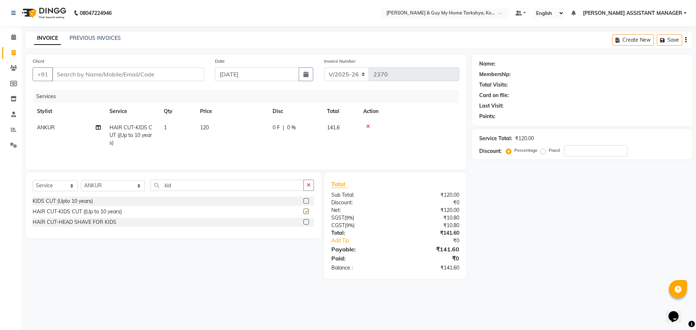
checkbox input "false"
click at [368, 127] on icon at bounding box center [368, 126] width 4 height 5
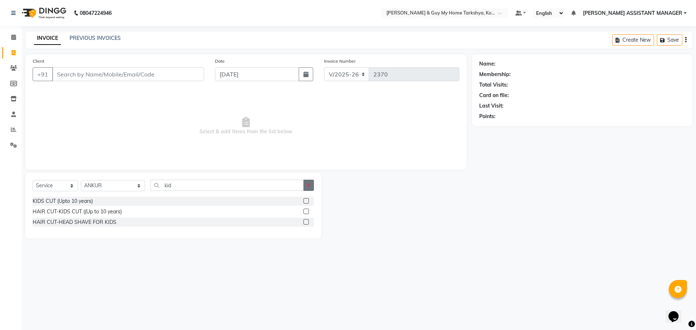
click at [311, 184] on button "button" at bounding box center [308, 185] width 11 height 11
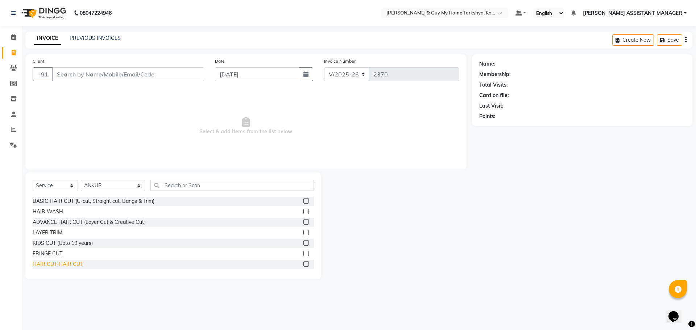
click at [73, 265] on div "HAIR CUT-HAIR CUT" at bounding box center [58, 265] width 50 height 8
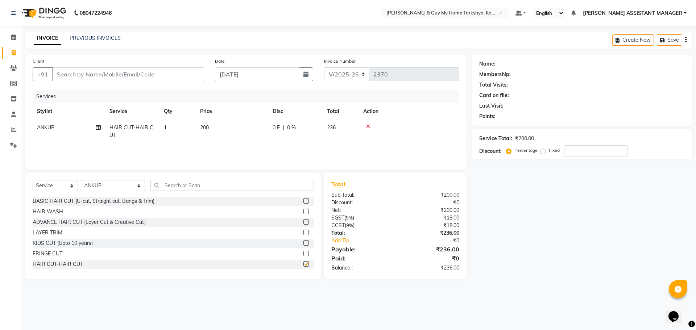
checkbox input "false"
click at [369, 127] on icon at bounding box center [368, 126] width 4 height 5
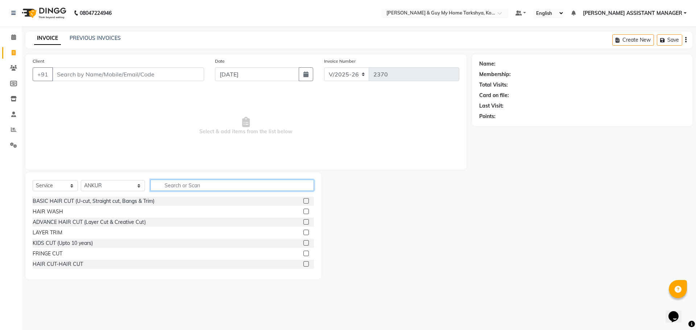
click at [196, 189] on input "text" at bounding box center [232, 185] width 164 height 11
click at [214, 182] on input "text" at bounding box center [232, 185] width 164 height 11
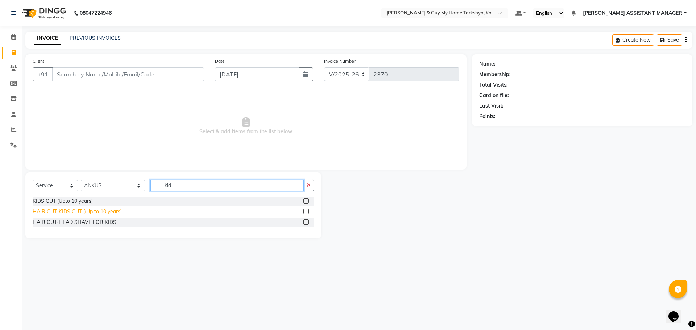
type input "kid"
click at [76, 214] on div "HAIR CUT-KIDS CUT ((Up to 10 years)" at bounding box center [77, 212] width 89 height 8
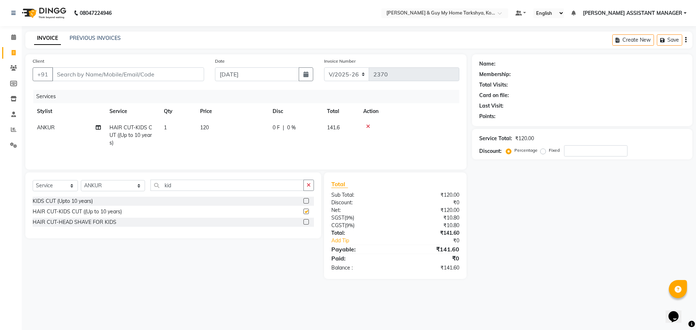
checkbox input "false"
click at [147, 79] on input "Client" at bounding box center [128, 74] width 152 height 14
click at [188, 69] on input "Client" at bounding box center [128, 74] width 152 height 14
type input "8"
type input "0"
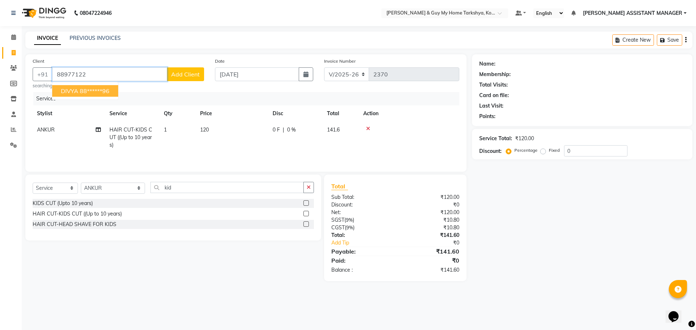
click at [113, 91] on button "DIVYA 88******96" at bounding box center [85, 91] width 66 height 12
type input "88******96"
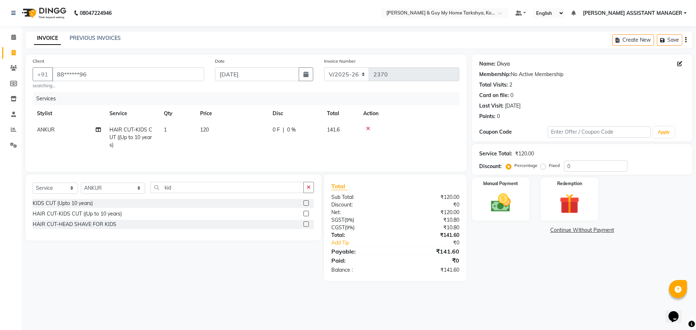
click at [502, 65] on link "Divya" at bounding box center [503, 64] width 13 height 8
click at [504, 196] on img at bounding box center [501, 203] width 34 height 24
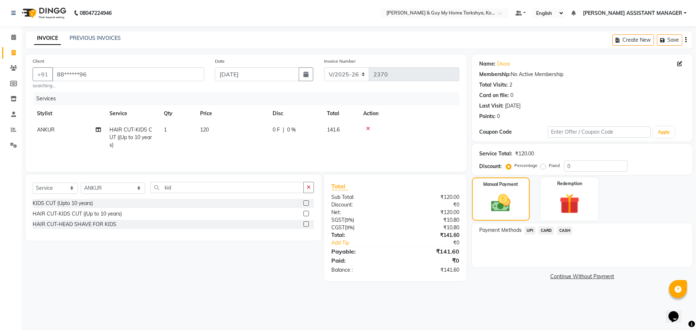
click at [527, 228] on span "UPI" at bounding box center [530, 231] width 11 height 8
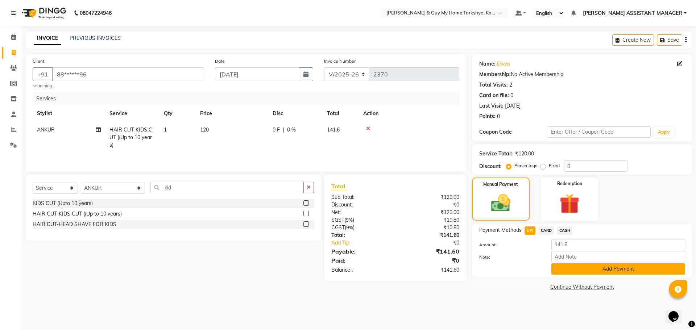
click at [608, 269] on button "Add Payment" at bounding box center [618, 269] width 134 height 11
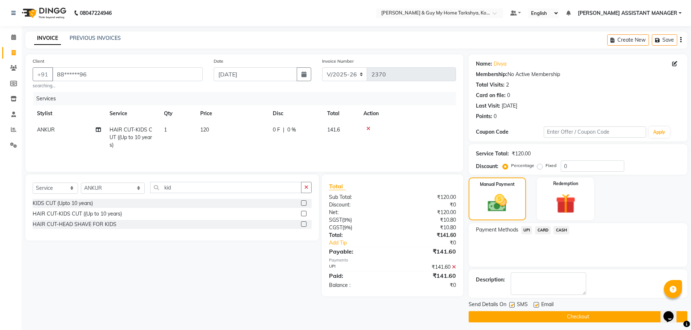
click at [603, 318] on button "Checkout" at bounding box center [577, 316] width 219 height 11
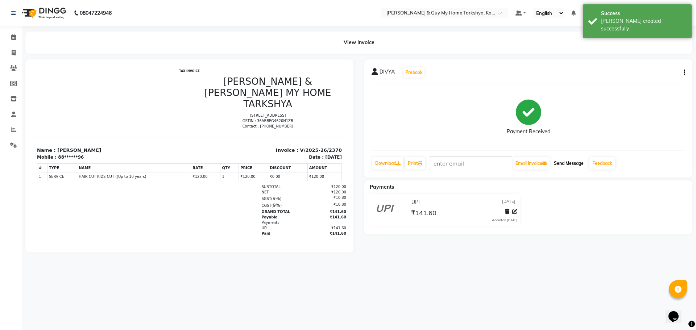
click at [577, 162] on button "Send Message" at bounding box center [569, 163] width 36 height 12
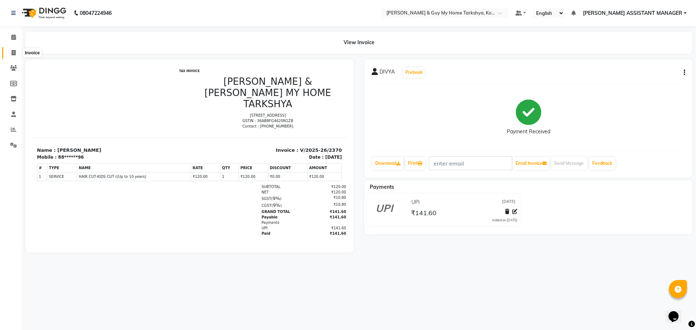
click at [13, 52] on icon at bounding box center [14, 52] width 4 height 5
select select "service"
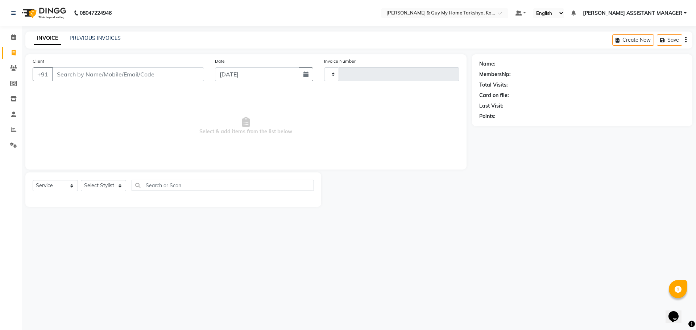
type input "2371"
select select "7902"
click at [99, 41] on link "PREVIOUS INVOICES" at bounding box center [95, 38] width 51 height 7
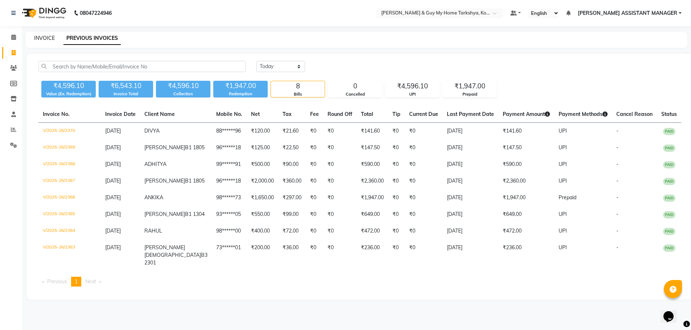
click at [50, 40] on link "INVOICE" at bounding box center [44, 38] width 21 height 7
select select "service"
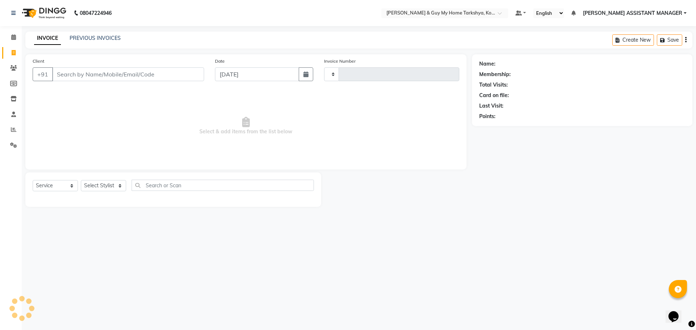
type input "2371"
select select "7902"
click at [79, 40] on link "PREVIOUS INVOICES" at bounding box center [95, 38] width 51 height 7
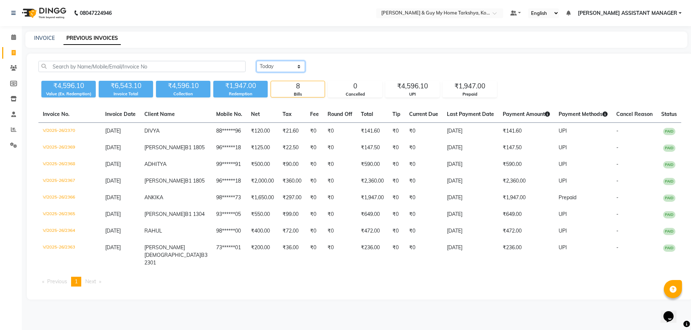
click at [289, 66] on select "Today Yesterday Custom Range" at bounding box center [280, 66] width 49 height 11
click at [256, 61] on select "Today Yesterday Custom Range" at bounding box center [280, 66] width 49 height 11
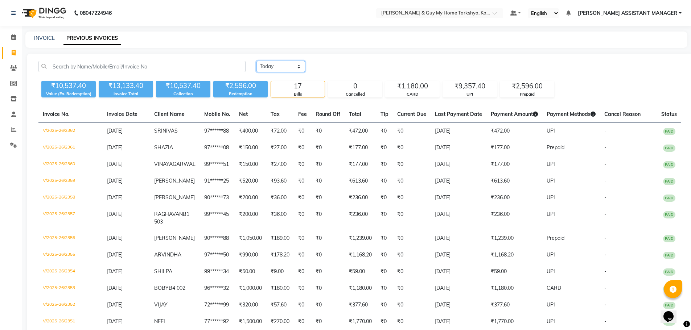
click at [284, 64] on select "Today Yesterday Custom Range" at bounding box center [280, 66] width 49 height 11
select select "today"
click at [256, 61] on select "Today Yesterday Custom Range" at bounding box center [280, 66] width 49 height 11
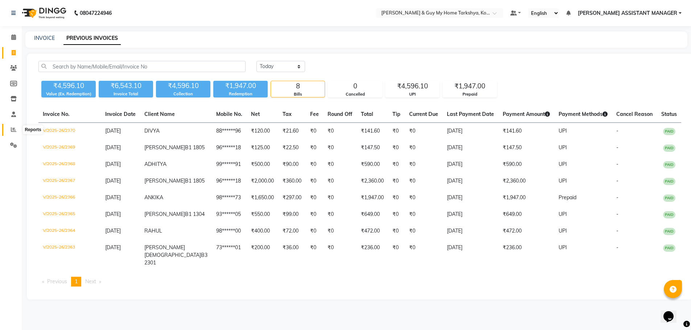
click at [15, 129] on icon at bounding box center [13, 129] width 5 height 5
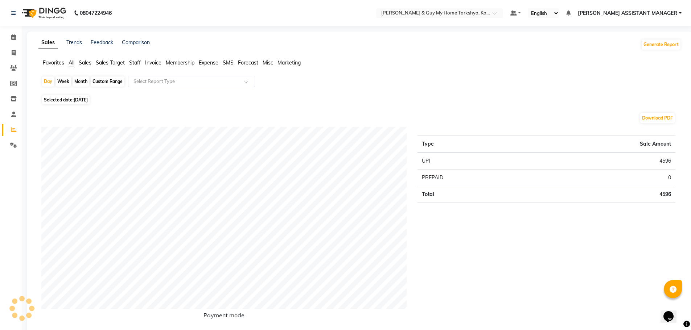
click at [128, 62] on ul "Favorites All Sales Sales Target Staff Invoice Membership Expense SMS Forecast …" at bounding box center [359, 63] width 642 height 8
click at [133, 63] on span "Staff" at bounding box center [135, 62] width 12 height 7
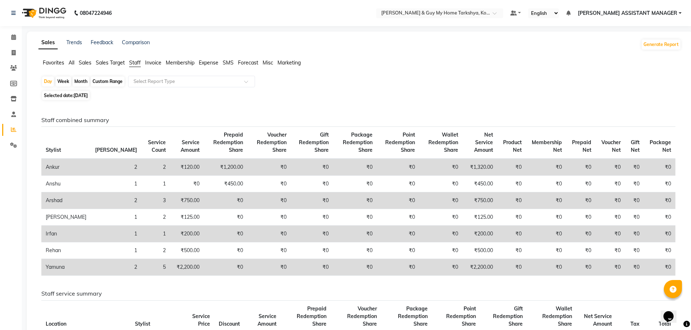
click at [72, 77] on div "Day Week Month Custom Range Select Report Type" at bounding box center [359, 82] width 637 height 13
click at [77, 80] on div "Month" at bounding box center [81, 82] width 17 height 10
select select "9"
select select "2025"
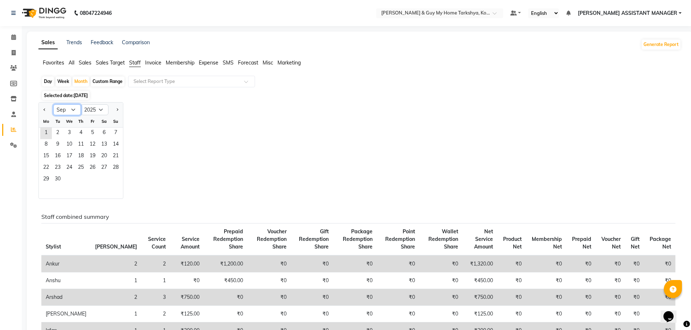
click at [65, 109] on select "Jan Feb Mar Apr May Jun Jul Aug Sep Oct Nov Dec" at bounding box center [67, 109] width 28 height 11
select select "8"
click at [53, 104] on select "Jan Feb Mar Apr May Jun Jul Aug Sep Oct Nov Dec" at bounding box center [67, 109] width 28 height 11
click at [92, 132] on span "1" at bounding box center [93, 134] width 12 height 12
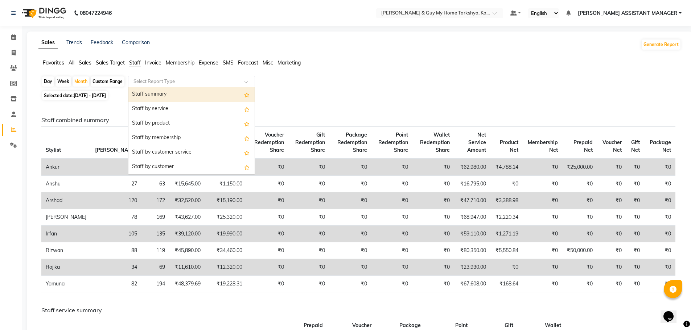
click at [145, 86] on div "Select Report Type" at bounding box center [191, 82] width 127 height 12
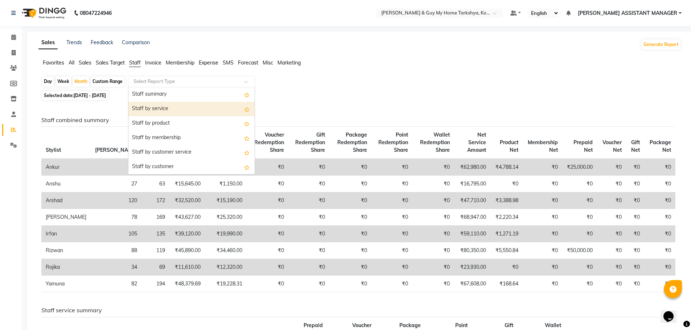
click at [152, 110] on div "Staff by service" at bounding box center [191, 109] width 126 height 15
select select "full_report"
select select "pdf"
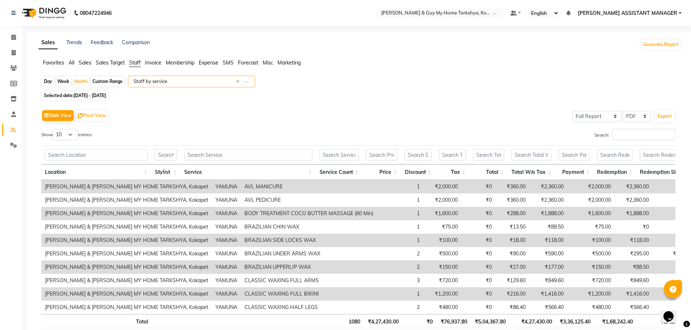
click at [170, 80] on input "text" at bounding box center [184, 81] width 104 height 7
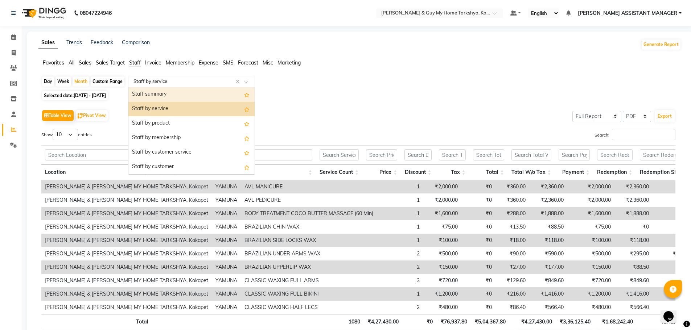
click at [166, 94] on div "Staff summary" at bounding box center [191, 94] width 126 height 15
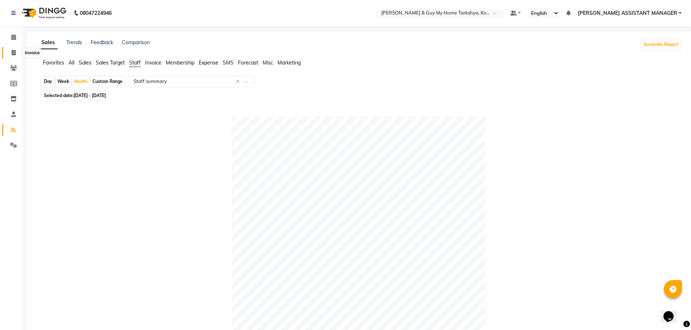
click at [11, 49] on span at bounding box center [13, 53] width 13 height 8
select select "7902"
select select "service"
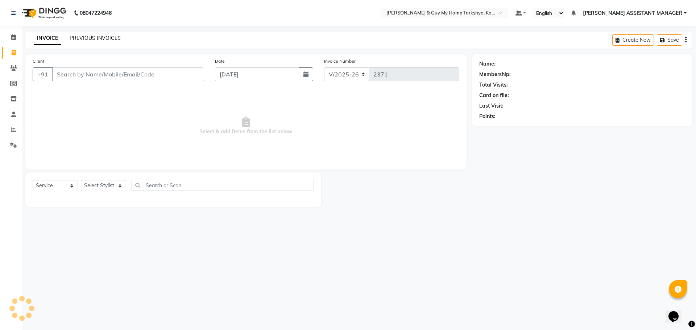
click at [110, 36] on link "PREVIOUS INVOICES" at bounding box center [95, 38] width 51 height 7
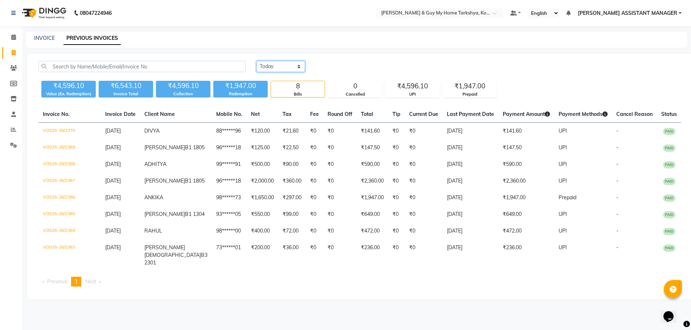
click at [287, 66] on select "Today Yesterday Custom Range" at bounding box center [280, 66] width 49 height 11
select select "range"
click at [256, 61] on select "Today Yesterday Custom Range" at bounding box center [280, 66] width 49 height 11
click at [362, 69] on input "[DATE]" at bounding box center [339, 67] width 51 height 10
select select "9"
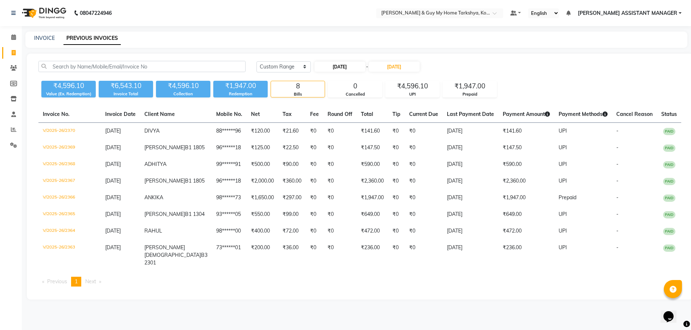
select select "2025"
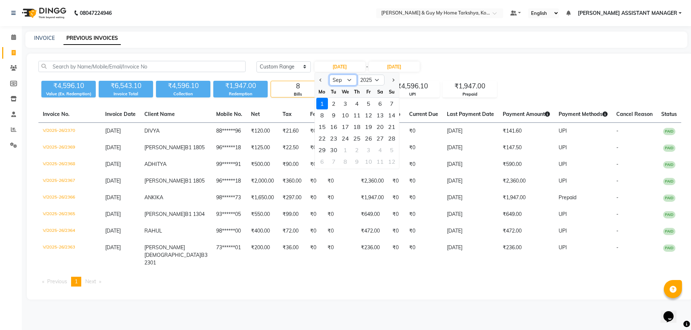
click at [347, 82] on select "Jan Feb Mar Apr May Jun Jul Aug Sep Oct Nov Dec" at bounding box center [343, 80] width 28 height 11
select select "8"
click at [329, 75] on select "Jan Feb Mar Apr May Jun Jul Aug Sep Oct Nov Dec" at bounding box center [343, 80] width 28 height 11
click at [364, 103] on div "1" at bounding box center [369, 104] width 12 height 12
type input "01-08-2025"
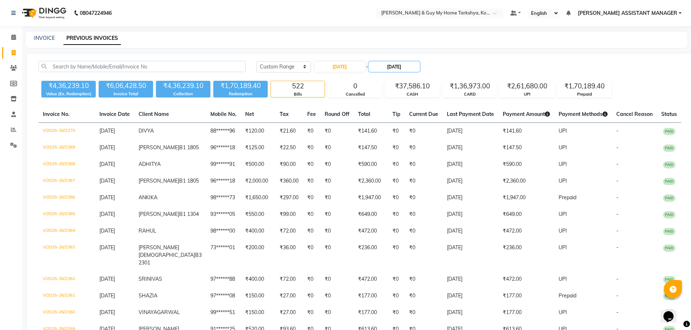
click at [390, 64] on input "[DATE]" at bounding box center [394, 67] width 51 height 10
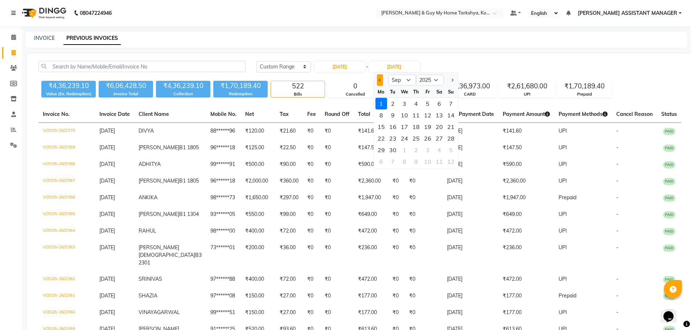
click at [382, 82] on button "Previous month" at bounding box center [380, 80] width 6 height 12
select select "8"
click at [448, 149] on div "31" at bounding box center [451, 150] width 12 height 12
type input "[DATE]"
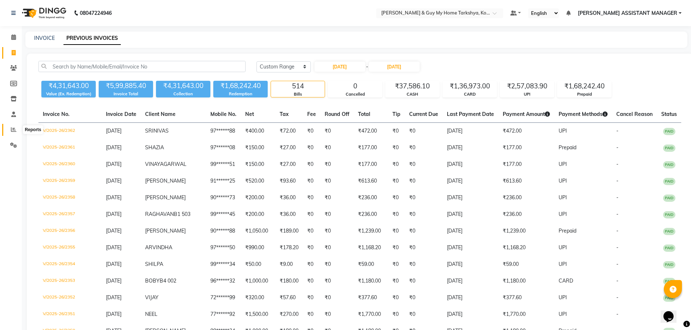
click at [12, 133] on span at bounding box center [13, 130] width 13 height 8
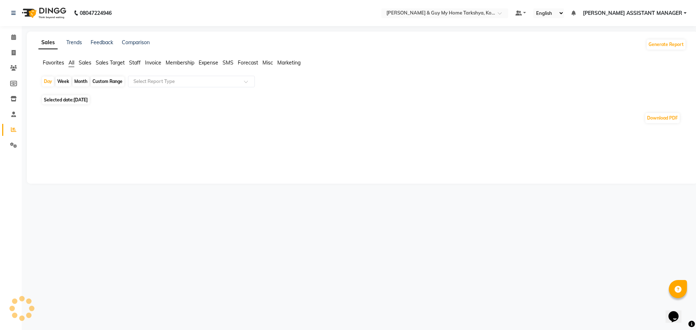
click at [132, 61] on span "Staff" at bounding box center [135, 62] width 12 height 7
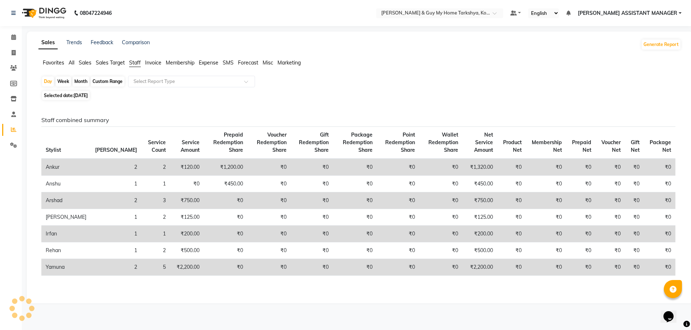
click at [102, 82] on div "Custom Range" at bounding box center [108, 82] width 34 height 10
select select "9"
select select "2025"
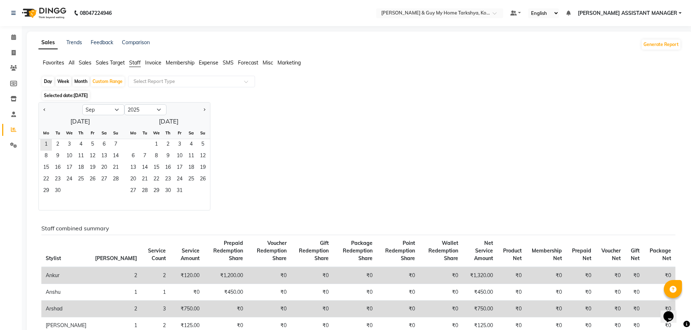
click at [84, 81] on div "Month" at bounding box center [81, 82] width 17 height 10
select select "9"
select select "2025"
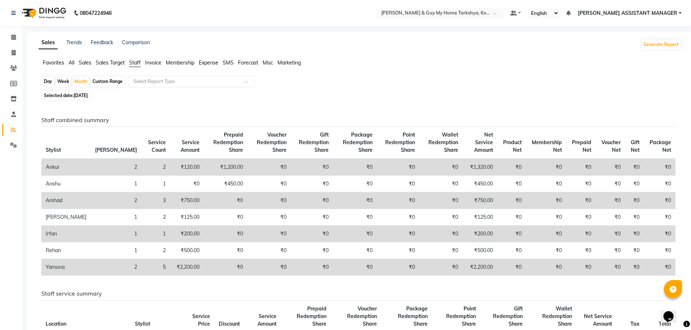
click at [86, 94] on span "[DATE]" at bounding box center [81, 95] width 14 height 5
select select "9"
select select "2025"
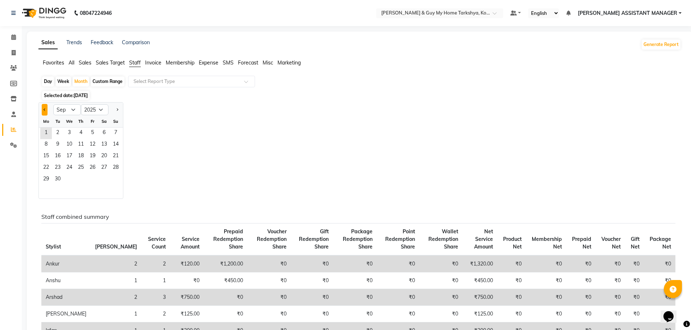
click at [42, 109] on button "Previous month" at bounding box center [45, 110] width 6 height 12
select select "8"
click at [94, 134] on span "1" at bounding box center [93, 134] width 12 height 12
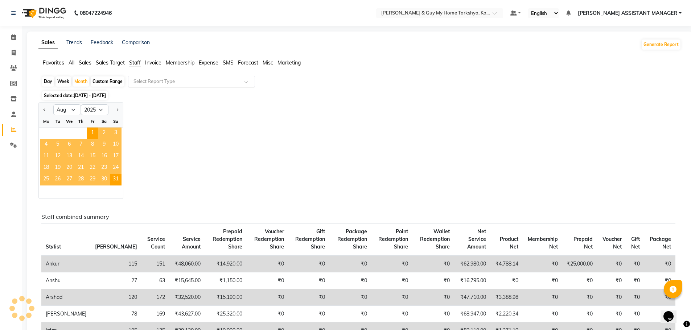
click at [145, 82] on input "text" at bounding box center [184, 81] width 104 height 7
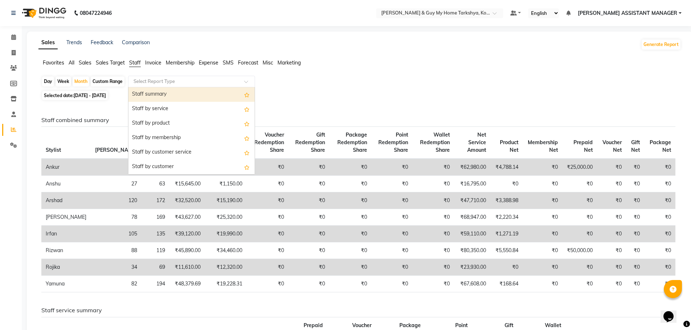
click at [161, 96] on div "Staff summary" at bounding box center [191, 94] width 126 height 15
select select "full_report"
select select "pdf"
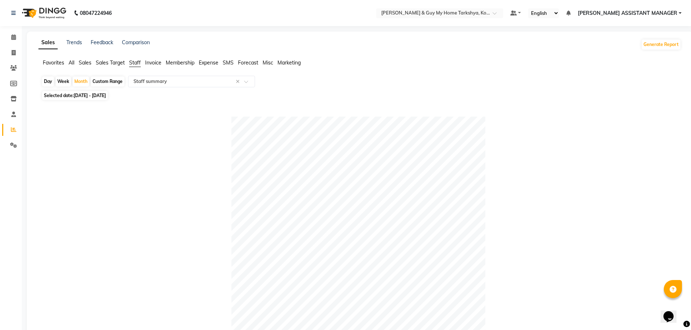
click at [20, 55] on li "Invoice" at bounding box center [11, 53] width 22 height 16
click at [15, 53] on icon at bounding box center [14, 52] width 4 height 5
select select "service"
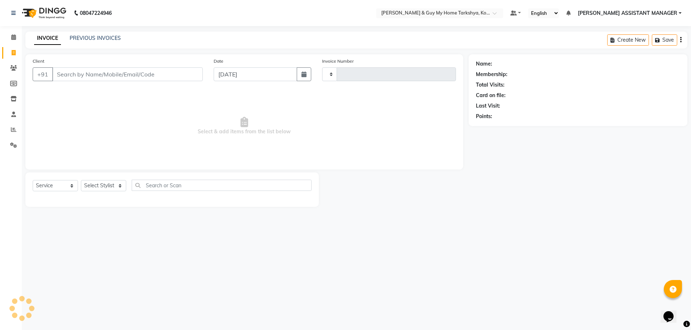
type input "2371"
select select "7902"
click at [104, 40] on link "PREVIOUS INVOICES" at bounding box center [95, 38] width 51 height 7
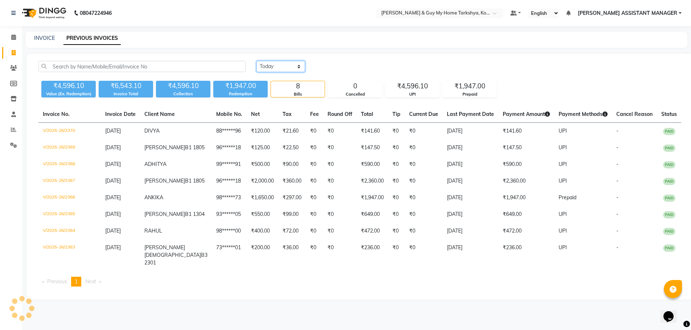
click at [298, 67] on select "Today Yesterday Custom Range" at bounding box center [280, 66] width 49 height 11
select select "range"
click at [256, 61] on select "Today Yesterday Custom Range" at bounding box center [280, 66] width 49 height 11
click at [343, 73] on div "Today Yesterday Custom Range 01-09-2025 - 01-09-2025" at bounding box center [468, 69] width 435 height 17
click at [344, 69] on input "[DATE]" at bounding box center [339, 67] width 51 height 10
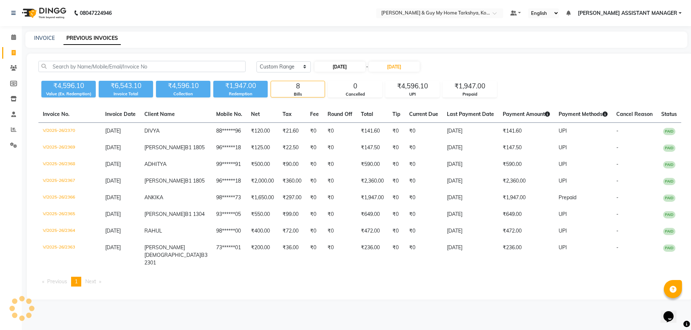
select select "9"
select select "2025"
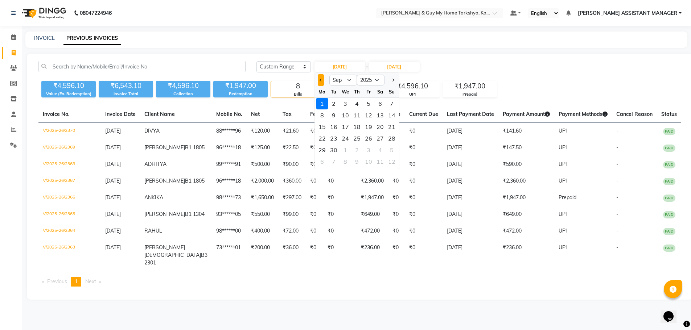
click at [321, 79] on span "Previous month" at bounding box center [320, 80] width 3 height 3
select select "8"
click at [364, 102] on div "1" at bounding box center [369, 104] width 12 height 12
type input "01-08-2025"
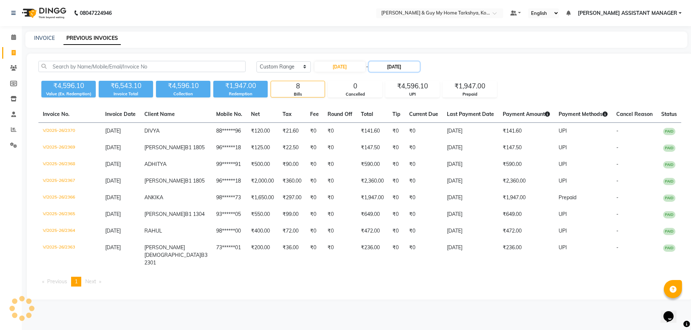
click at [398, 67] on input "[DATE]" at bounding box center [394, 67] width 51 height 10
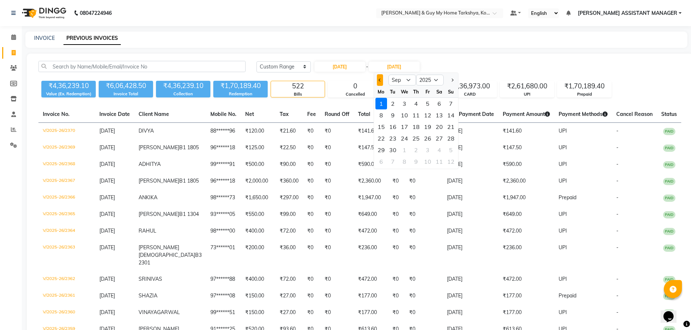
click at [377, 79] on button "Previous month" at bounding box center [380, 80] width 6 height 12
select select "8"
click at [452, 150] on div "31" at bounding box center [451, 150] width 12 height 12
type input "[DATE]"
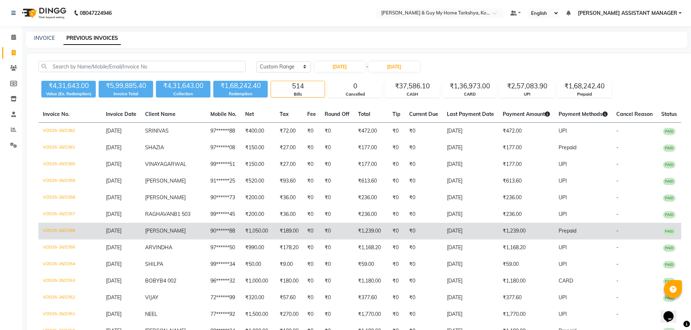
click at [563, 240] on td "Prepaid" at bounding box center [583, 231] width 58 height 17
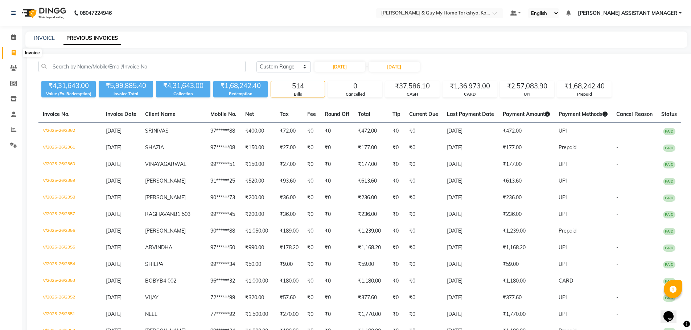
click at [12, 54] on icon at bounding box center [14, 52] width 4 height 5
select select "service"
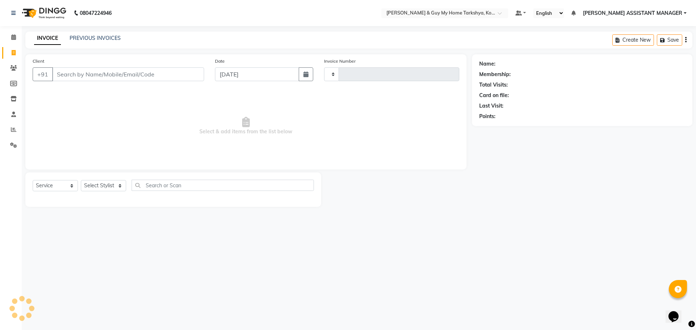
type input "2371"
select select "7902"
click at [103, 182] on select "Select Stylist" at bounding box center [103, 185] width 45 height 11
select select "71413"
click at [81, 180] on select "Select Stylist ANKUR ANSHU ARCHANA ARSHAD ELVINA GANESH GLORY IRFAN JIYA KRISHN…" at bounding box center [113, 185] width 64 height 11
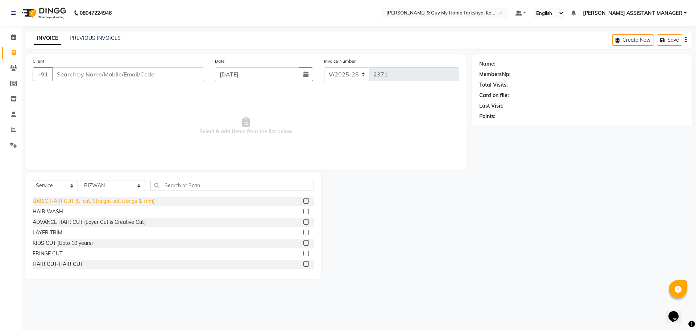
click at [150, 201] on div "BASIC HAIR CUT (U-cut, Straight cut, Bangs & Trim)" at bounding box center [94, 202] width 122 height 8
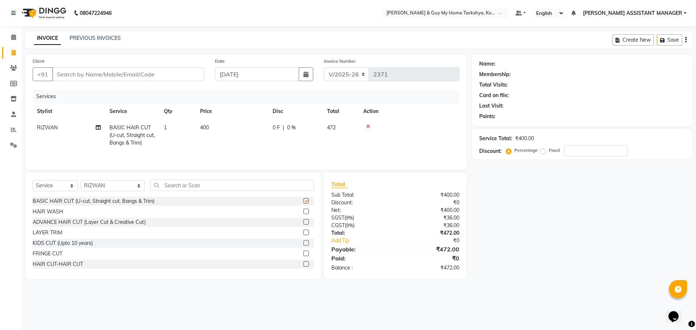
checkbox input "false"
click at [210, 128] on td "400" at bounding box center [232, 136] width 73 height 32
select select "71413"
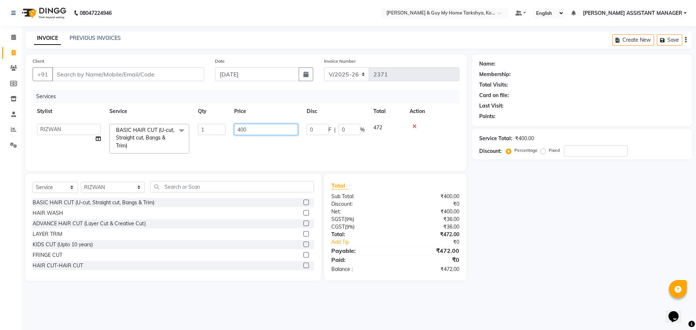
drag, startPoint x: 260, startPoint y: 130, endPoint x: 173, endPoint y: 129, distance: 86.7
click at [191, 131] on tr "ANKUR ANSHU ARCHANA ARSHAD ELVINA GANESH GLORY IRFAN JIYA KRISHNA MARIYA MOUNIK…" at bounding box center [246, 139] width 427 height 38
type input "337125"
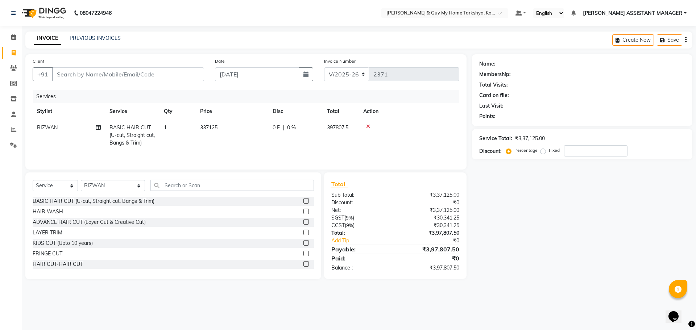
click at [225, 145] on tr "RIZWAN BASIC HAIR CUT (U-cut, Straight cut, Bangs & Trim) 1 337125 0 F | 0 % 39…" at bounding box center [246, 136] width 427 height 32
click at [218, 126] on span "337125" at bounding box center [208, 127] width 17 height 7
select select "71413"
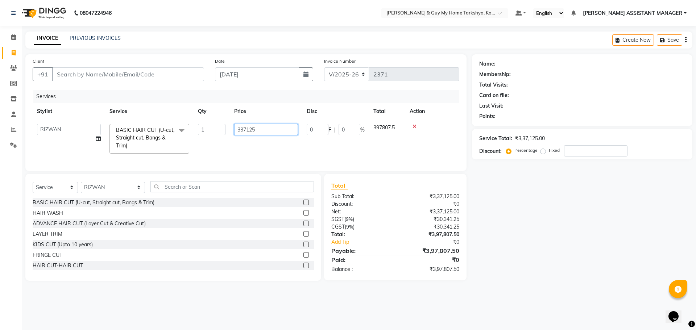
click at [243, 128] on input "337125" at bounding box center [266, 129] width 64 height 11
type input "367125"
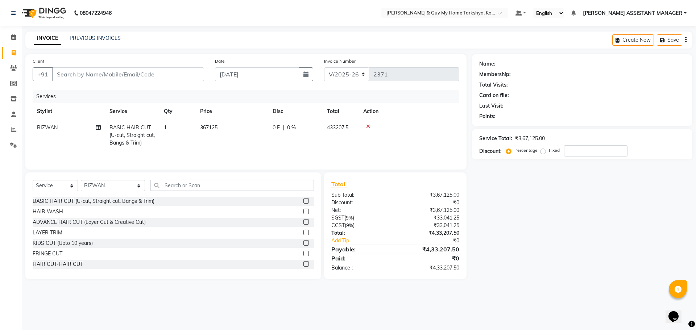
click at [255, 141] on td "367125" at bounding box center [232, 136] width 73 height 32
select select "71413"
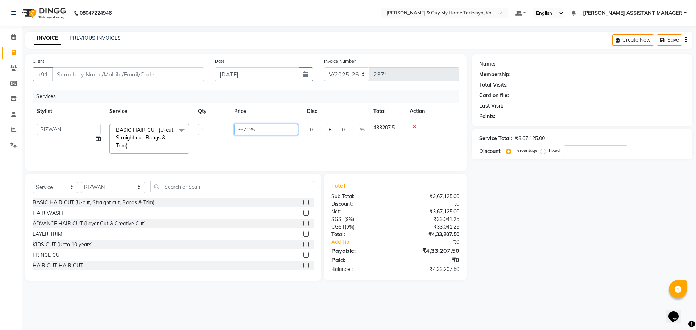
click at [244, 129] on input "367125" at bounding box center [266, 129] width 64 height 11
type input "347125"
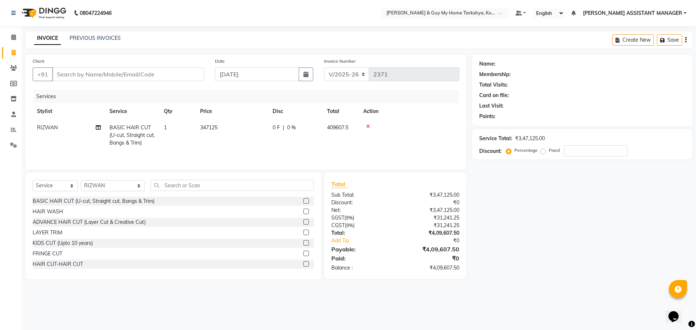
click at [254, 157] on div "Services Stylist Service Qty Price Disc Total Action RIZWAN BASIC HAIR CUT (U-c…" at bounding box center [246, 126] width 427 height 73
click at [207, 127] on span "347125" at bounding box center [208, 127] width 17 height 7
select select "71413"
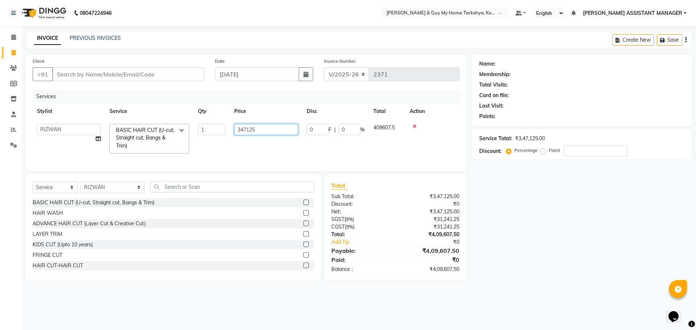
click at [244, 130] on input "347125" at bounding box center [266, 129] width 64 height 11
type input "357125"
click at [244, 140] on td "357125" at bounding box center [266, 139] width 73 height 38
select select "71413"
click at [244, 129] on input "357125" at bounding box center [266, 129] width 64 height 11
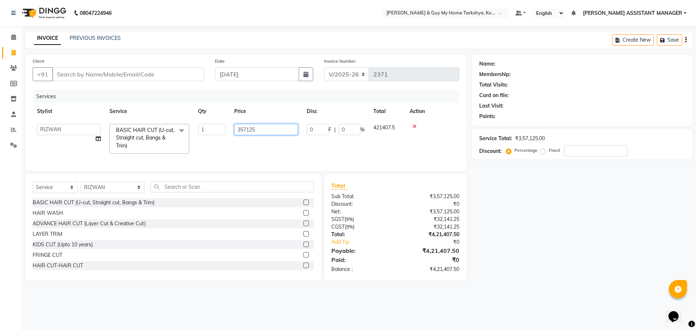
click at [247, 129] on input "357125" at bounding box center [266, 129] width 64 height 11
type input "350125"
click at [246, 145] on td "350125" at bounding box center [266, 139] width 73 height 38
select select "71413"
click at [249, 131] on input "350125" at bounding box center [266, 129] width 64 height 11
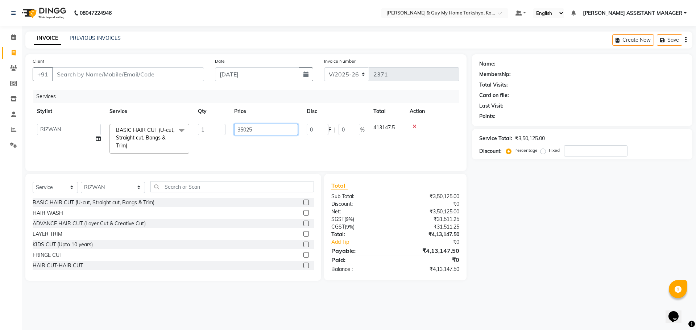
type input "350025"
click at [253, 145] on td "350025" at bounding box center [266, 139] width 73 height 38
select select "71413"
click at [247, 130] on input "350025" at bounding box center [266, 129] width 64 height 11
click at [244, 129] on input "350025" at bounding box center [266, 129] width 64 height 11
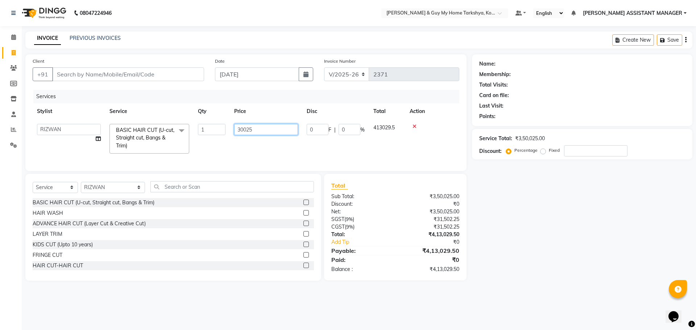
type input "340025"
click at [275, 152] on div "Services Stylist Service Qty Price Disc Total Action ANKUR ANSHU ARCHANA ARSHAD…" at bounding box center [246, 127] width 427 height 74
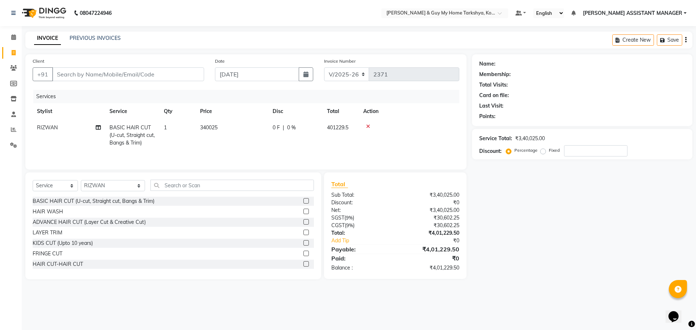
click at [207, 127] on span "340025" at bounding box center [208, 127] width 17 height 7
select select "71413"
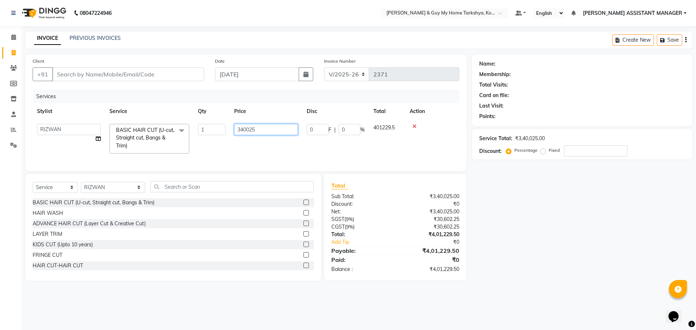
click at [244, 129] on input "340025" at bounding box center [266, 129] width 64 height 11
type input "330025"
click at [323, 151] on div "Services Stylist Service Qty Price Disc Total Action ANKUR ANSHU ARCHANA ARSHAD…" at bounding box center [246, 127] width 427 height 74
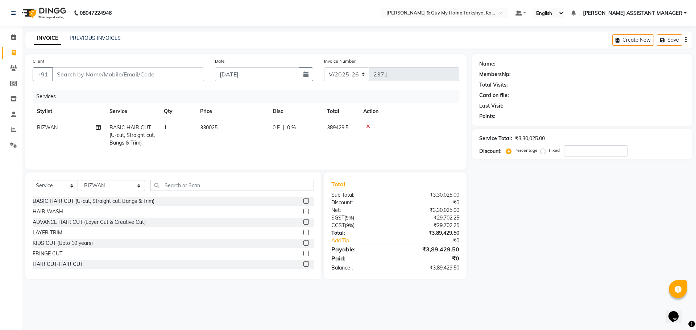
click at [205, 127] on span "330025" at bounding box center [208, 127] width 17 height 7
select select "71413"
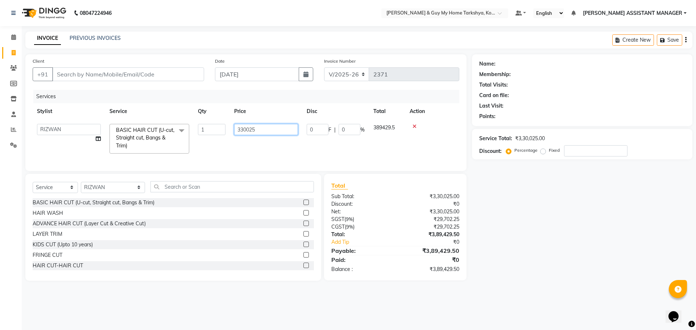
click at [243, 129] on input "330025" at bounding box center [266, 129] width 64 height 11
type input "340025"
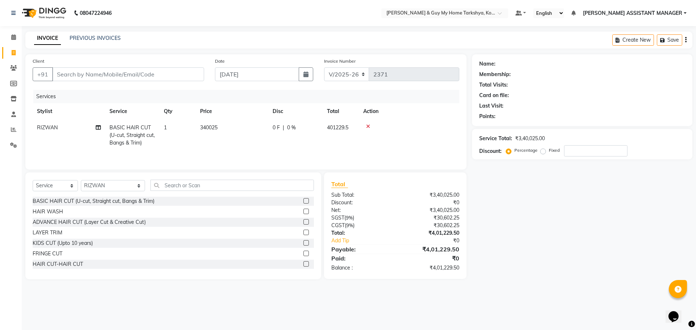
click at [209, 128] on span "340025" at bounding box center [208, 127] width 17 height 7
select select "71413"
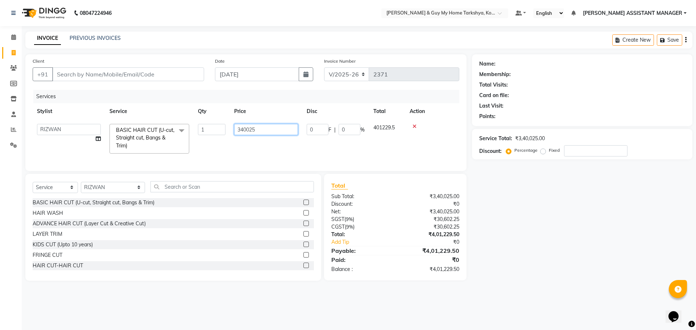
click at [248, 131] on input "340025" at bounding box center [266, 129] width 64 height 11
type input "341025"
click at [254, 144] on td "341025" at bounding box center [266, 139] width 73 height 38
select select "71413"
click at [246, 130] on input "341025" at bounding box center [266, 129] width 64 height 11
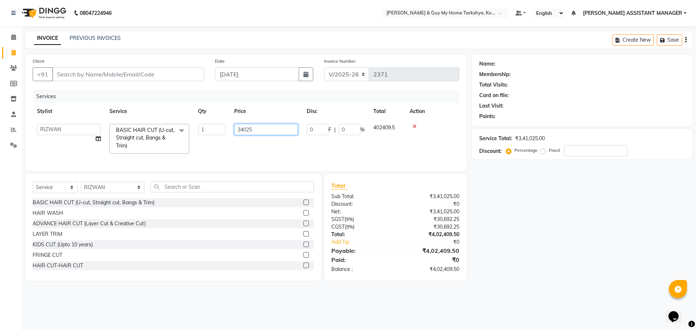
type input "340025"
click at [255, 137] on td "340025" at bounding box center [266, 139] width 73 height 38
select select "71413"
click at [246, 129] on input "340025" at bounding box center [266, 129] width 64 height 11
type input "344025"
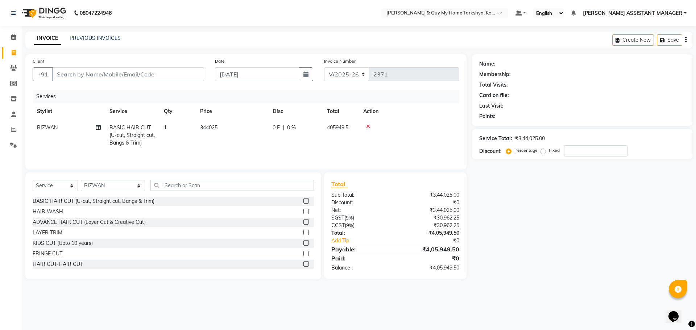
click at [259, 146] on td "344025" at bounding box center [232, 136] width 73 height 32
select select "71413"
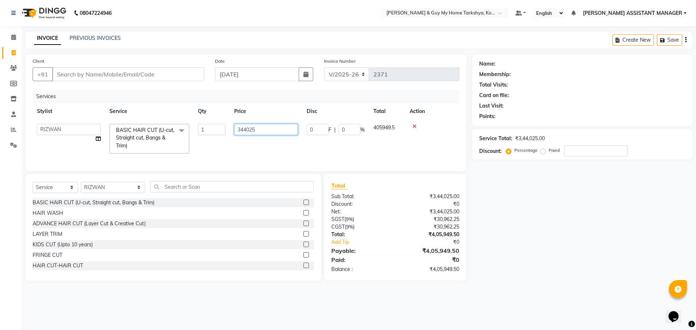
click at [247, 129] on input "344025" at bounding box center [266, 129] width 64 height 11
type input "349025"
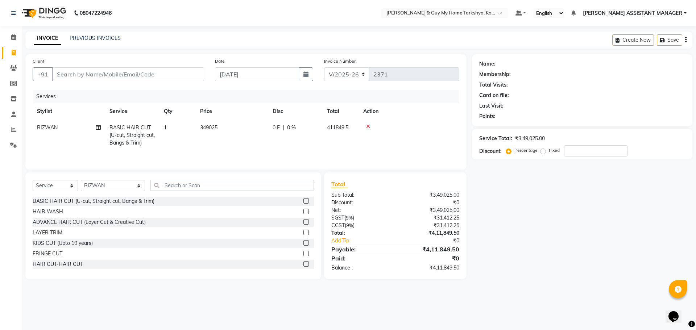
click at [256, 141] on td "349025" at bounding box center [232, 136] width 73 height 32
select select "71413"
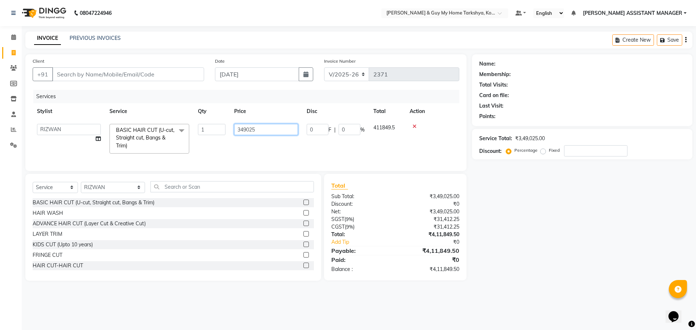
click at [250, 132] on input "349025" at bounding box center [266, 129] width 64 height 11
type input "349125"
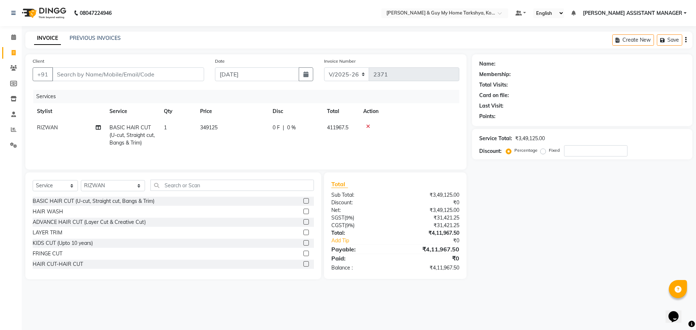
click at [269, 147] on tr "RIZWAN BASIC HAIR CUT (U-cut, Straight cut, Bangs & Trim) 1 349125 0 F | 0 % 41…" at bounding box center [246, 136] width 427 height 32
click at [213, 126] on span "349125" at bounding box center [208, 127] width 17 height 7
select select "71413"
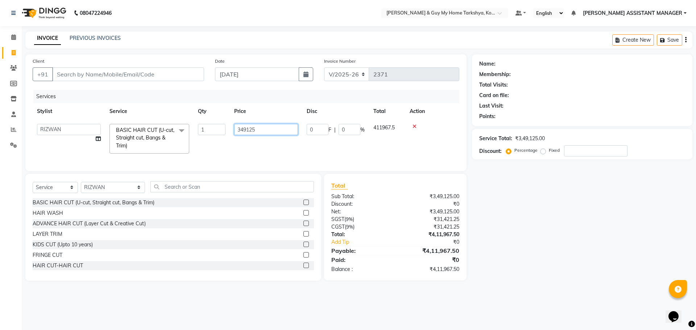
click at [256, 130] on input "349125" at bounding box center [266, 129] width 64 height 11
type input "349188"
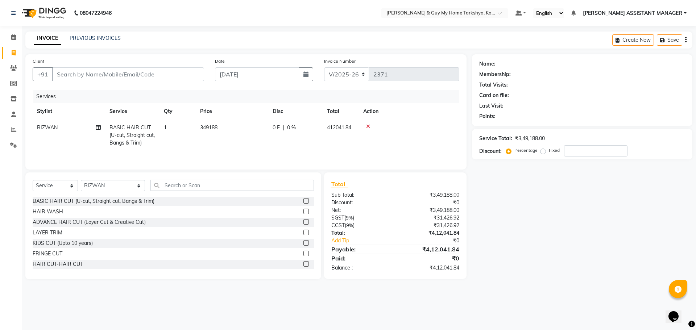
click at [269, 144] on tr "RIZWAN BASIC HAIR CUT (U-cut, Straight cut, Bangs & Trim) 1 349188 0 F | 0 % 41…" at bounding box center [246, 136] width 427 height 32
click at [221, 126] on td "349188" at bounding box center [232, 136] width 73 height 32
select select "71413"
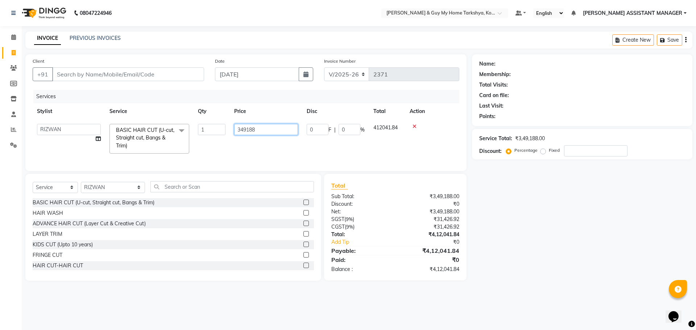
click at [249, 129] on input "349188" at bounding box center [266, 129] width 64 height 11
type input "349088"
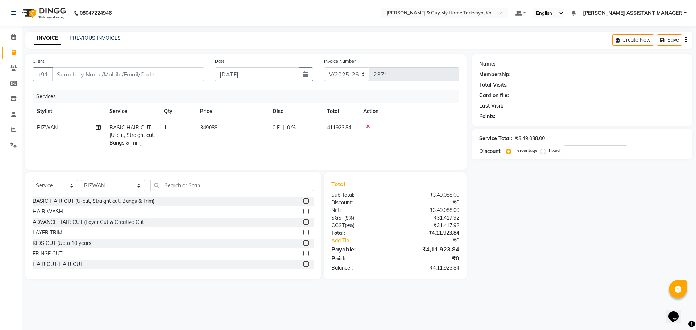
click at [269, 145] on tr "RIZWAN BASIC HAIR CUT (U-cut, Straight cut, Bangs & Trim) 1 349088 0 F | 0 % 41…" at bounding box center [246, 136] width 427 height 32
click at [223, 123] on td "349088" at bounding box center [232, 136] width 73 height 32
select select "71413"
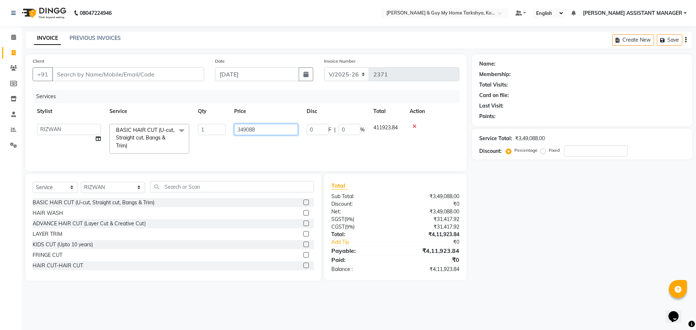
drag, startPoint x: 254, startPoint y: 131, endPoint x: 258, endPoint y: 131, distance: 4.0
click at [256, 131] on input "349088" at bounding box center [266, 129] width 64 height 11
type input "349090"
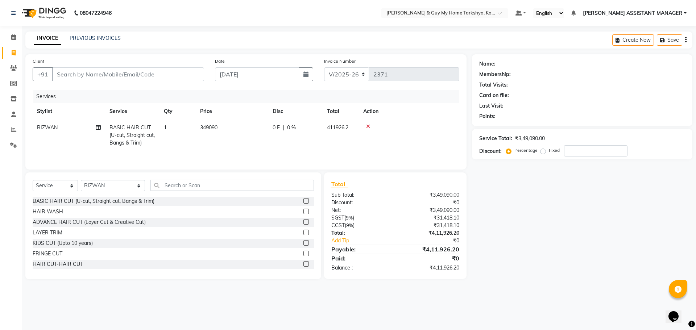
click at [279, 155] on div "Services Stylist Service Qty Price Disc Total Action RIZWAN BASIC HAIR CUT (U-c…" at bounding box center [246, 126] width 427 height 73
click at [220, 125] on td "349090" at bounding box center [232, 136] width 73 height 32
select select "71413"
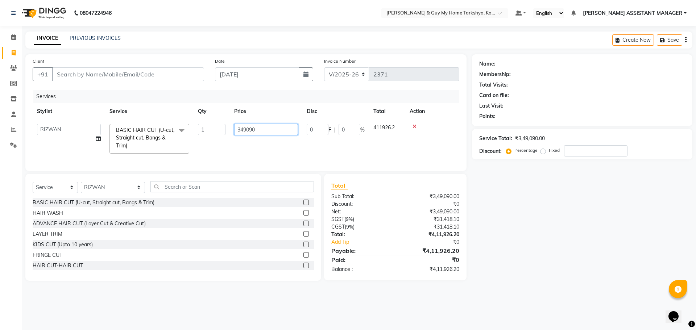
drag, startPoint x: 255, startPoint y: 130, endPoint x: 262, endPoint y: 130, distance: 7.3
click at [255, 130] on input "349090" at bounding box center [266, 129] width 64 height 11
type input "349098"
drag, startPoint x: 262, startPoint y: 137, endPoint x: 263, endPoint y: 141, distance: 4.8
click at [262, 139] on td "349098" at bounding box center [266, 139] width 73 height 38
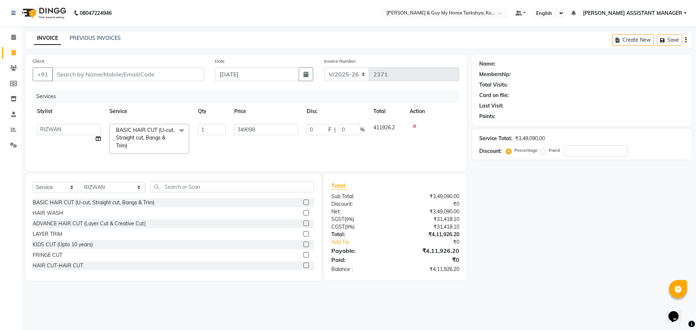
select select "71413"
click at [258, 130] on input "349098" at bounding box center [266, 129] width 64 height 11
type input "349055"
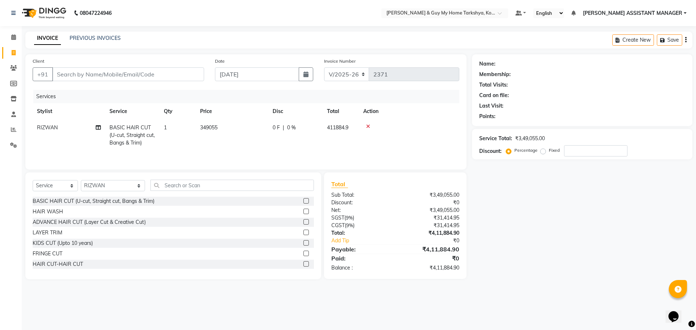
click at [260, 142] on td "349055" at bounding box center [232, 136] width 73 height 32
select select "71413"
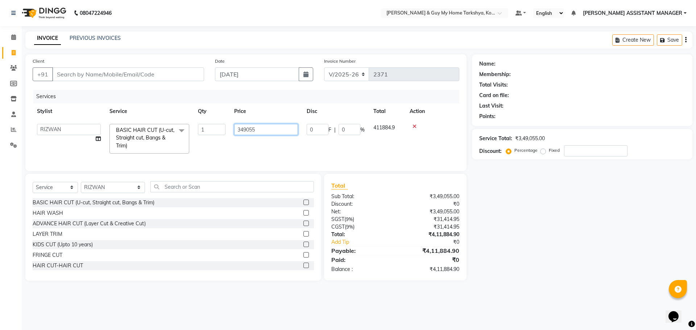
click at [259, 131] on input "349055" at bounding box center [266, 129] width 64 height 11
type input "349033"
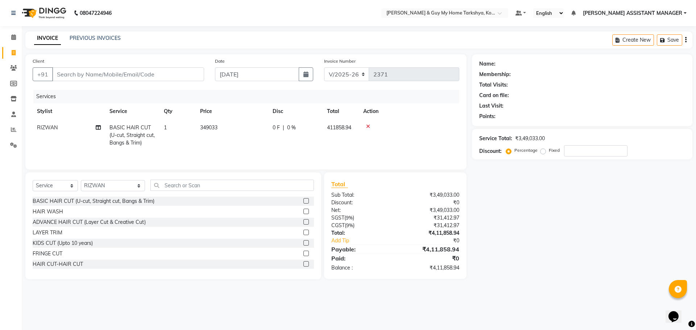
click at [261, 143] on td "349033" at bounding box center [232, 136] width 73 height 32
select select "71413"
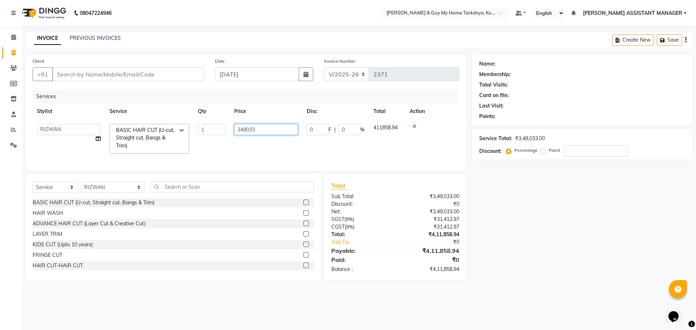
click at [257, 128] on input "349033" at bounding box center [266, 129] width 64 height 11
type input "349133"
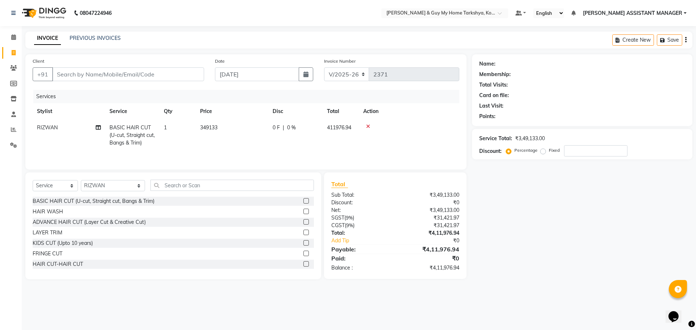
click at [263, 145] on td "349133" at bounding box center [232, 136] width 73 height 32
select select "71413"
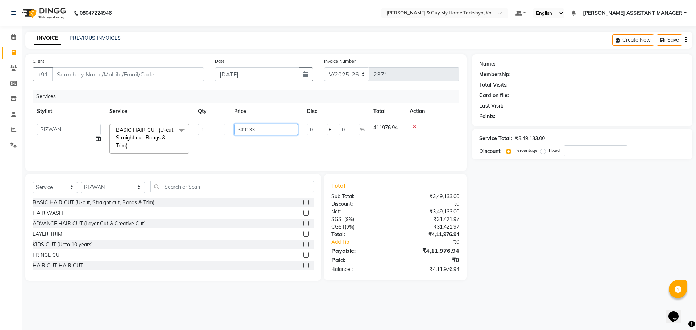
click at [261, 131] on input "349133" at bounding box center [266, 129] width 64 height 11
type input "349188"
click at [265, 147] on td "349188" at bounding box center [266, 139] width 73 height 38
select select "71413"
click at [260, 132] on input "349188" at bounding box center [266, 129] width 64 height 11
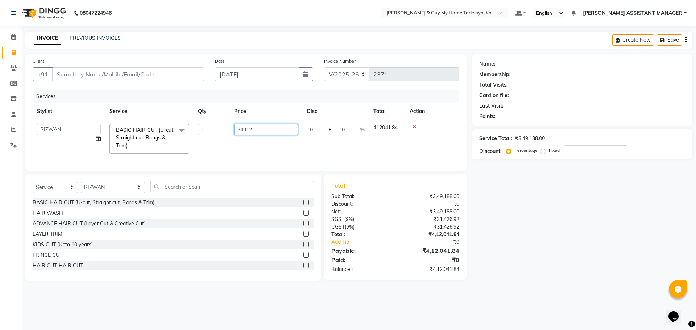
type input "349122"
click at [263, 155] on div "Services Stylist Service Qty Price Disc Total Action ANKUR ANSHU ARCHANA ARSHAD…" at bounding box center [246, 127] width 427 height 74
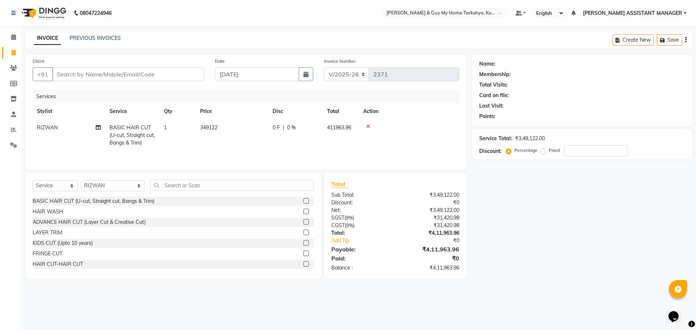
click at [244, 124] on td "349122" at bounding box center [232, 136] width 73 height 32
select select "71413"
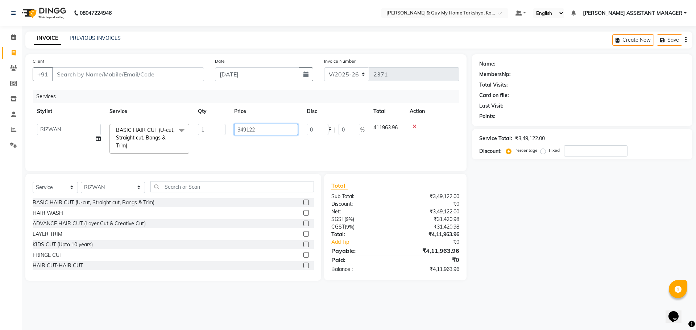
click at [252, 129] on input "349122" at bounding box center [266, 129] width 64 height 11
type input "349102"
click at [277, 156] on div "Services Stylist Service Qty Price Disc Total Action ANKUR ANSHU ARCHANA ARSHAD…" at bounding box center [246, 127] width 427 height 74
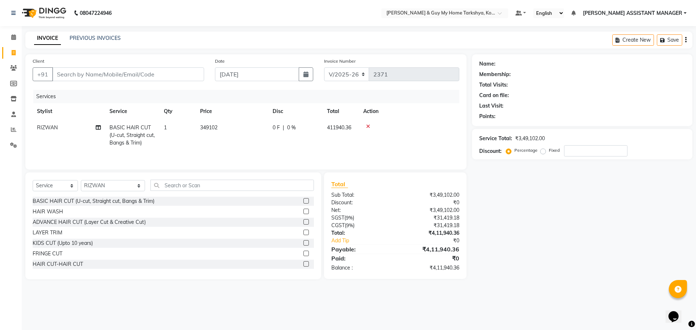
click at [220, 128] on td "349102" at bounding box center [232, 136] width 73 height 32
select select "71413"
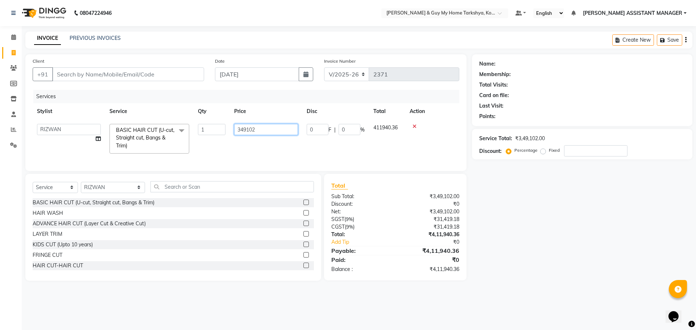
click at [257, 132] on input "349102" at bounding box center [266, 129] width 64 height 11
type input "349100"
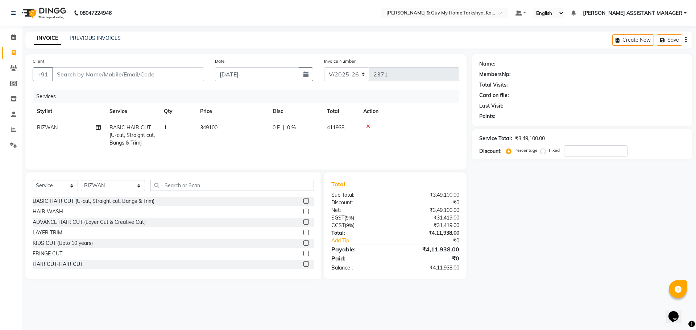
click at [271, 150] on tr "RIZWAN BASIC HAIR CUT (U-cut, Straight cut, Bangs & Trim) 1 349100 0 F | 0 % 41…" at bounding box center [246, 136] width 427 height 32
click at [224, 127] on td "349100" at bounding box center [232, 136] width 73 height 32
select select "71413"
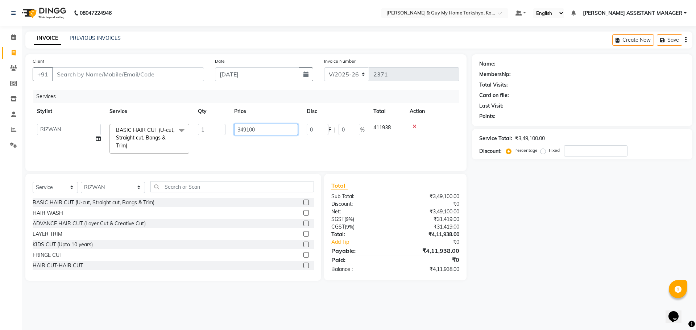
click at [249, 130] on input "349100" at bounding box center [266, 129] width 64 height 11
type input "349000"
click at [263, 135] on td "349000" at bounding box center [266, 139] width 73 height 38
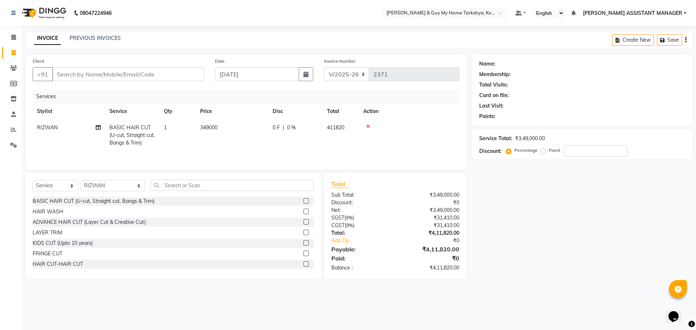
click at [270, 152] on div "Services Stylist Service Qty Price Disc Total Action RIZWAN BASIC HAIR CUT (U-c…" at bounding box center [246, 126] width 427 height 73
click at [236, 131] on td "349000" at bounding box center [232, 136] width 73 height 32
select select "71413"
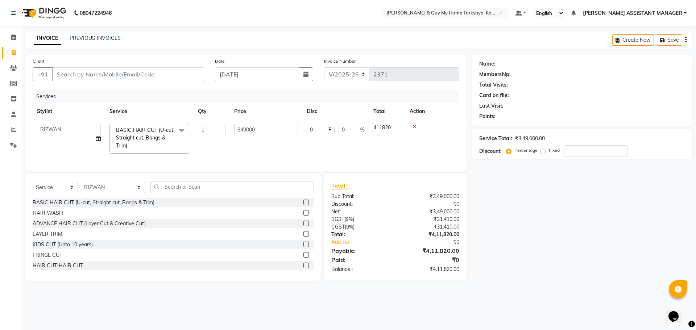
click at [391, 129] on span "411820" at bounding box center [381, 127] width 17 height 7
click at [293, 153] on td "349000" at bounding box center [266, 139] width 73 height 38
click at [252, 130] on input "349000" at bounding box center [266, 129] width 64 height 11
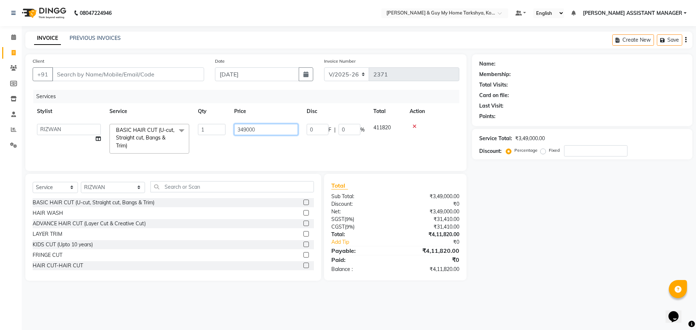
click at [250, 129] on input "349000" at bounding box center [266, 129] width 64 height 11
type input "349900"
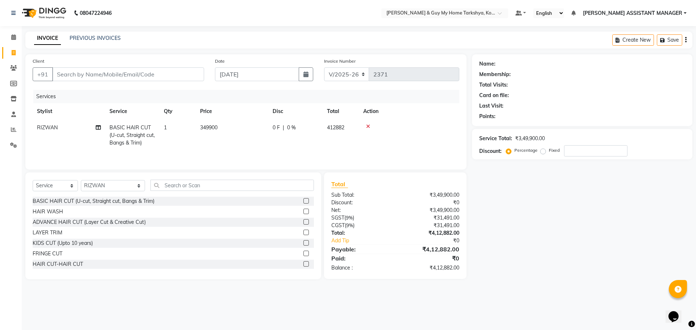
click at [292, 146] on tr "RIZWAN BASIC HAIR CUT (U-cut, Straight cut, Bangs & Trim) 1 349900 0 F | 0 % 41…" at bounding box center [246, 136] width 427 height 32
click at [213, 128] on span "349900" at bounding box center [208, 127] width 17 height 7
select select "71413"
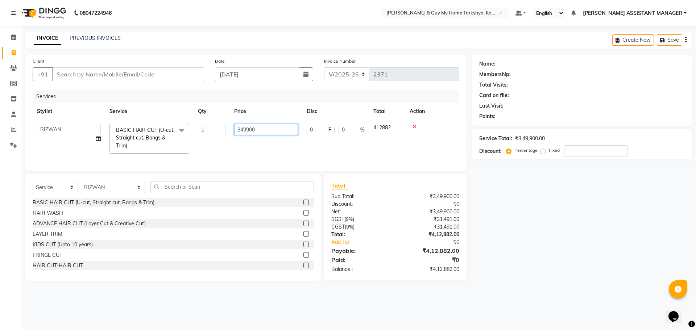
click at [249, 130] on input "349900" at bounding box center [266, 129] width 64 height 11
type input "349400"
click at [269, 146] on tr "ANKUR ANSHU ARCHANA ARSHAD ELVINA GANESH GLORY IRFAN JIYA KRISHNA MARIYA MOUNIK…" at bounding box center [246, 139] width 427 height 38
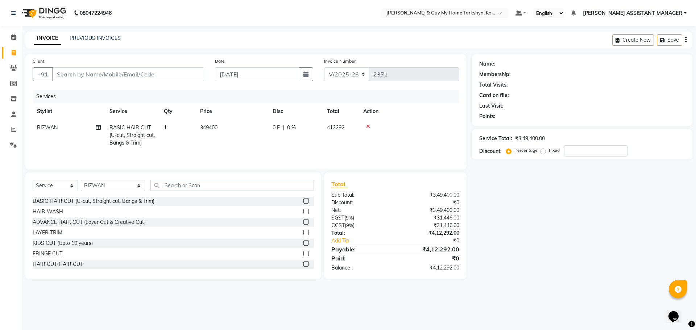
click at [212, 128] on span "349400" at bounding box center [208, 127] width 17 height 7
select select "71413"
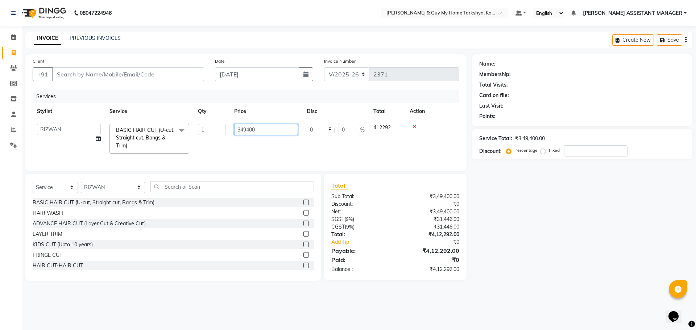
click at [252, 132] on input "349400" at bounding box center [266, 129] width 64 height 11
click at [249, 131] on input "349400" at bounding box center [266, 129] width 64 height 11
type input "349200"
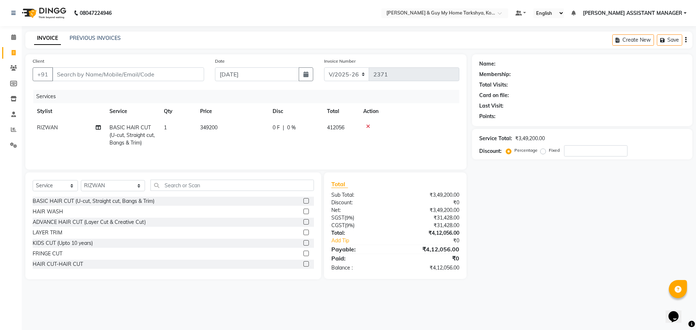
click at [277, 149] on tr "RIZWAN BASIC HAIR CUT (U-cut, Straight cut, Bangs & Trim) 1 349200 0 F | 0 % 41…" at bounding box center [246, 136] width 427 height 32
click at [213, 128] on span "349200" at bounding box center [208, 127] width 17 height 7
select select "71413"
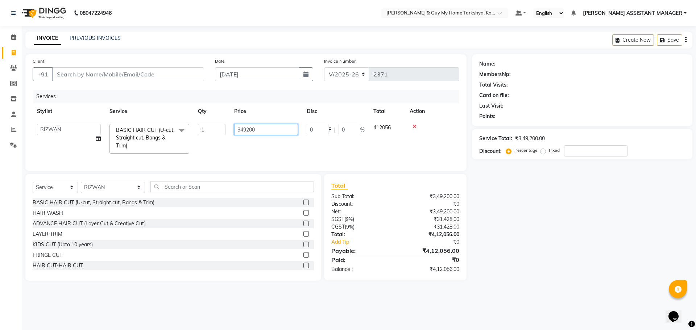
click at [249, 131] on input "349200" at bounding box center [266, 129] width 64 height 11
type input "349100"
click at [275, 146] on tr "ANKUR ANSHU ARCHANA ARSHAD ELVINA GANESH GLORY IRFAN JIYA KRISHNA MARIYA MOUNIK…" at bounding box center [246, 139] width 427 height 38
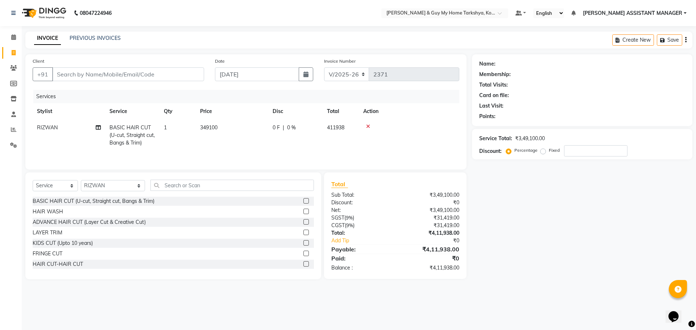
click at [223, 127] on td "349100" at bounding box center [232, 136] width 73 height 32
select select "71413"
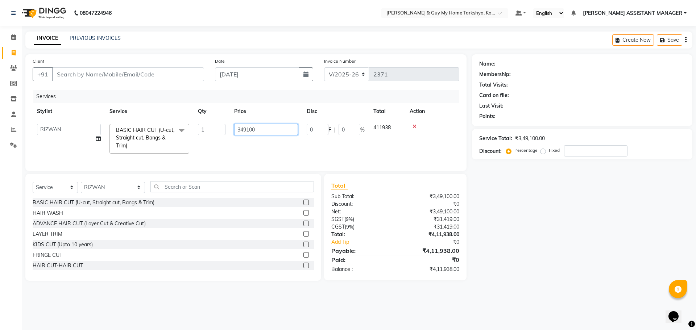
click at [256, 130] on input "349100" at bounding box center [266, 129] width 64 height 11
type input "349122"
click at [280, 149] on tr "ANKUR ANSHU ARCHANA ARSHAD ELVINA GANESH GLORY IRFAN JIYA KRISHNA MARIYA MOUNIK…" at bounding box center [246, 139] width 427 height 38
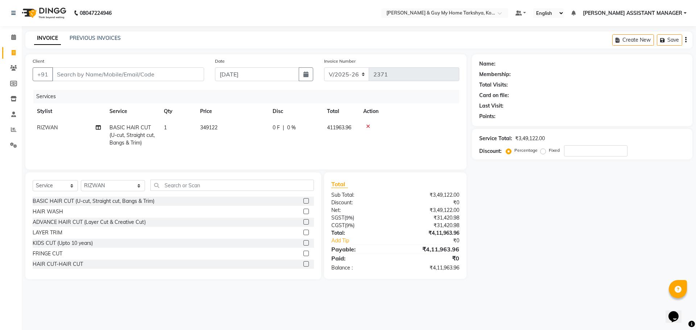
click at [227, 127] on td "349122" at bounding box center [232, 136] width 73 height 32
select select "71413"
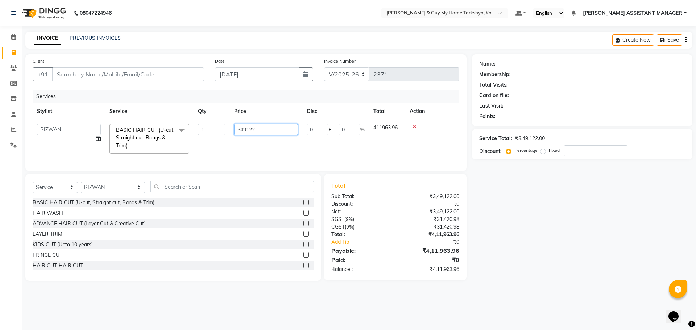
click at [252, 129] on input "349122" at bounding box center [266, 129] width 64 height 11
type input "349162"
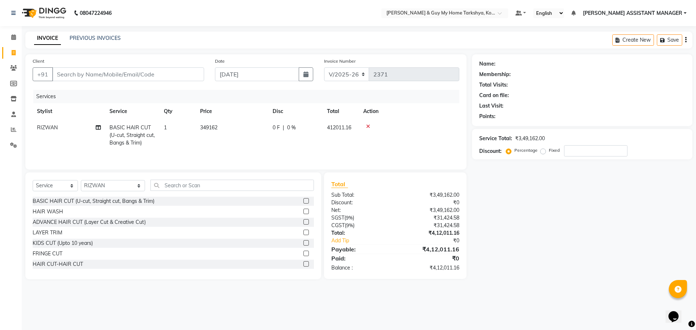
click at [266, 140] on td "349162" at bounding box center [232, 136] width 73 height 32
select select "71413"
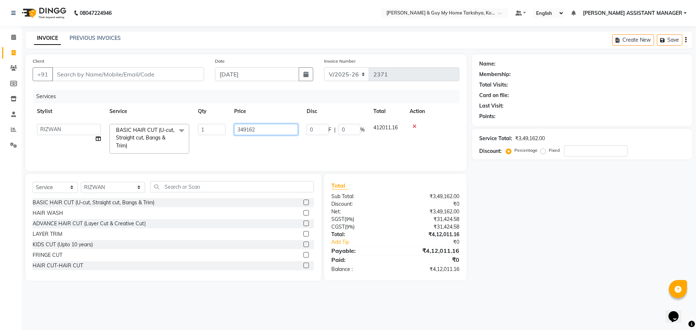
click at [252, 129] on input "349162" at bounding box center [266, 129] width 64 height 11
type input "349152"
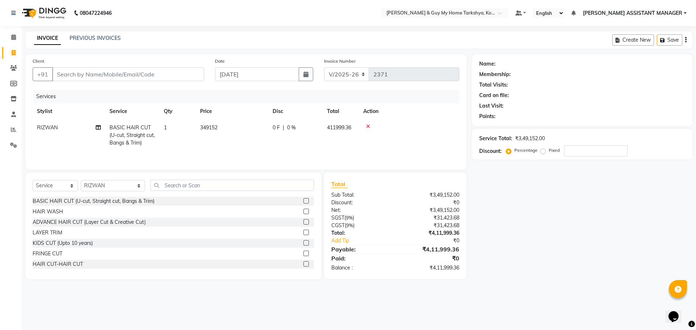
click at [263, 148] on td "349152" at bounding box center [232, 136] width 73 height 32
select select "71413"
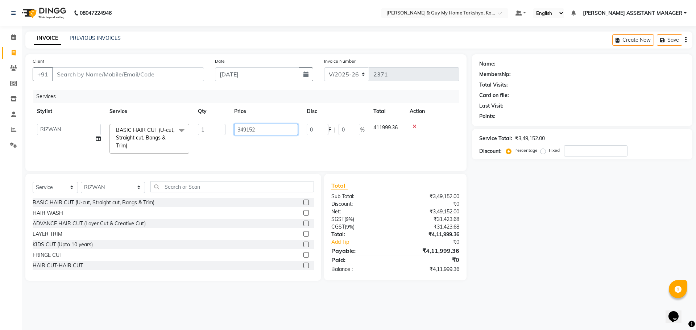
click at [257, 130] on input "349152" at bounding box center [266, 129] width 64 height 11
type input "349158"
click at [263, 144] on td "349158" at bounding box center [266, 139] width 73 height 38
select select "71413"
click at [255, 129] on input "349158" at bounding box center [266, 129] width 64 height 11
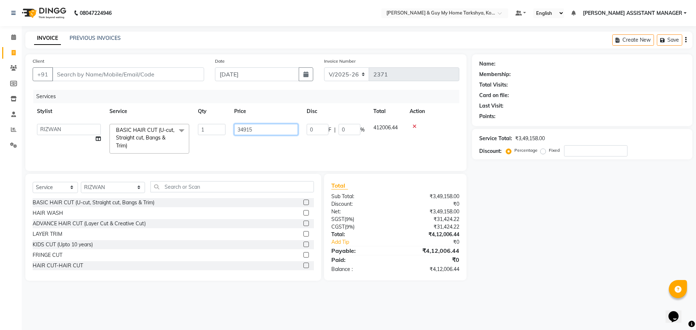
type input "349151"
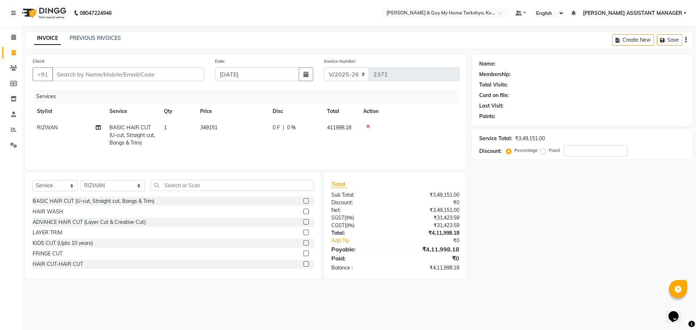
click at [260, 145] on td "349151" at bounding box center [232, 136] width 73 height 32
select select "71413"
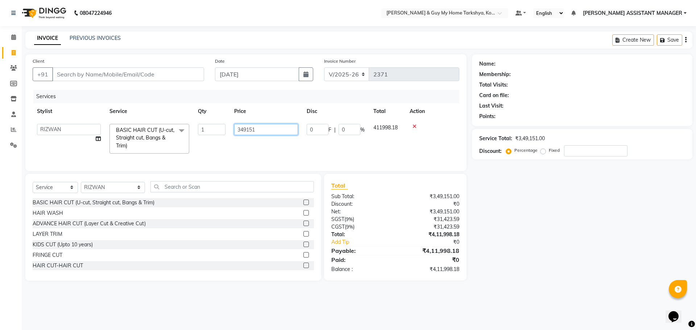
click at [260, 131] on input "349151" at bounding box center [266, 129] width 64 height 11
type input "349152"
click at [263, 144] on td "349152" at bounding box center [266, 139] width 73 height 38
select select "71413"
click at [257, 131] on input "349152" at bounding box center [266, 129] width 64 height 11
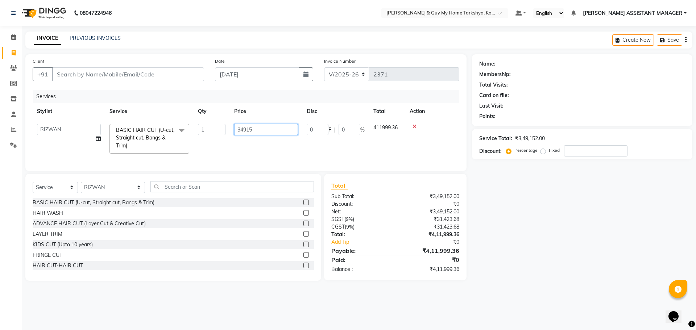
type input "349153"
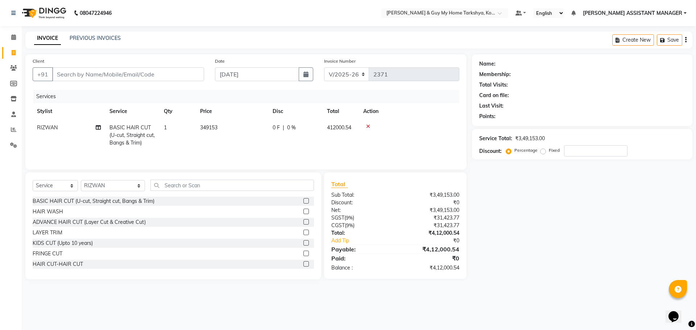
click at [260, 148] on td "349153" at bounding box center [232, 136] width 73 height 32
select select "71413"
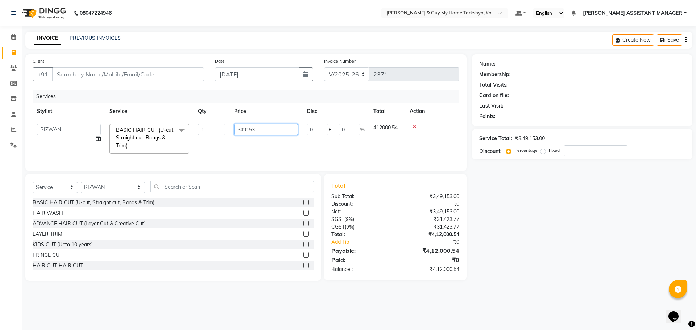
click at [255, 131] on input "349153" at bounding box center [266, 129] width 64 height 11
type input "349140"
click at [263, 149] on td "349140" at bounding box center [266, 139] width 73 height 38
select select "71413"
click at [261, 130] on input "349140" at bounding box center [266, 129] width 64 height 11
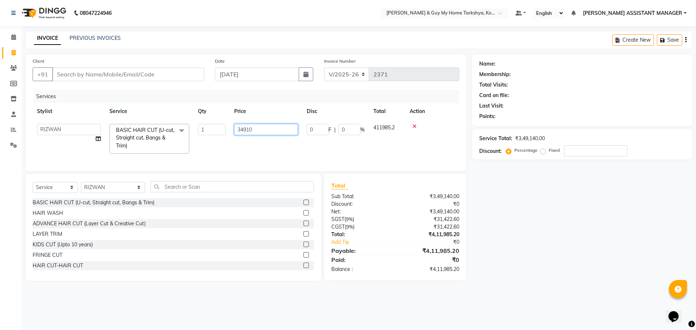
type input "349100"
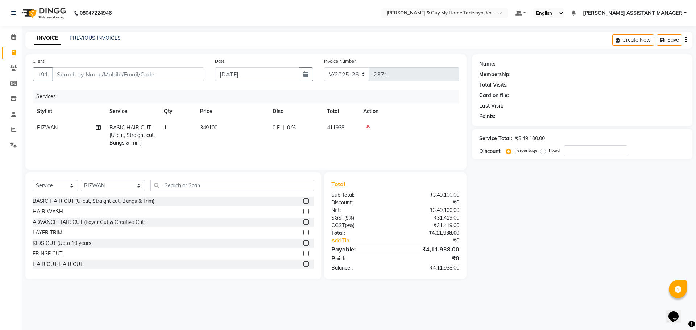
click at [261, 146] on td "349100" at bounding box center [232, 136] width 73 height 32
select select "71413"
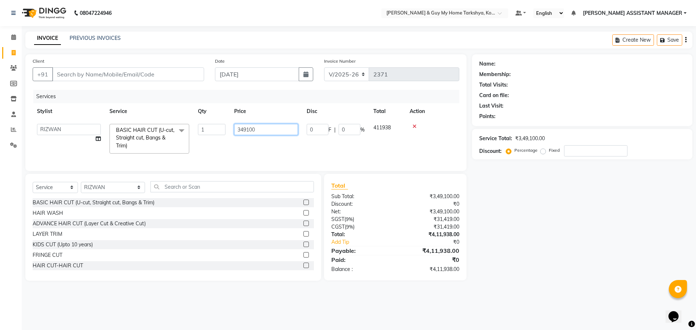
click at [251, 131] on input "349100" at bounding box center [266, 129] width 64 height 11
type input "349000"
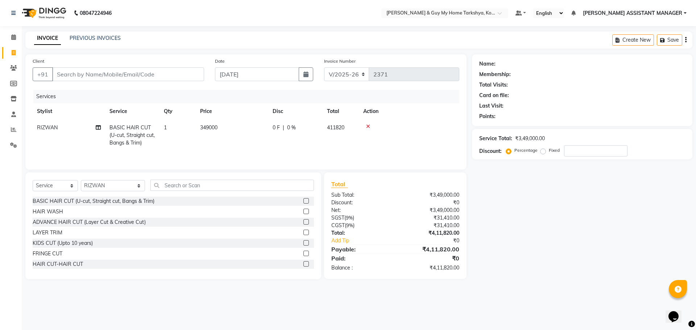
click at [262, 144] on td "349000" at bounding box center [232, 136] width 73 height 32
select select "71413"
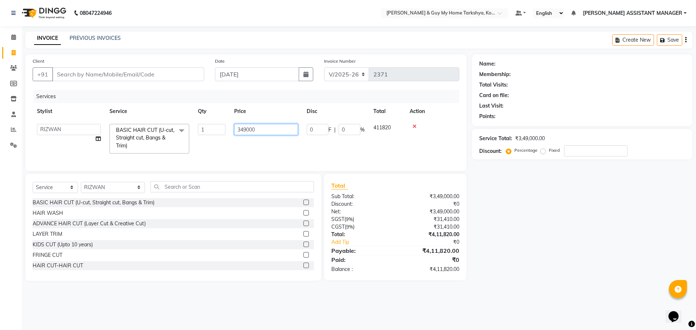
click at [249, 130] on input "349000" at bounding box center [266, 129] width 64 height 11
type input "348900"
click at [264, 153] on div "Services Stylist Service Qty Price Disc Total Action ANKUR ANSHU ARCHANA ARSHAD…" at bounding box center [246, 127] width 427 height 74
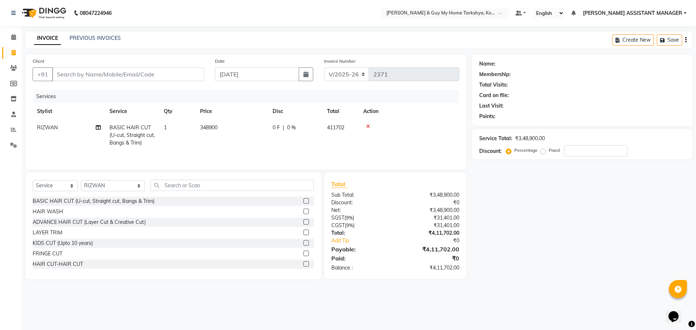
click at [216, 128] on span "348900" at bounding box center [208, 127] width 17 height 7
select select "71413"
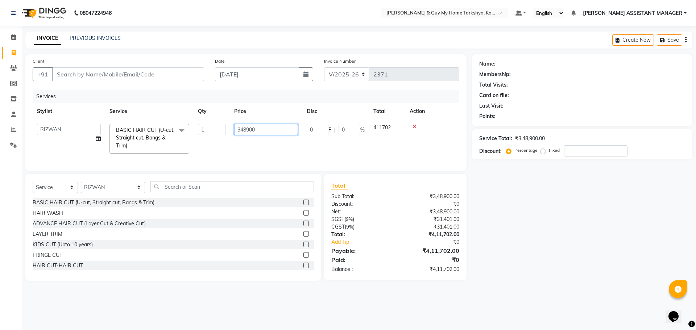
click at [252, 132] on input "348900" at bounding box center [266, 129] width 64 height 11
type input "348980"
click at [261, 154] on div "Services Stylist Service Qty Price Disc Total Action ANKUR ANSHU ARCHANA ARSHAD…" at bounding box center [246, 127] width 427 height 74
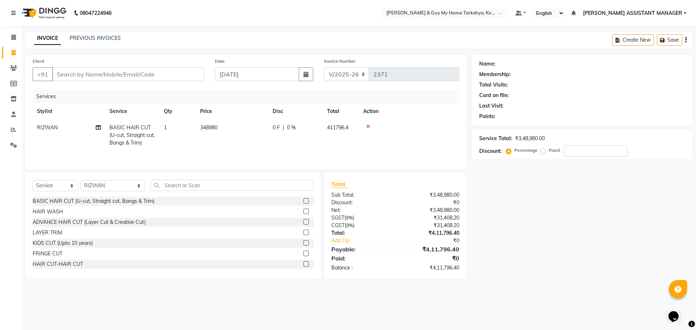
click at [216, 127] on span "348980" at bounding box center [208, 127] width 17 height 7
select select "71413"
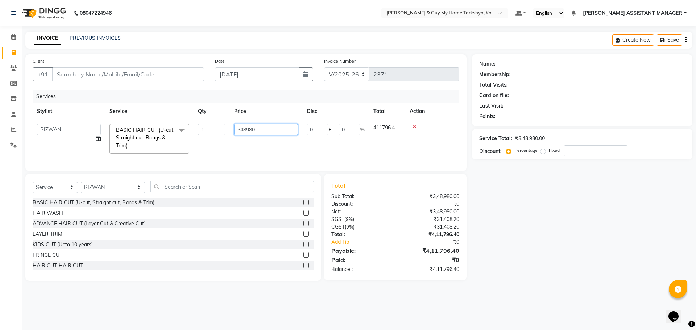
click at [252, 132] on input "348980" at bounding box center [266, 129] width 64 height 11
type input "348990"
click at [259, 147] on td "348990" at bounding box center [266, 139] width 73 height 38
select select "71413"
click at [257, 129] on input "348990" at bounding box center [266, 129] width 64 height 11
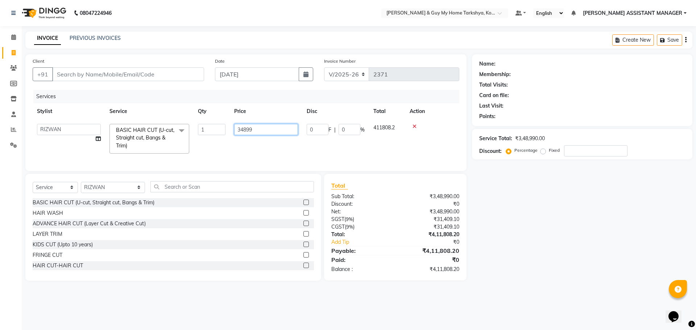
type input "348999"
click at [263, 152] on div "Services Stylist Service Qty Price Disc Total Action ANKUR ANSHU ARCHANA ARSHAD…" at bounding box center [246, 127] width 427 height 74
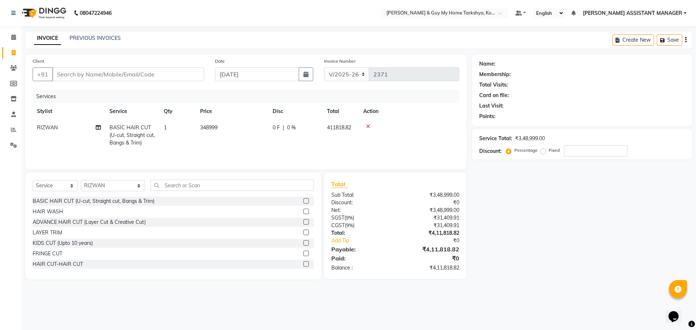
click at [224, 130] on td "348999" at bounding box center [232, 136] width 73 height 32
select select "71413"
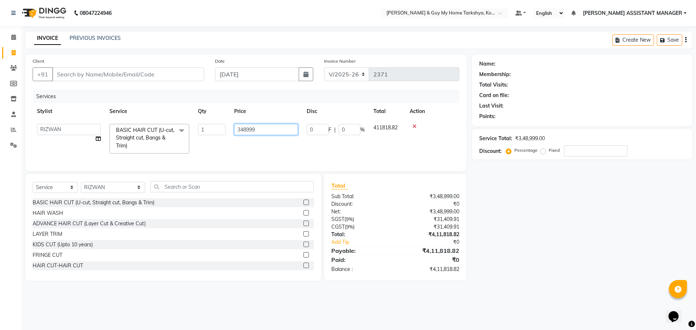
click at [257, 131] on input "348999" at bounding box center [266, 129] width 64 height 11
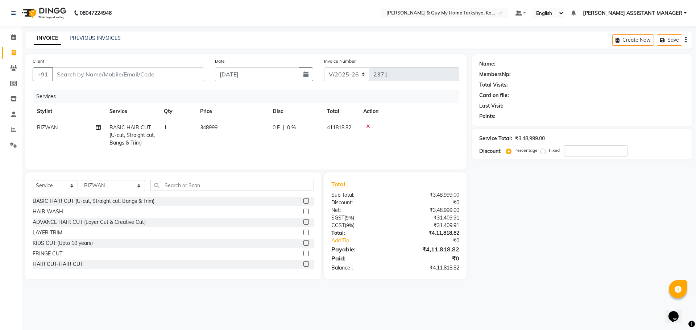
click at [219, 127] on td "348999" at bounding box center [232, 136] width 73 height 32
select select "71413"
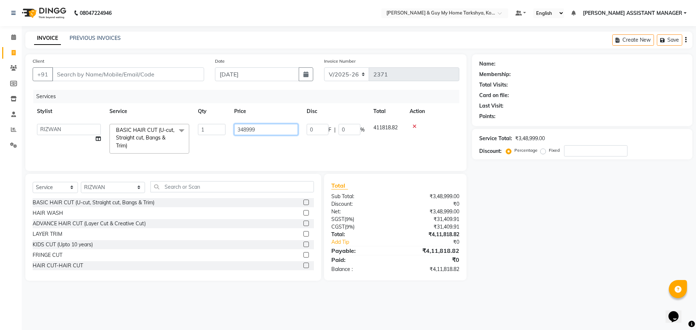
drag, startPoint x: 275, startPoint y: 128, endPoint x: 181, endPoint y: 128, distance: 94.3
click at [183, 129] on tr "ANKUR ANSHU ARCHANA ARSHAD ELVINA GANESH GLORY IRFAN JIYA KRISHNA MARIYA MOUNIK…" at bounding box center [246, 139] width 427 height 38
type input "347125"
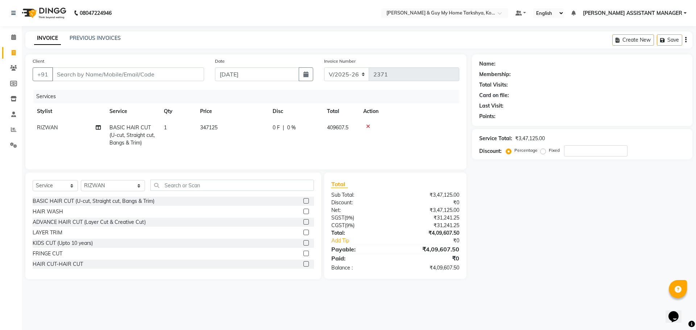
click at [234, 154] on div "Services Stylist Service Qty Price Disc Total Action RIZWAN BASIC HAIR CUT (U-c…" at bounding box center [246, 126] width 427 height 73
click at [206, 127] on span "347125" at bounding box center [208, 127] width 17 height 7
select select "71413"
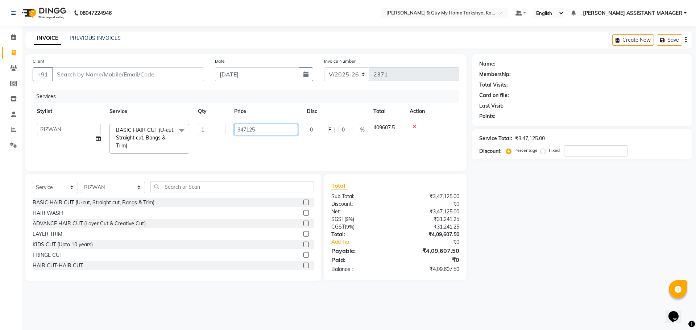
click at [245, 132] on input "347125" at bounding box center [266, 129] width 64 height 11
click at [247, 130] on input "3479125" at bounding box center [266, 129] width 64 height 11
type input "349125"
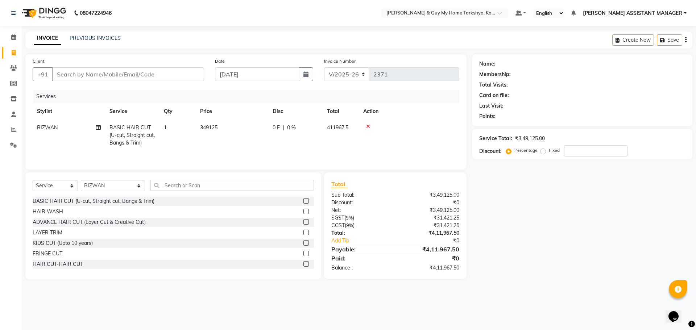
click at [253, 145] on td "349125" at bounding box center [232, 136] width 73 height 32
select select "71413"
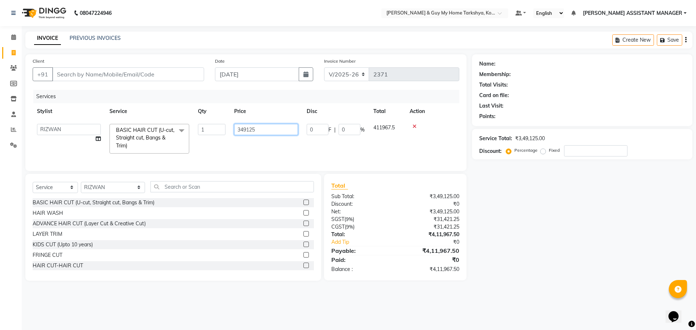
click at [249, 131] on input "349125" at bounding box center [266, 129] width 64 height 11
click at [256, 129] on input "349125" at bounding box center [266, 129] width 64 height 11
type input "349300"
click at [254, 146] on td "349300" at bounding box center [266, 139] width 73 height 38
select select "71413"
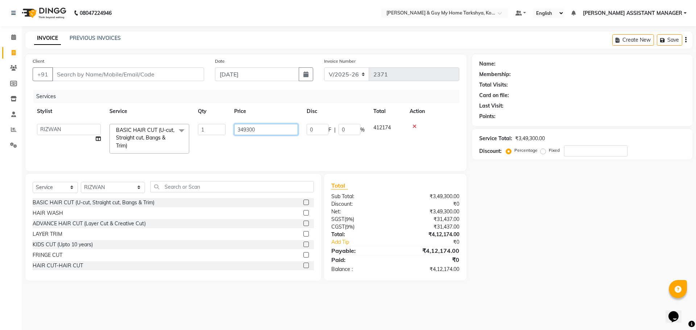
click at [250, 129] on input "349300" at bounding box center [266, 129] width 64 height 11
type input "349200"
click at [266, 148] on td "349200" at bounding box center [266, 139] width 73 height 38
select select "71413"
click at [250, 129] on input "349200" at bounding box center [266, 129] width 64 height 11
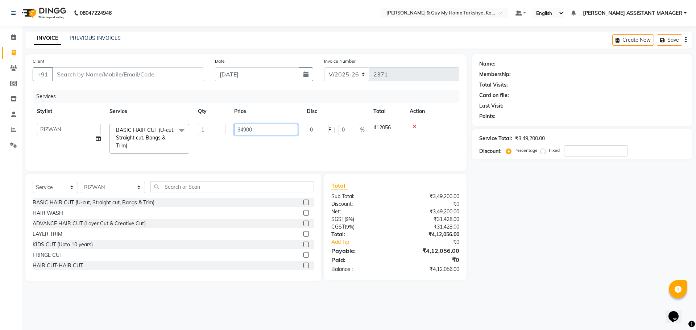
type input "349100"
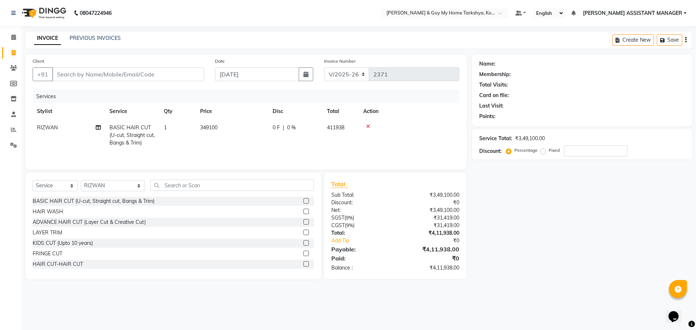
click at [248, 142] on td "349100" at bounding box center [232, 136] width 73 height 32
select select "71413"
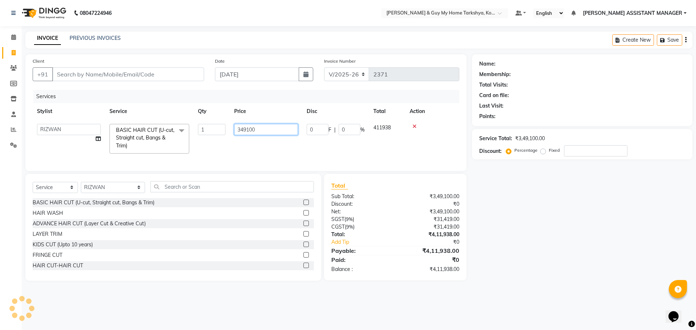
click at [262, 131] on input "349100" at bounding box center [266, 129] width 64 height 11
type input "348290"
click at [264, 141] on td "348290" at bounding box center [266, 139] width 73 height 38
select select "71413"
click at [260, 130] on input "348290" at bounding box center [266, 129] width 64 height 11
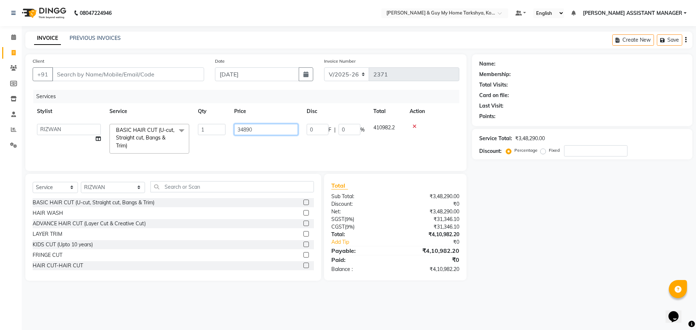
type input "348900"
click at [257, 156] on div "Services Stylist Service Qty Price Disc Total Action ANKUR ANSHU ARCHANA ARSHAD…" at bounding box center [246, 127] width 427 height 74
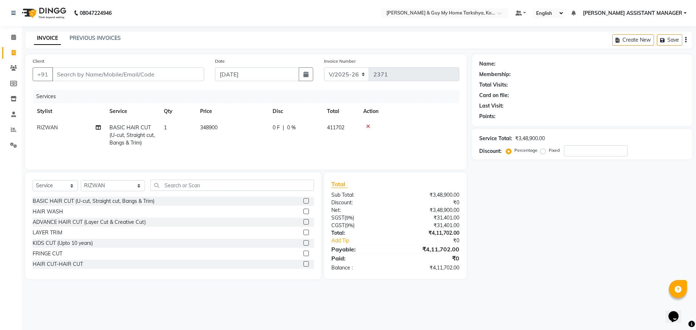
click at [212, 126] on span "348900" at bounding box center [208, 127] width 17 height 7
select select "71413"
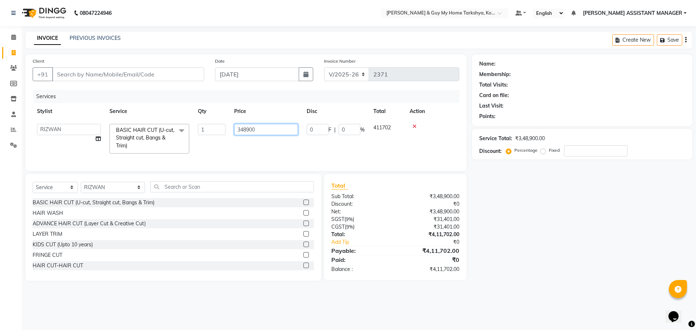
click at [251, 129] on input "348900" at bounding box center [266, 129] width 64 height 11
click at [247, 130] on input "348900" at bounding box center [266, 129] width 64 height 11
type input "349900"
click at [286, 136] on tr "ANKUR ANSHU ARCHANA ARSHAD ELVINA GANESH GLORY IRFAN JIYA KRISHNA MARIYA MOUNIK…" at bounding box center [246, 139] width 427 height 38
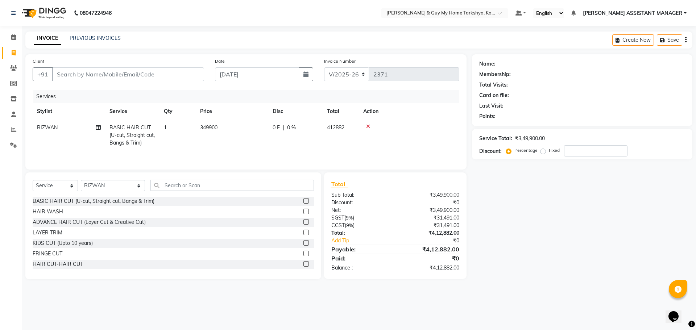
click at [214, 126] on span "349900" at bounding box center [208, 127] width 17 height 7
select select "71413"
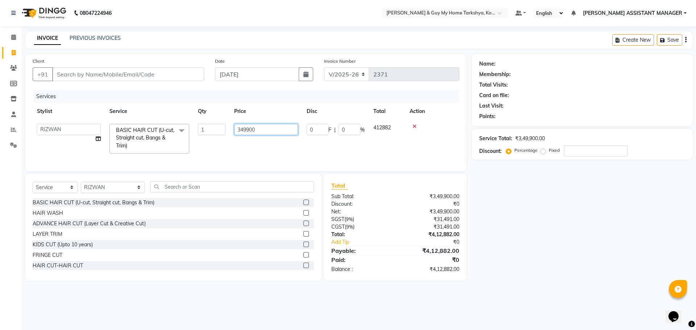
click at [250, 130] on input "349900" at bounding box center [266, 129] width 64 height 11
type input "349200"
click at [295, 150] on tr "ANKUR ANSHU ARCHANA ARSHAD ELVINA GANESH GLORY IRFAN JIYA KRISHNA MARIYA MOUNIK…" at bounding box center [246, 139] width 427 height 38
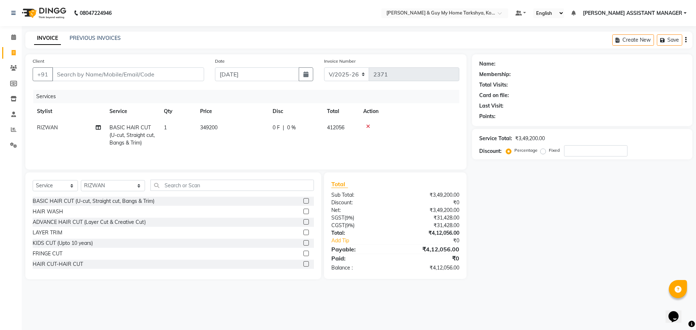
click at [210, 127] on span "349200" at bounding box center [208, 127] width 17 height 7
select select "71413"
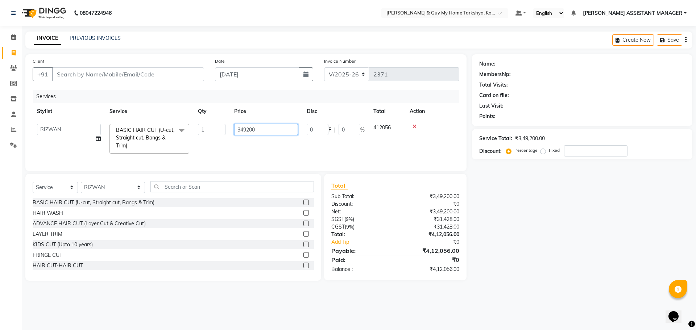
click at [247, 132] on input "349200" at bounding box center [266, 129] width 64 height 11
type input "34200"
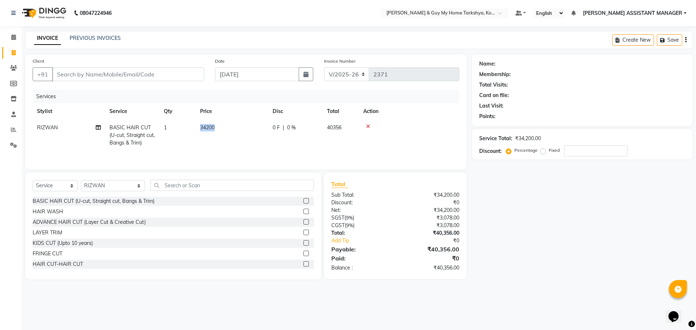
click at [268, 141] on tr "RIZWAN BASIC HAIR CUT (U-cut, Straight cut, Bangs & Trim) 1 34200 0 F | 0 % 403…" at bounding box center [246, 136] width 427 height 32
click at [214, 128] on span "34200" at bounding box center [207, 127] width 15 height 7
select select "71413"
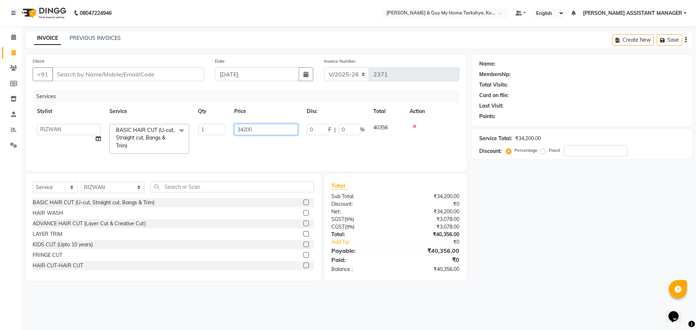
click at [248, 134] on input "34200" at bounding box center [266, 129] width 64 height 11
click at [254, 132] on input "34200" at bounding box center [266, 129] width 64 height 11
type input "3"
type input "349400"
click at [263, 141] on td "349400" at bounding box center [266, 139] width 73 height 38
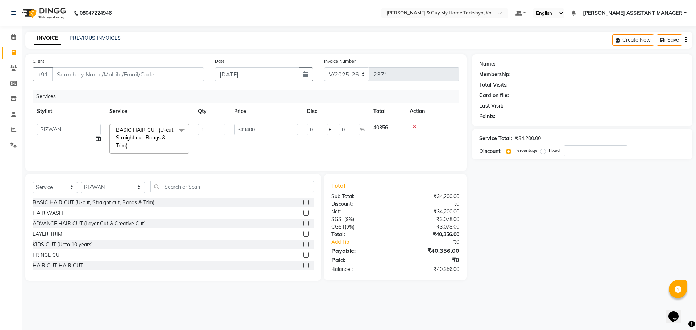
select select "71413"
click at [247, 131] on input "349400" at bounding box center [266, 129] width 64 height 11
type input "348400"
click at [268, 146] on td "348400" at bounding box center [266, 139] width 73 height 38
select select "71413"
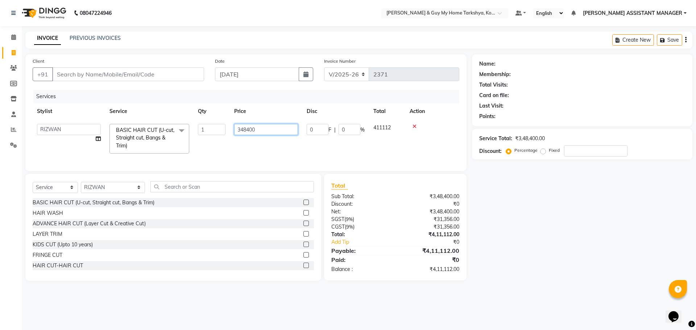
click at [261, 128] on input "348400" at bounding box center [266, 129] width 64 height 11
type input "348420"
click at [269, 144] on tr "ANKUR ANSHU ARCHANA ARSHAD ELVINA GANESH GLORY IRFAN JIYA KRISHNA MARIYA MOUNIK…" at bounding box center [246, 139] width 427 height 38
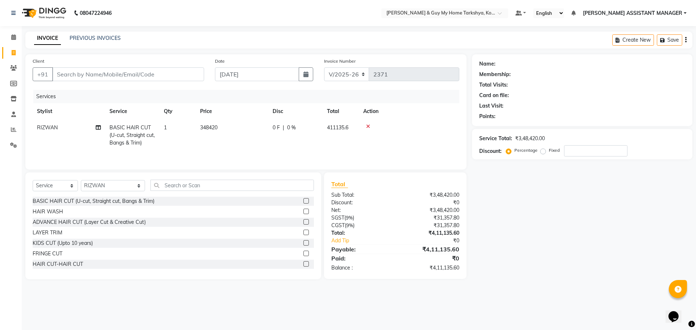
click at [216, 126] on span "348420" at bounding box center [208, 127] width 17 height 7
select select "71413"
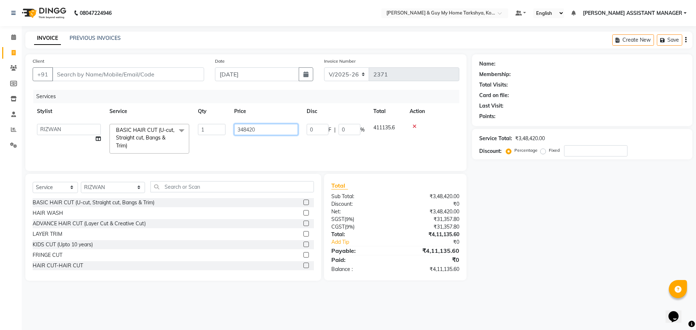
click at [253, 132] on input "348420" at bounding box center [266, 129] width 64 height 11
type input "348410"
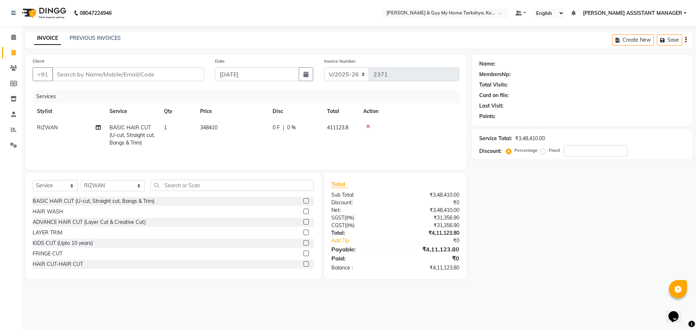
click at [263, 142] on td "348410" at bounding box center [232, 136] width 73 height 32
select select "71413"
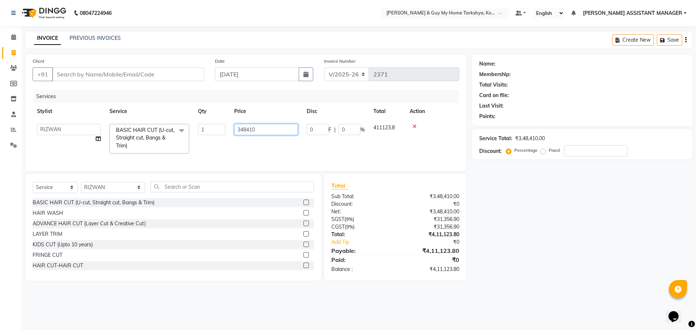
click at [255, 132] on input "348410" at bounding box center [266, 129] width 64 height 11
type input "348414"
click at [272, 145] on tr "ANKUR ANSHU ARCHANA ARSHAD ELVINA GANESH GLORY IRFAN JIYA KRISHNA MARIYA MOUNIK…" at bounding box center [246, 139] width 427 height 38
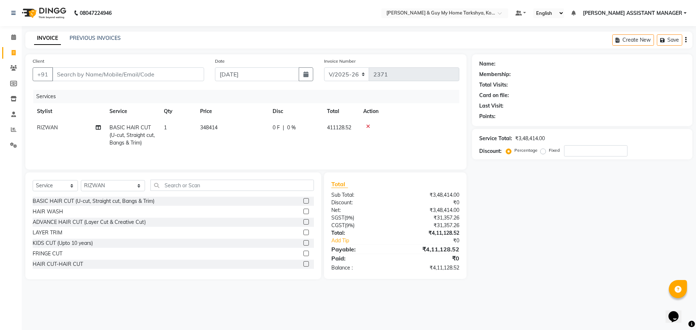
click at [225, 127] on td "348414" at bounding box center [232, 136] width 73 height 32
select select "71413"
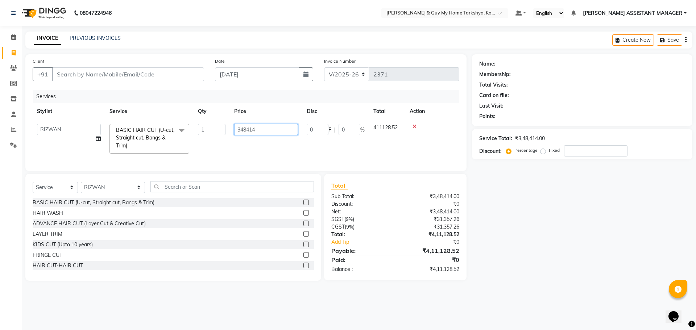
click at [256, 132] on input "348414" at bounding box center [266, 129] width 64 height 11
type input "348412"
click at [268, 149] on tr "ANKUR ANSHU ARCHANA ARSHAD ELVINA GANESH GLORY IRFAN JIYA KRISHNA MARIYA MOUNIK…" at bounding box center [246, 139] width 427 height 38
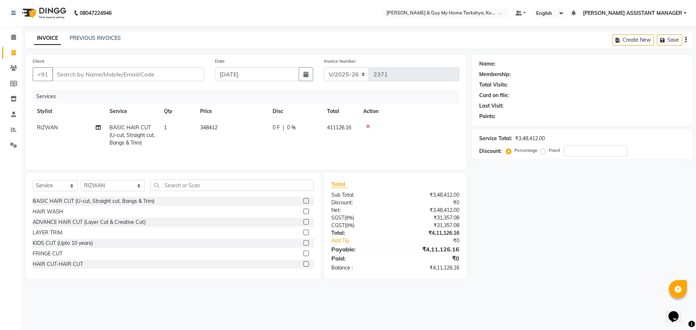
click at [221, 128] on td "348412" at bounding box center [232, 136] width 73 height 32
select select "71413"
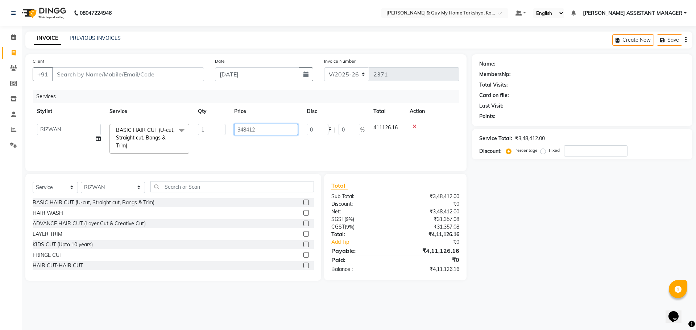
click at [258, 131] on input "348412" at bounding box center [266, 129] width 64 height 11
type input "348411"
click at [272, 149] on tr "ANKUR ANSHU ARCHANA ARSHAD ELVINA GANESH GLORY IRFAN JIYA KRISHNA MARIYA MOUNIK…" at bounding box center [246, 139] width 427 height 38
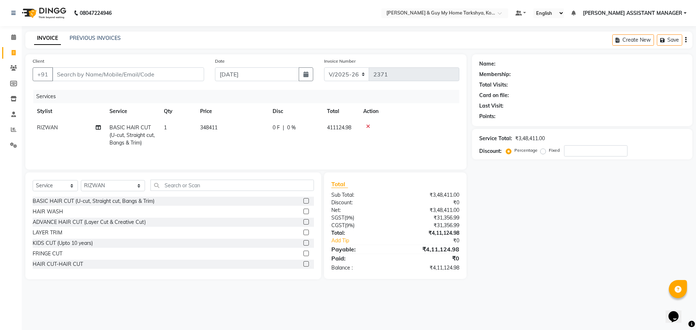
click at [222, 128] on td "348411" at bounding box center [232, 136] width 73 height 32
select select "71413"
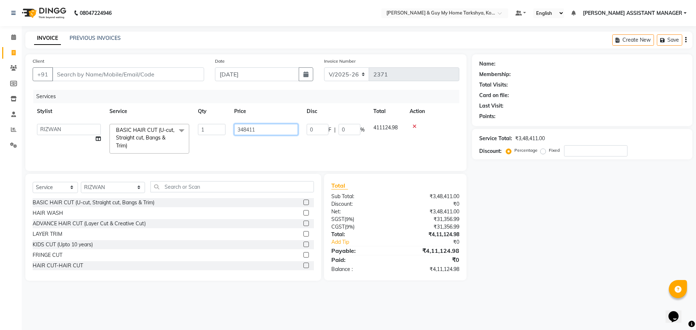
click at [258, 130] on input "348411" at bounding box center [266, 129] width 64 height 11
type input "348411.5"
click at [268, 144] on td "348411.5" at bounding box center [266, 139] width 73 height 38
select select "71413"
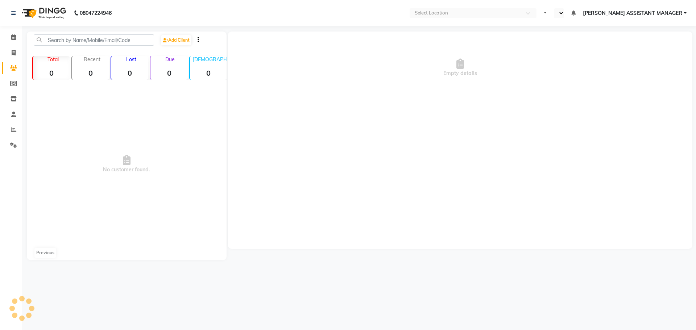
select select "en"
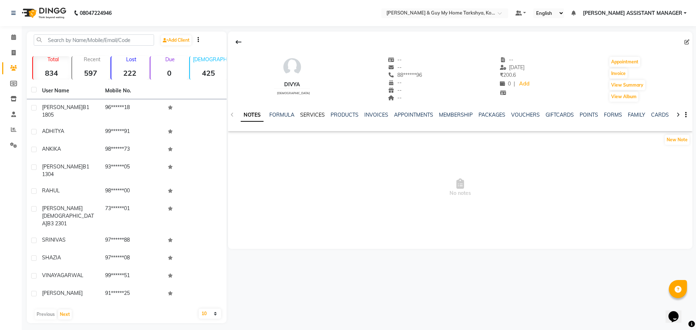
click at [316, 116] on link "SERVICES" at bounding box center [312, 115] width 25 height 7
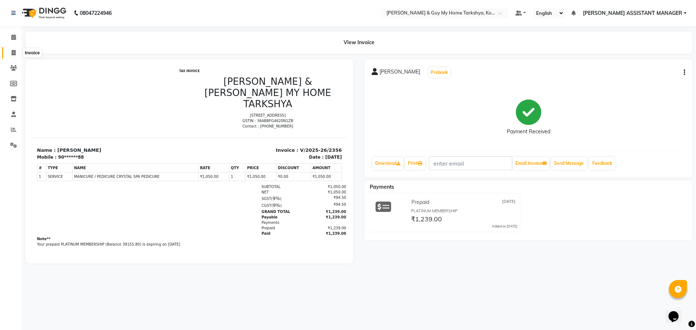
click at [17, 49] on span at bounding box center [13, 53] width 13 height 8
select select "service"
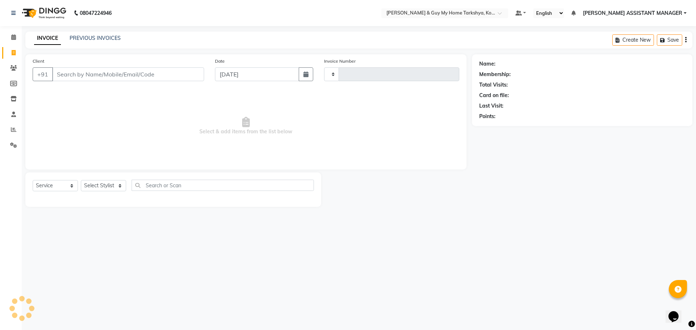
type input "2371"
select select "7902"
click at [677, 8] on ul "Default Panel My Panel English ENGLISH Español العربية मराठी हिंदी ગુજરાતી தமிழ…" at bounding box center [601, 13] width 178 height 10
click at [678, 14] on span "[PERSON_NAME] ASSISTANT MANAGER" at bounding box center [632, 13] width 99 height 8
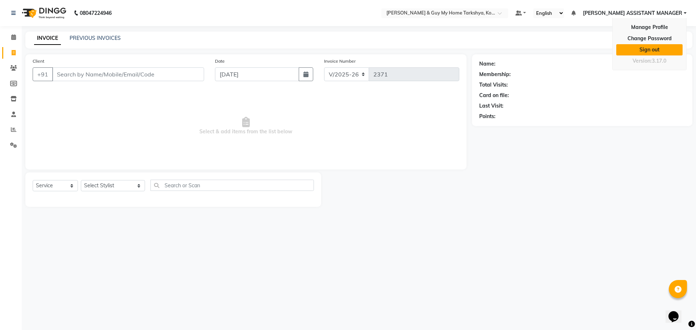
click at [662, 49] on link "Sign out" at bounding box center [649, 49] width 66 height 11
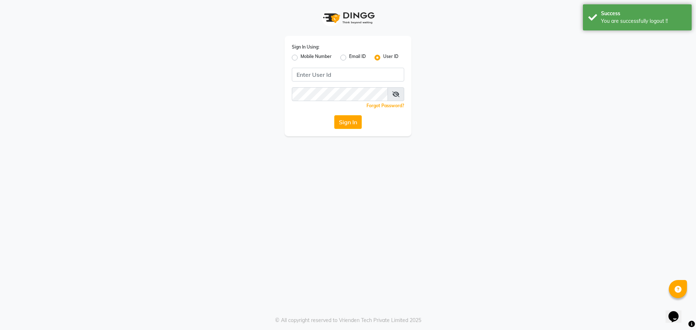
click at [301, 58] on label "Mobile Number" at bounding box center [316, 57] width 31 height 9
click at [301, 58] on input "Mobile Number" at bounding box center [303, 55] width 5 height 5
radio input "true"
radio input "false"
click at [320, 75] on input "Username" at bounding box center [360, 75] width 88 height 14
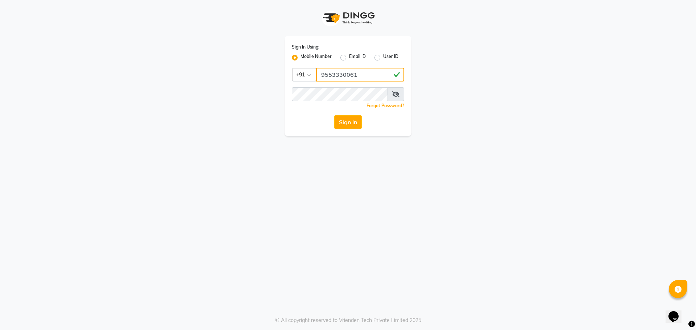
drag, startPoint x: 372, startPoint y: 77, endPoint x: 307, endPoint y: 77, distance: 64.5
click at [308, 77] on div "Country Code × [PHONE_NUMBER]" at bounding box center [348, 75] width 112 height 14
type input "9553330061"
click at [356, 121] on button "Sign In" at bounding box center [348, 122] width 28 height 14
